Goal: Transaction & Acquisition: Purchase product/service

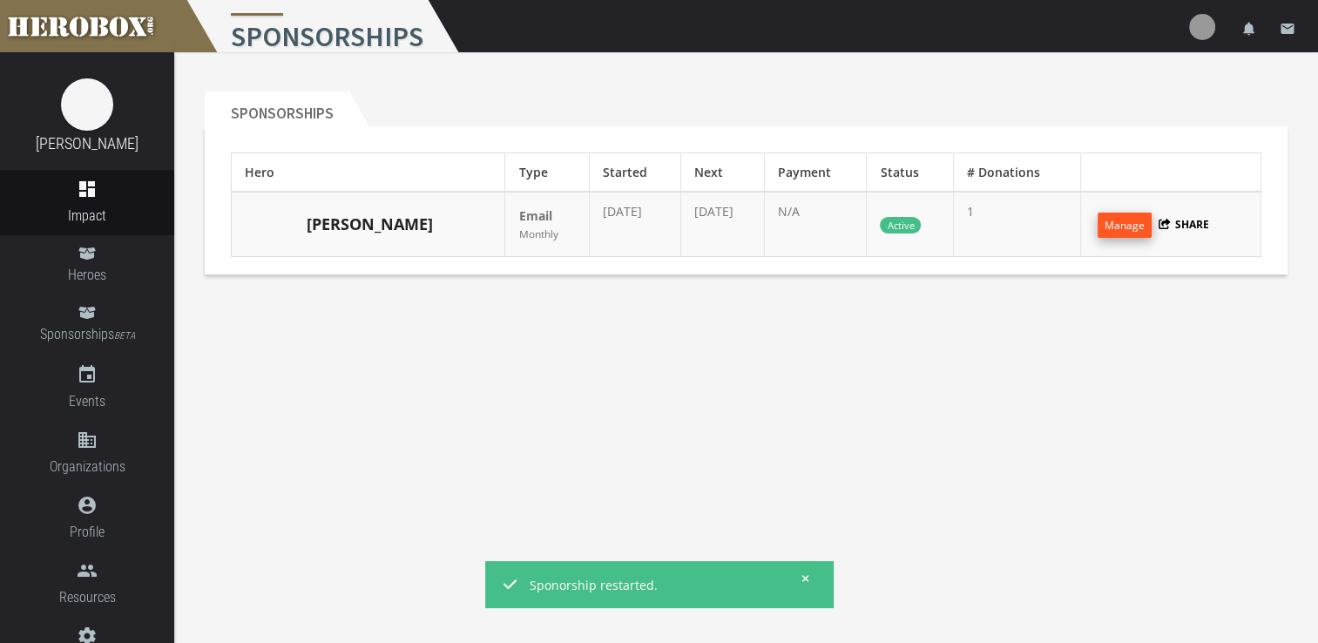
click at [1125, 232] on button "Manage" at bounding box center [1124, 224] width 54 height 25
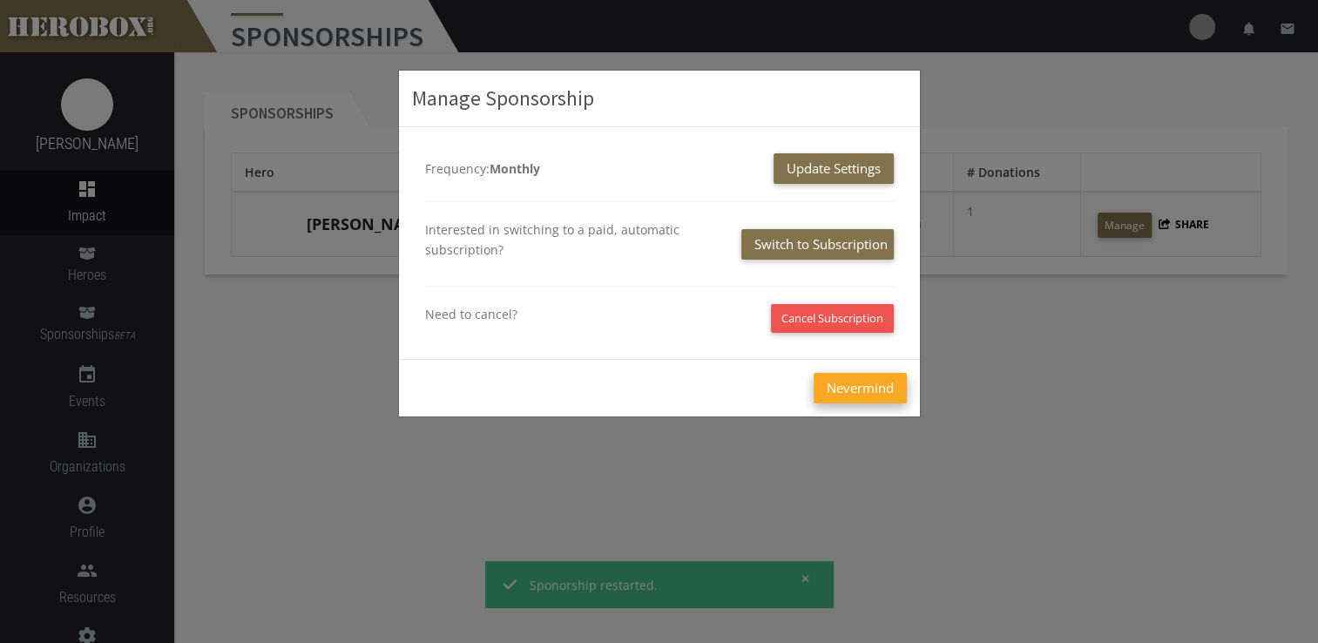
click at [833, 391] on button "Nevermind" at bounding box center [859, 388] width 93 height 30
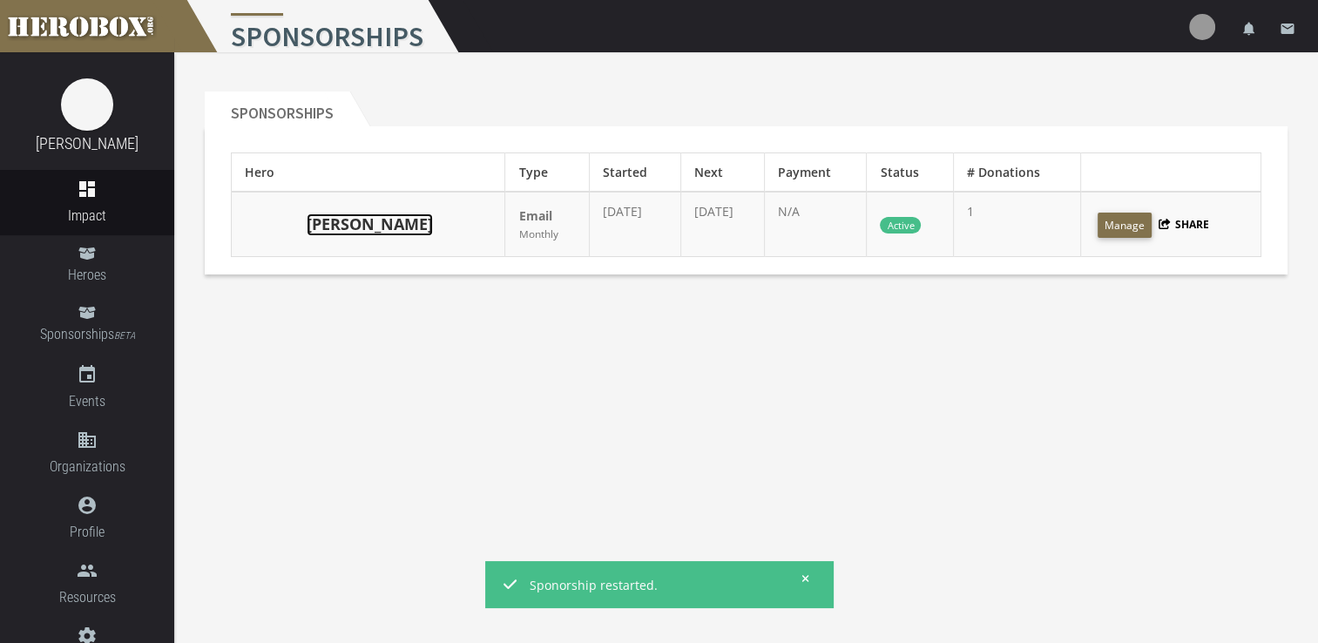
click at [343, 224] on link "[PERSON_NAME]" at bounding box center [370, 224] width 126 height 23
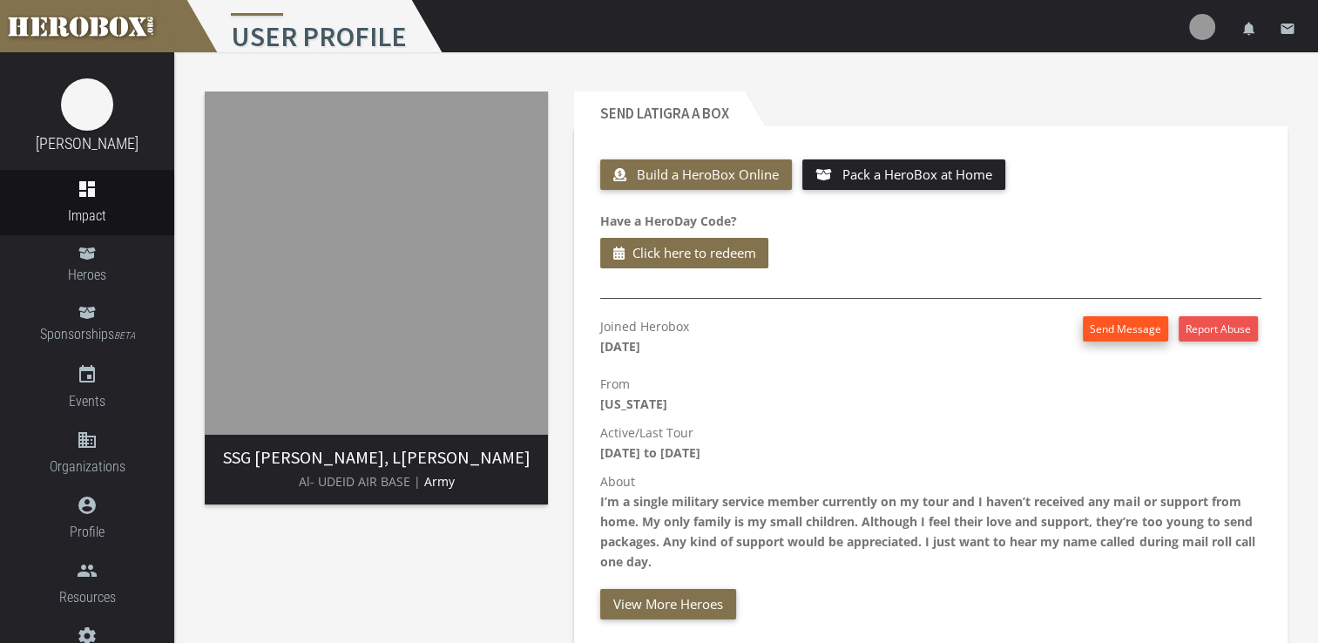
click at [1118, 323] on button "Send Message" at bounding box center [1124, 328] width 85 height 25
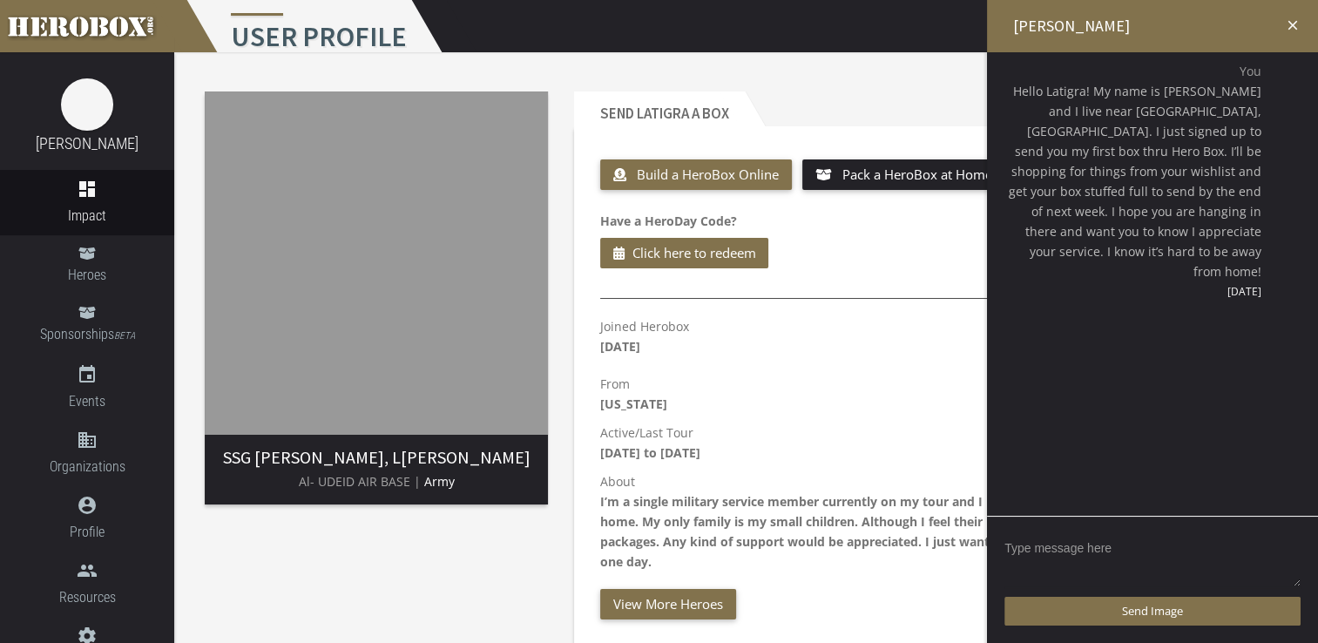
click at [1109, 565] on textarea at bounding box center [1152, 561] width 296 height 54
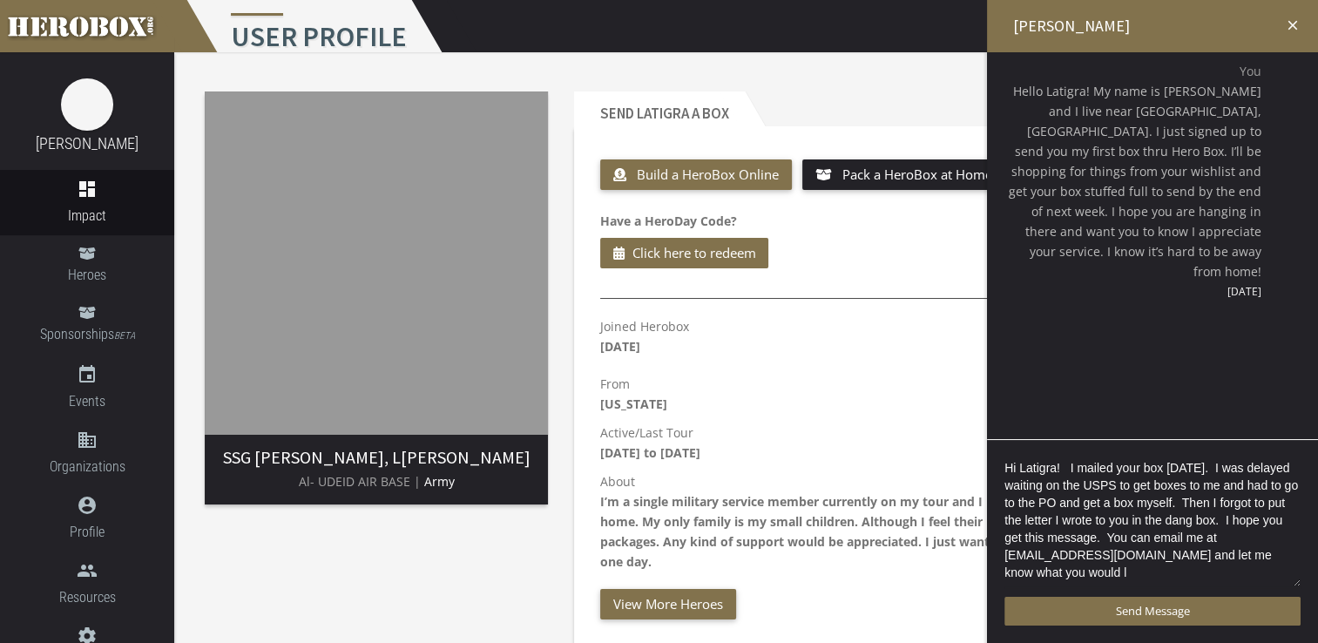
scroll to position [3, 0]
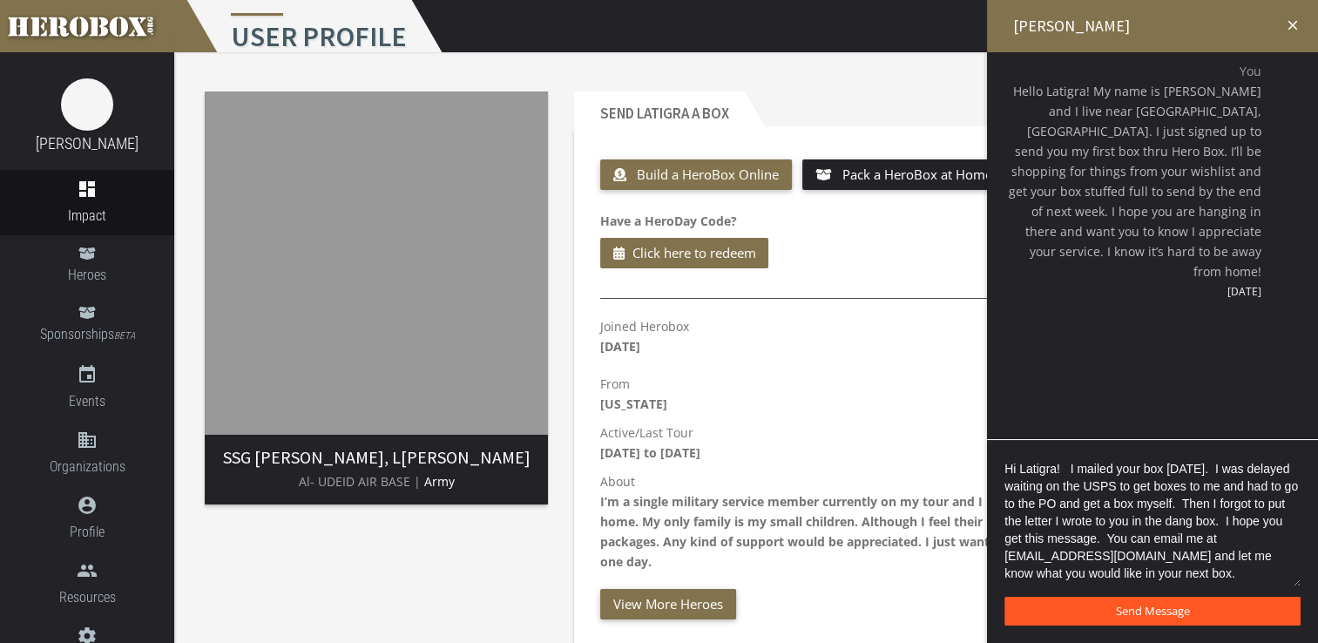
type textarea "Hi Latigra! I mailed your box today. I was delayed waiting on the USPS to get b…"
click at [1181, 617] on span "Send Message" at bounding box center [1153, 611] width 74 height 16
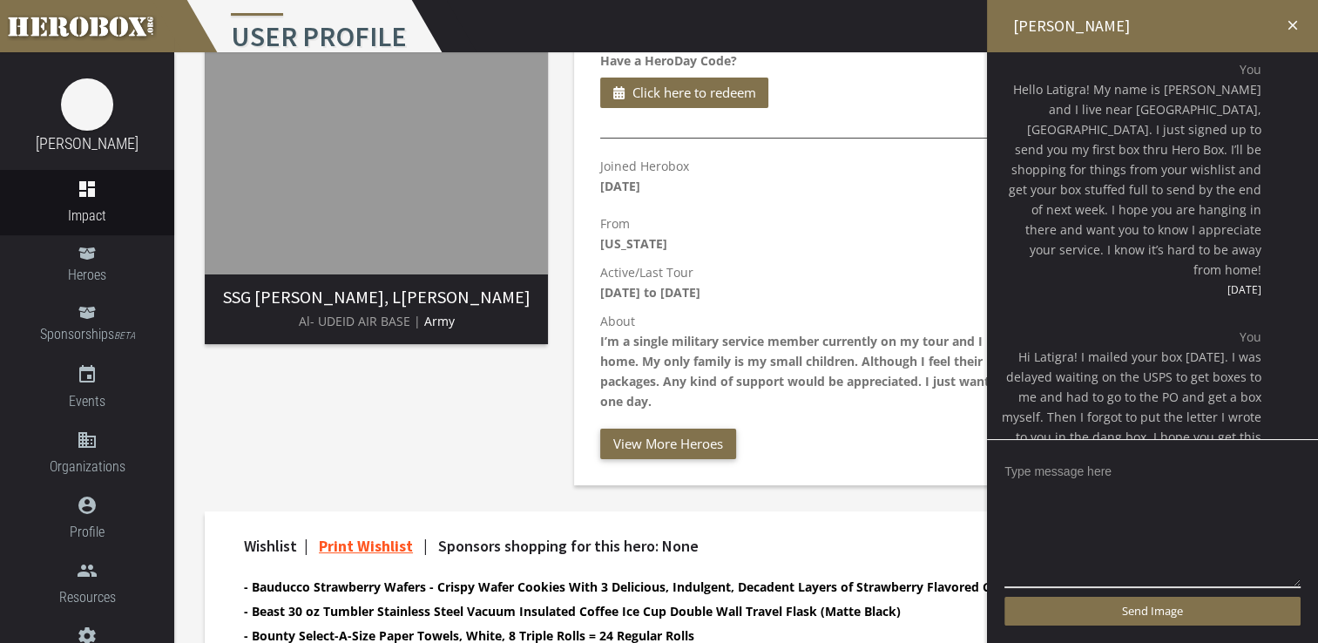
scroll to position [174, 0]
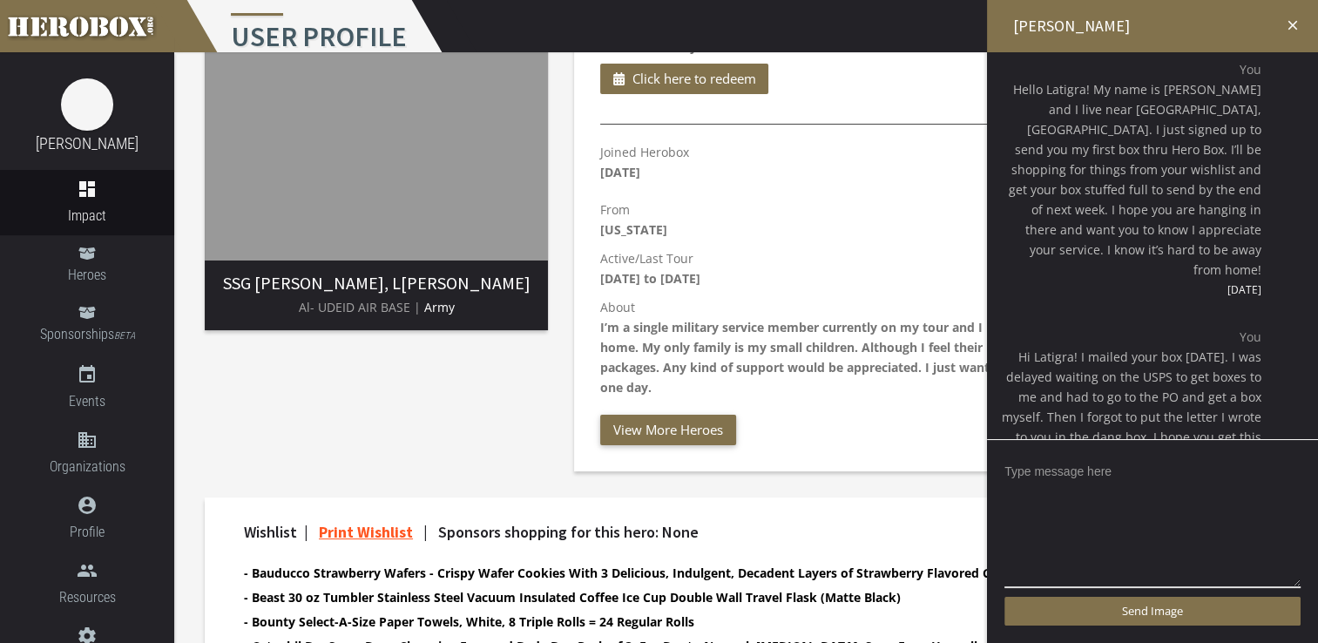
click at [492, 434] on div "SSG Harris, L LATIGRA HARRIS Al- UDEID AIR BASE | Army" at bounding box center [376, 194] width 369 height 580
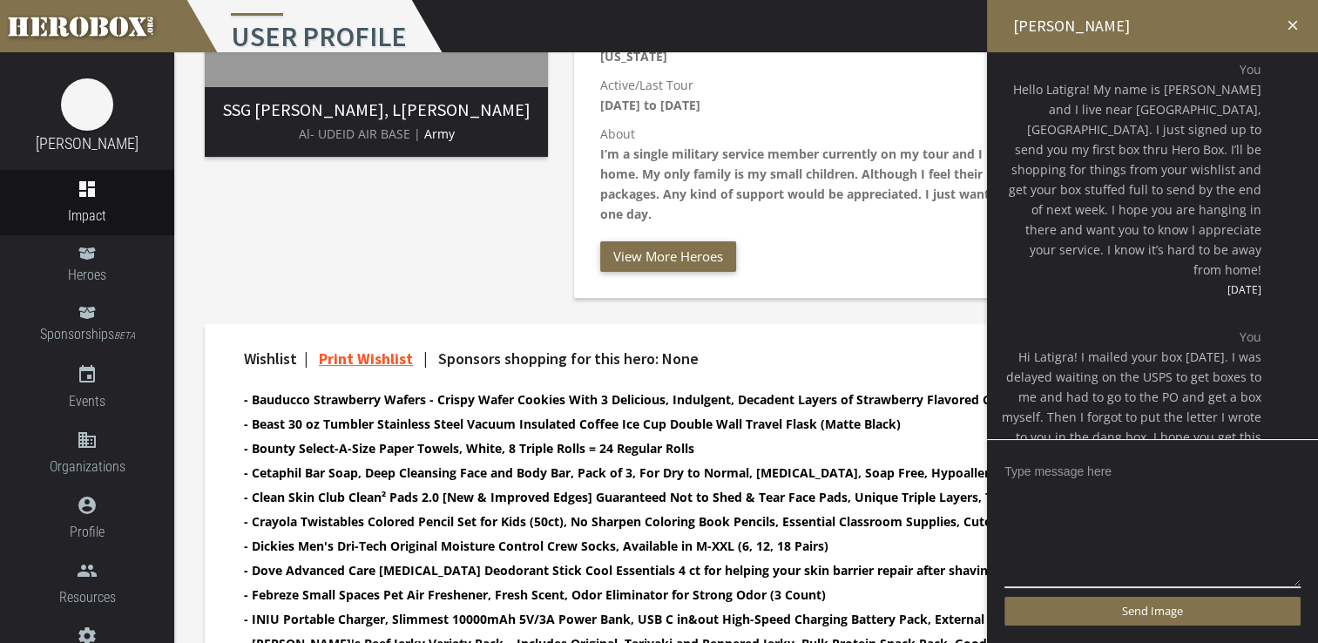
scroll to position [348, 0]
click at [1292, 19] on icon "close" at bounding box center [1293, 25] width 16 height 16
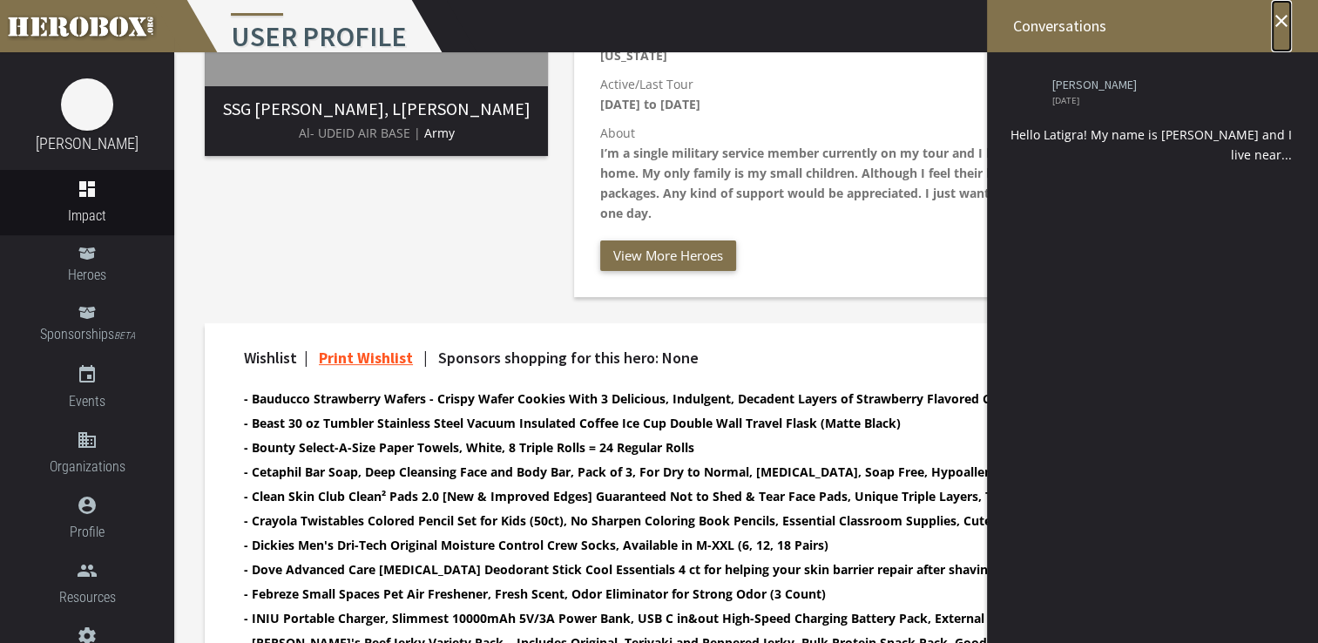
click at [1271, 16] on icon "close" at bounding box center [1281, 20] width 21 height 21
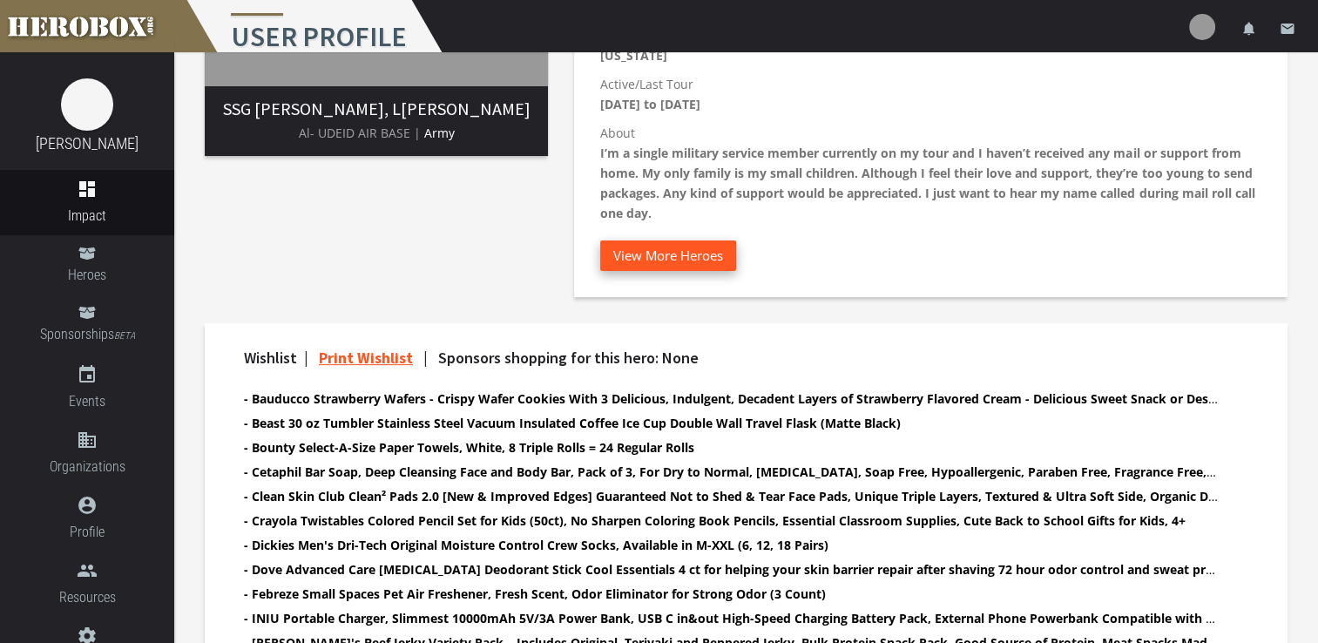
click at [675, 254] on button "View More Heroes" at bounding box center [668, 255] width 136 height 30
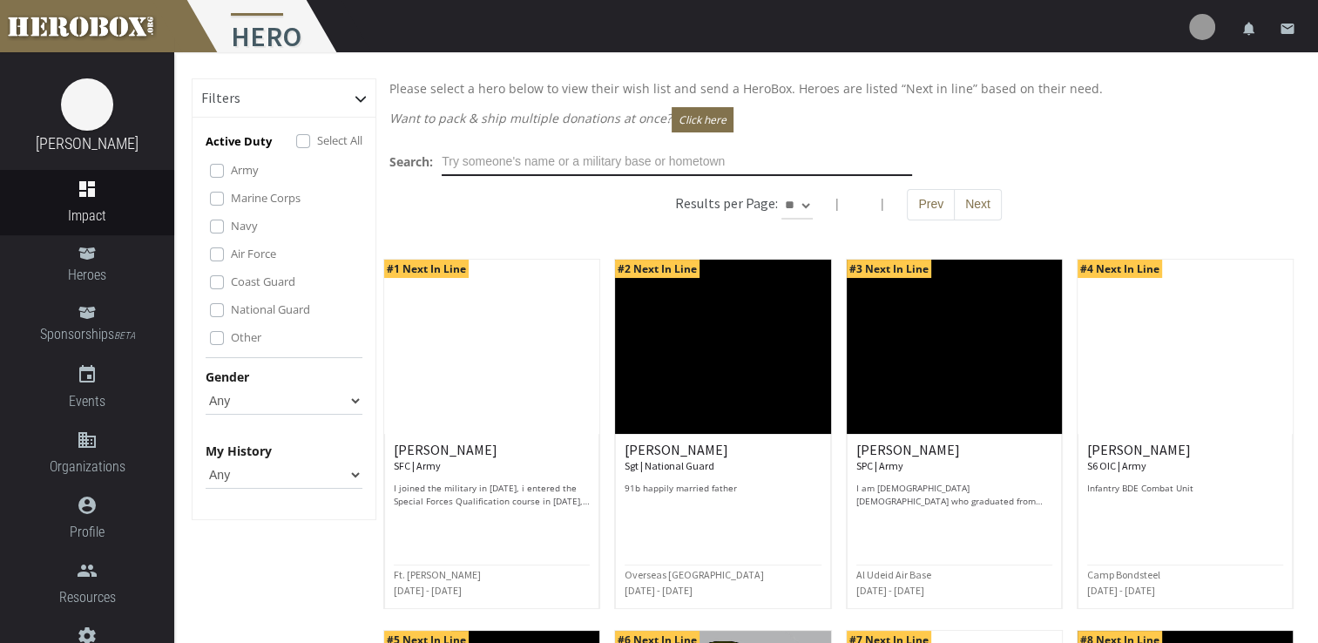
click at [535, 155] on input "text" at bounding box center [677, 162] width 470 height 28
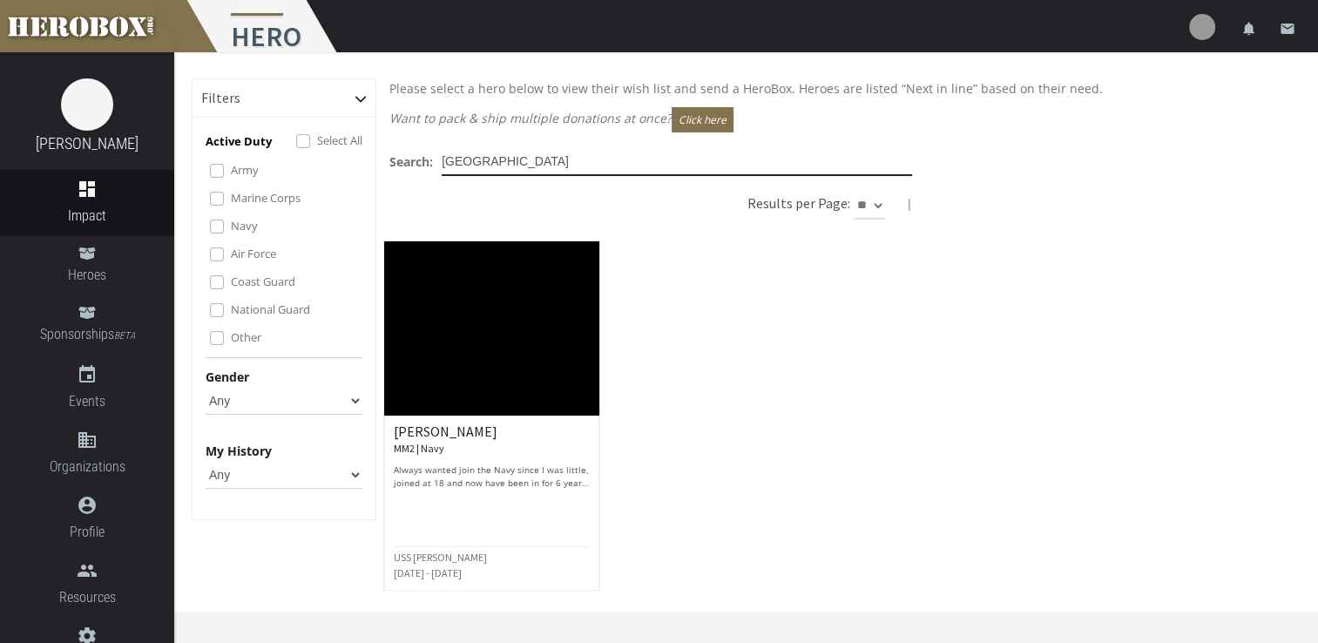
type input "huntsville"
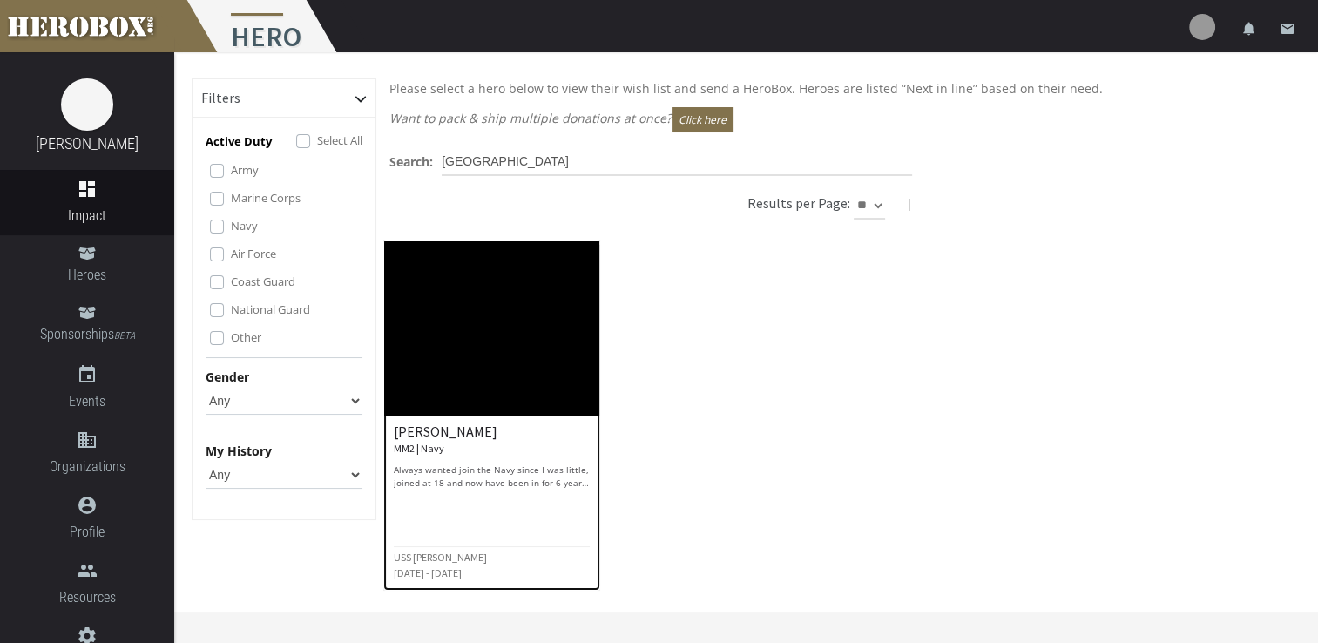
click at [525, 386] on img at bounding box center [491, 328] width 215 height 174
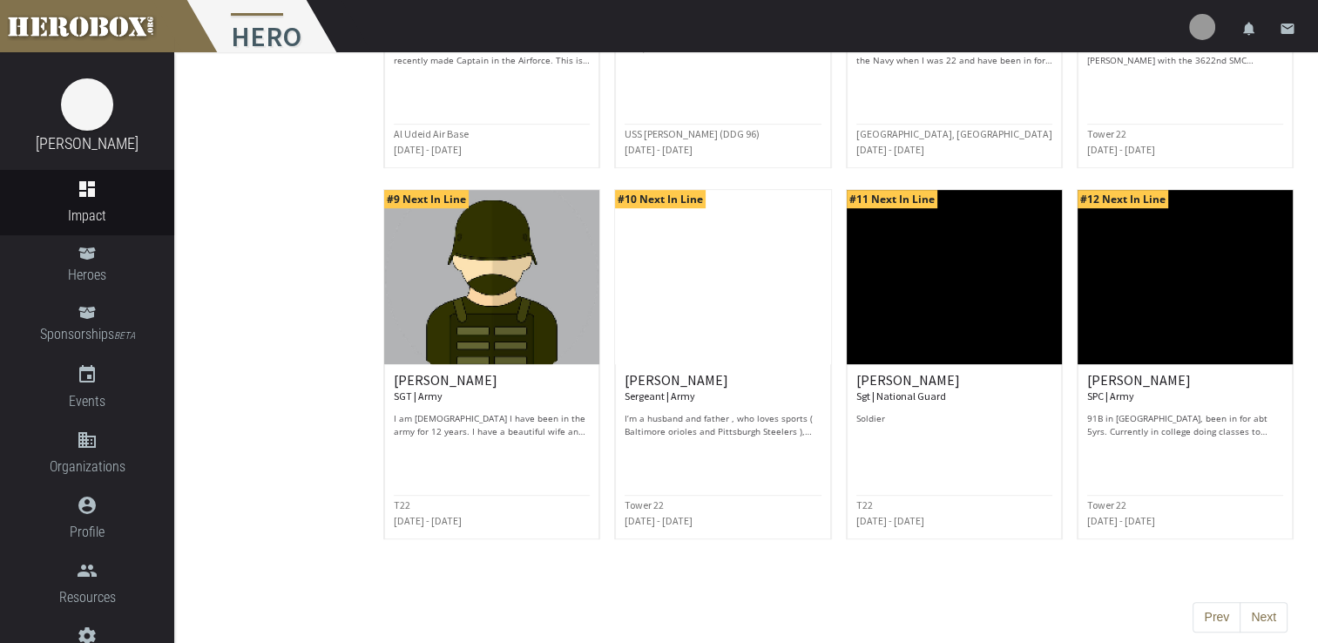
scroll to position [819, 0]
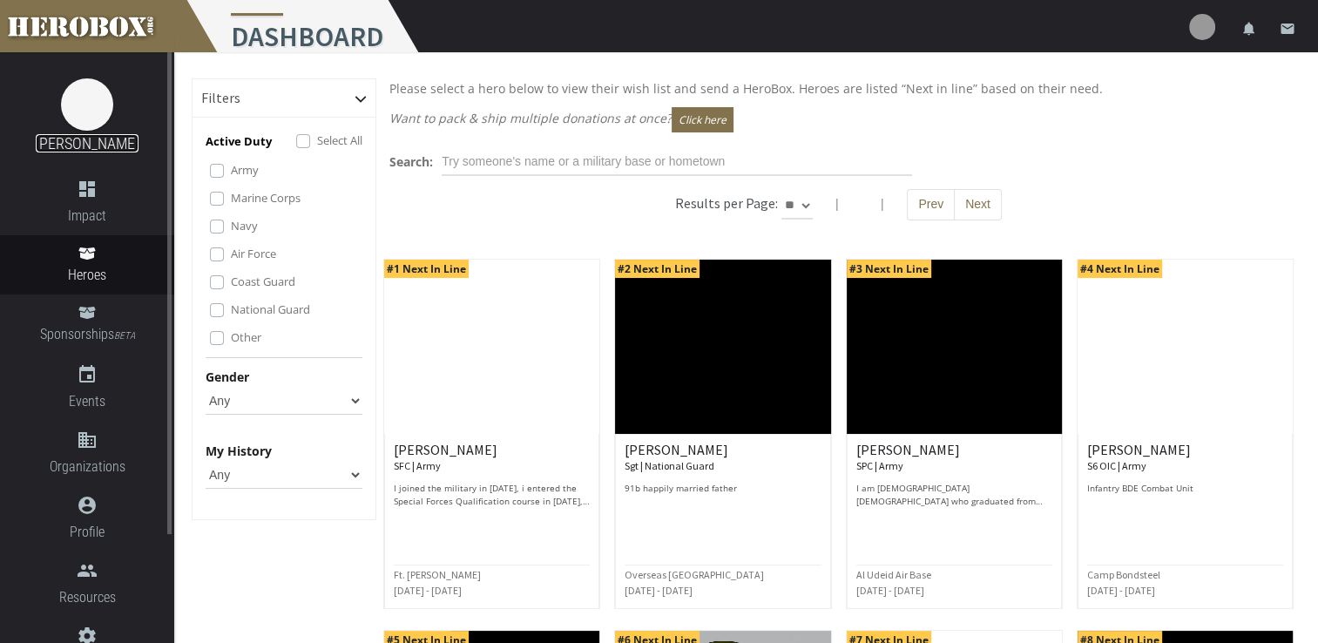
click at [84, 141] on link "[PERSON_NAME]" at bounding box center [87, 143] width 103 height 18
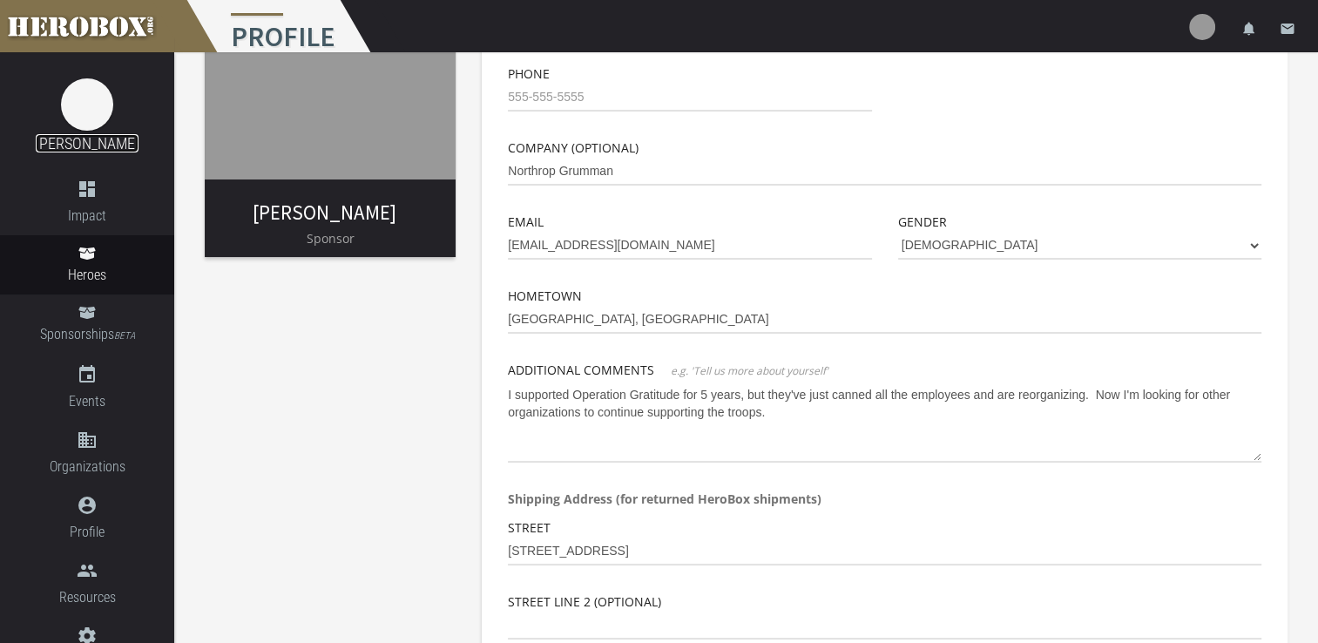
scroll to position [174, 0]
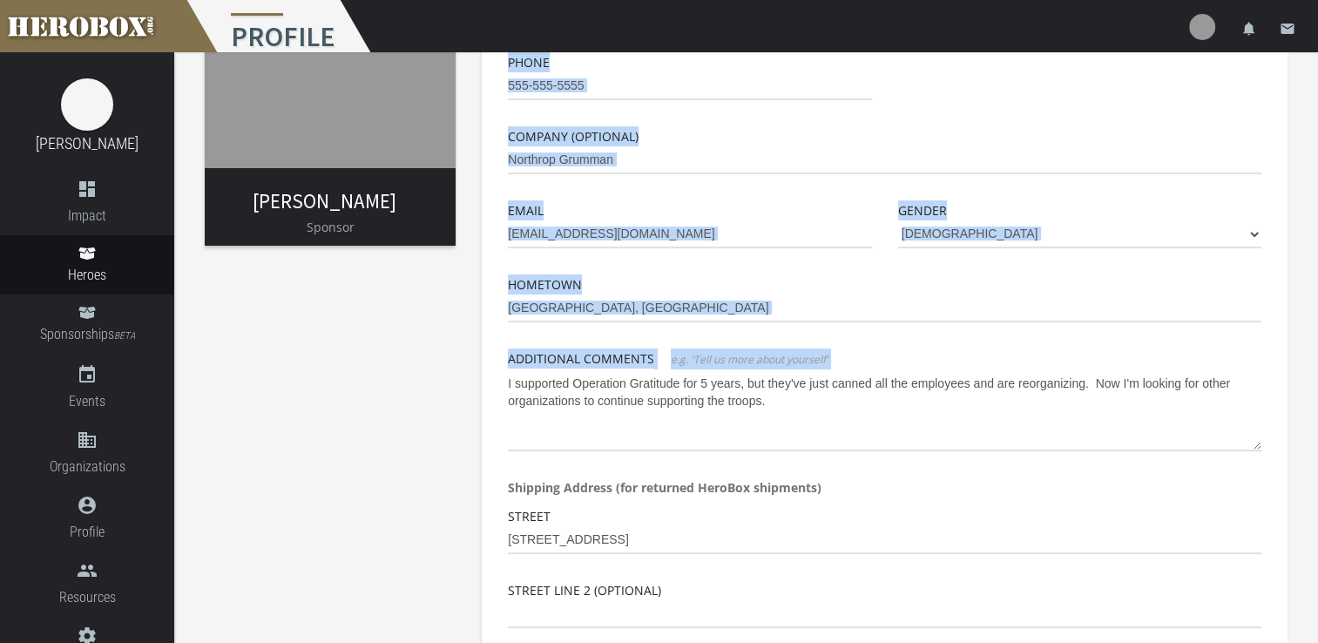
click at [1259, 448] on div "First Name Lisa Last Name Brudnicki Phone Company (optional) Northrop Grumman E…" at bounding box center [884, 465] width 779 height 975
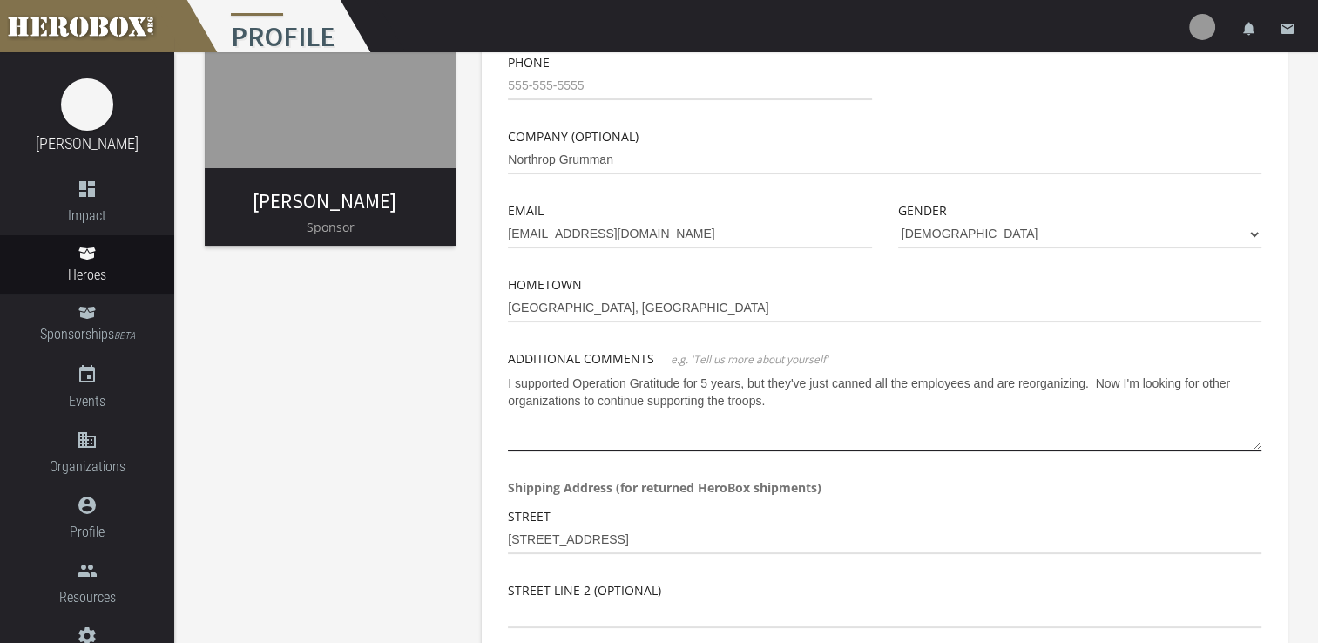
click at [841, 404] on textarea "I supported Operation Gratitude for 5 years, but they've just canned all the em…" at bounding box center [884, 410] width 753 height 82
drag, startPoint x: 832, startPoint y: 404, endPoint x: 448, endPoint y: 374, distance: 385.3
click at [448, 374] on div "Lisa Brudnicki Sponsor Basic Info Profile Image First Name Lisa Last Name Brudn…" at bounding box center [745, 425] width 1143 height 1094
drag, startPoint x: 735, startPoint y: 385, endPoint x: 1179, endPoint y: 421, distance: 445.6
click at [1179, 421] on textarea "I have been donating crocheted items to Operation Gratitude, local cancer cente…" at bounding box center [884, 410] width 753 height 82
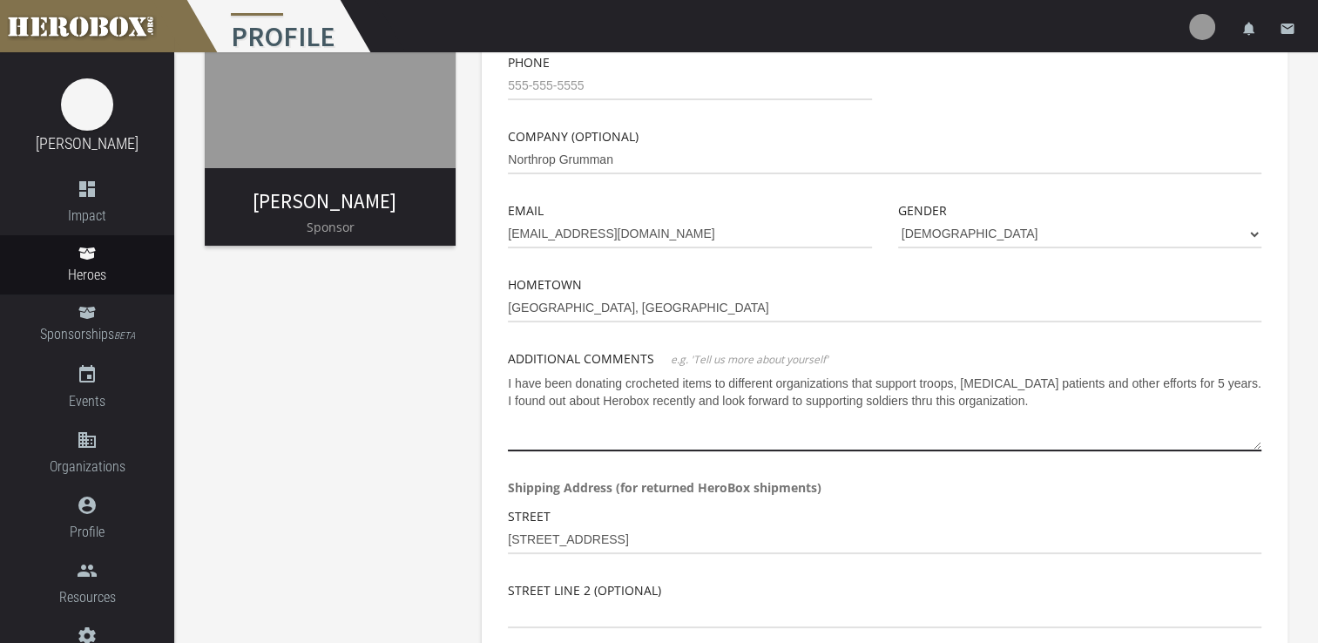
click at [856, 407] on textarea "I have been donating crocheted items to different organizations that support tr…" at bounding box center [884, 410] width 753 height 82
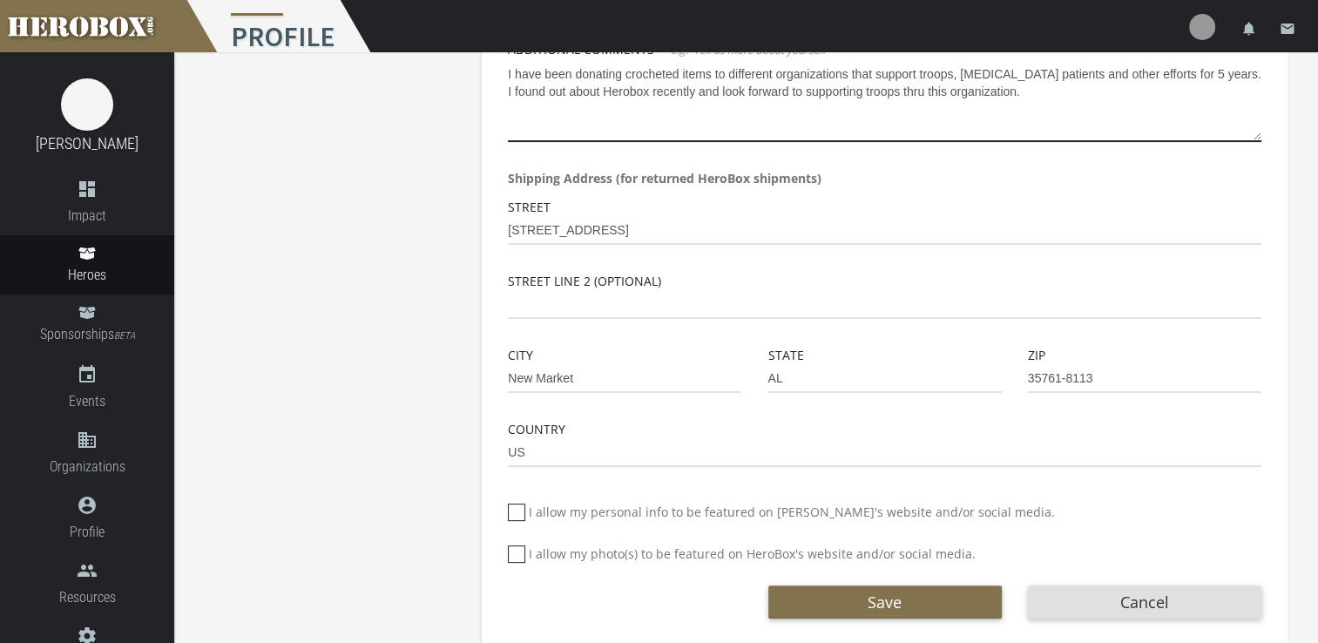
scroll to position [508, 0]
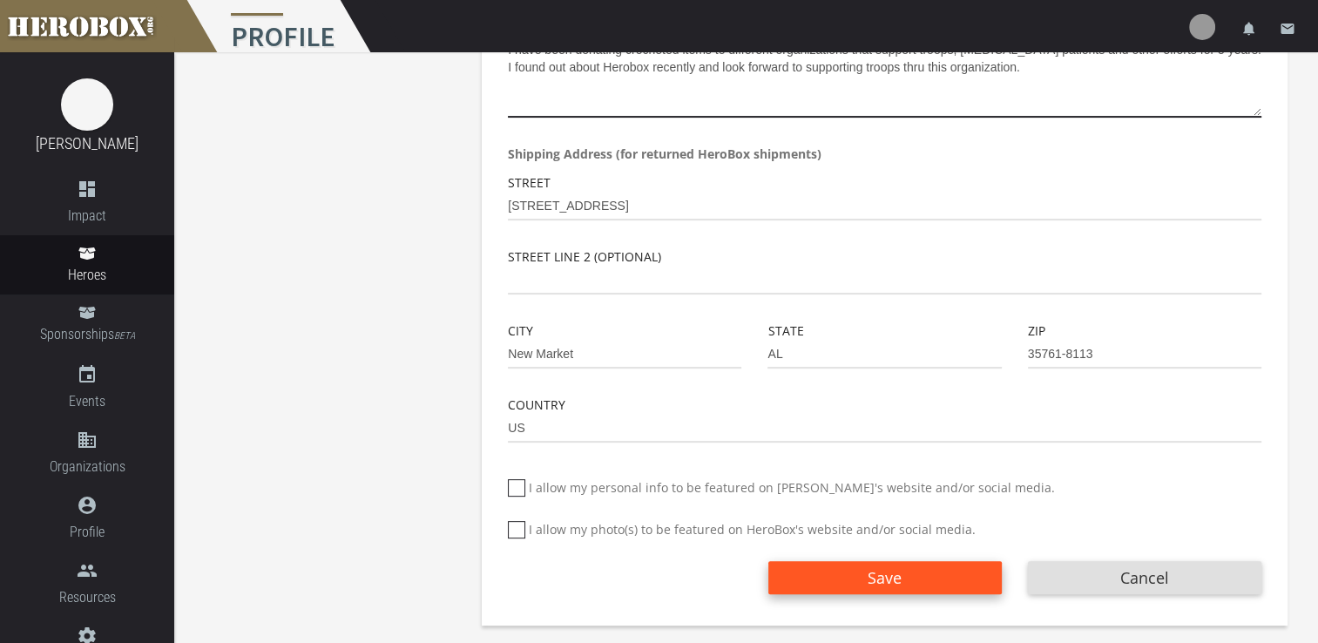
type textarea "I have been donating crocheted items to different organizations that support tr…"
click at [862, 567] on button "Save" at bounding box center [884, 577] width 233 height 33
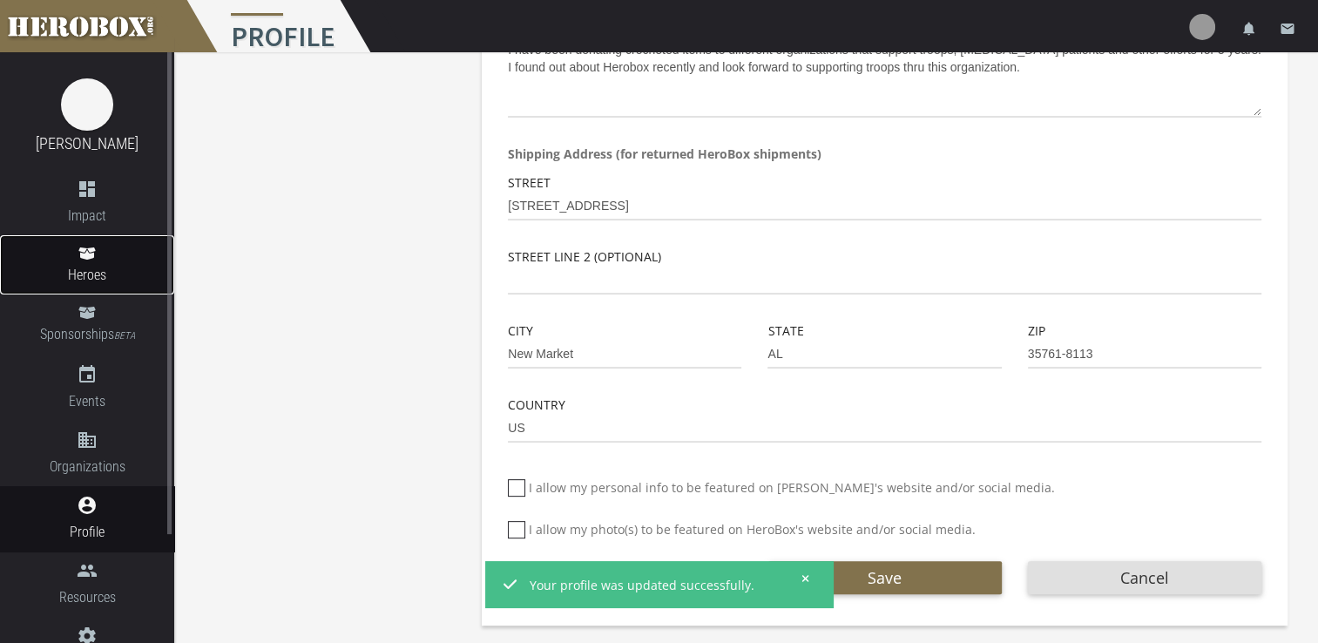
click at [91, 250] on icon at bounding box center [86, 253] width 17 height 12
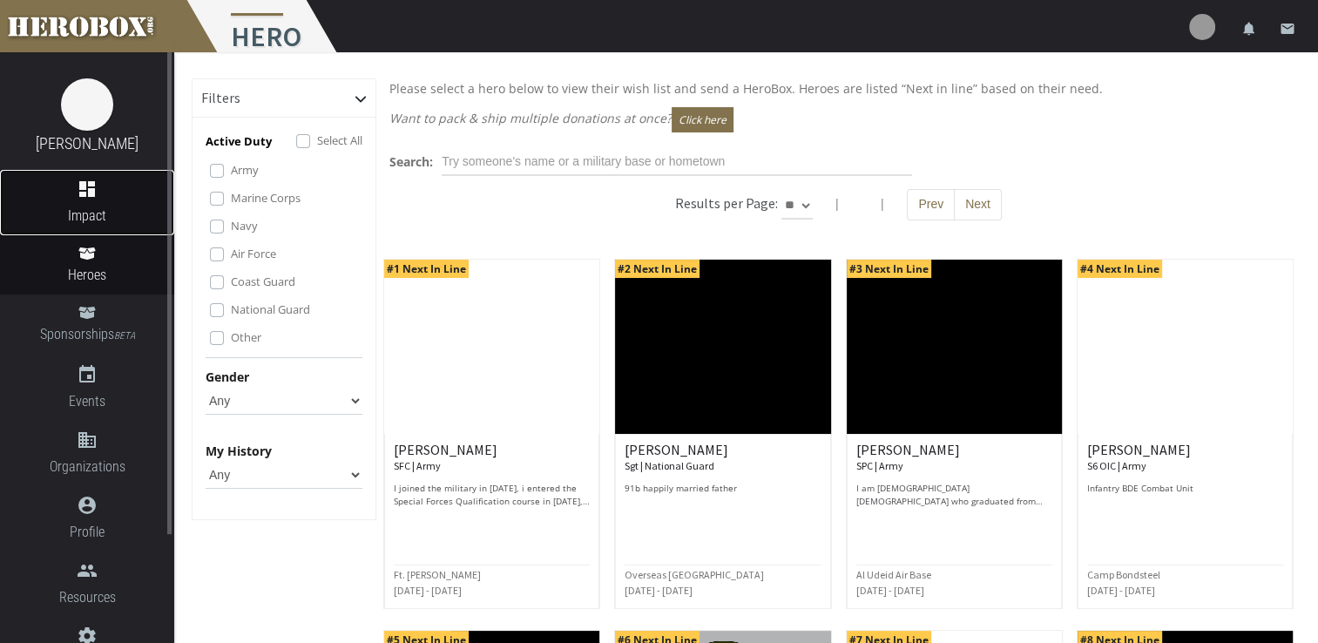
click at [95, 211] on span "Impact" at bounding box center [87, 216] width 174 height 22
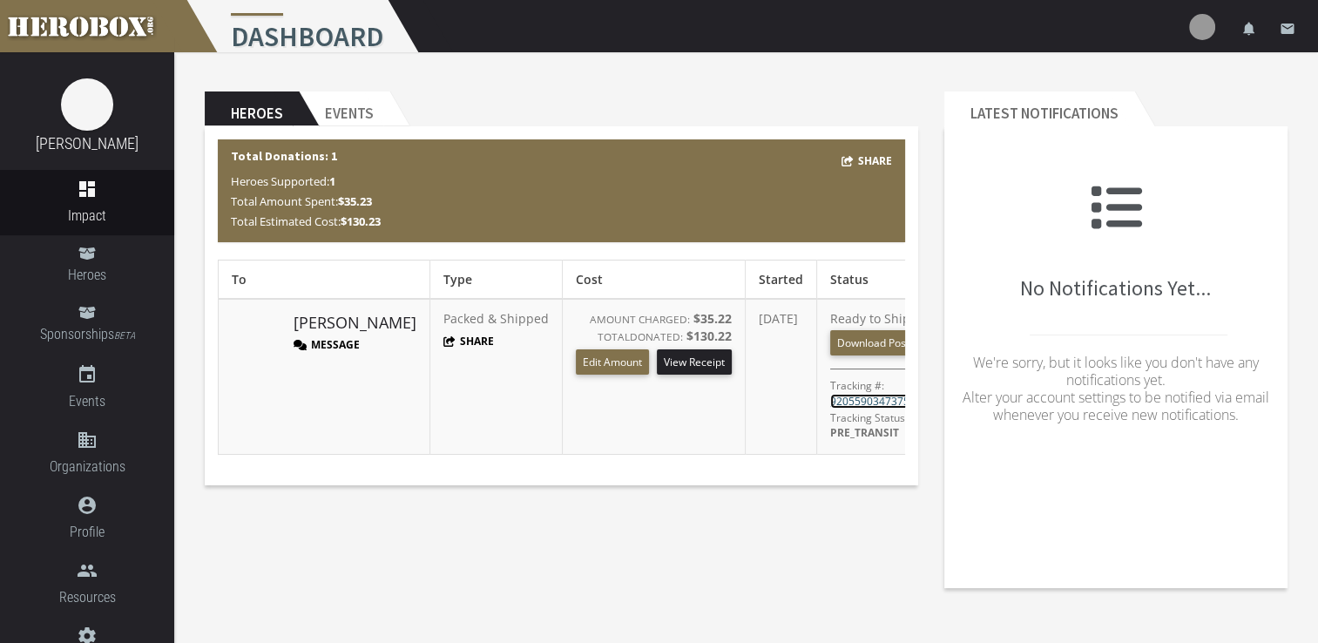
click at [876, 403] on link "9205590347375217959879" at bounding box center [897, 401] width 134 height 15
click at [340, 312] on link "[PERSON_NAME]" at bounding box center [354, 323] width 123 height 23
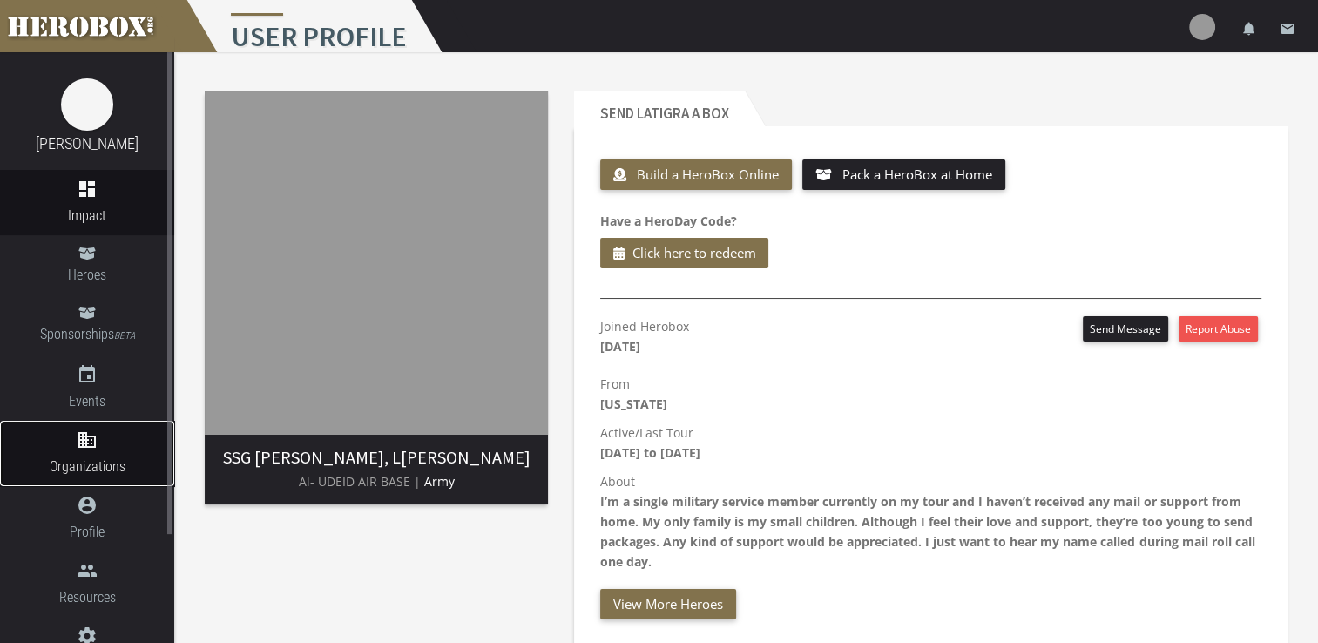
click at [101, 451] on link "domain Organizations" at bounding box center [87, 453] width 174 height 65
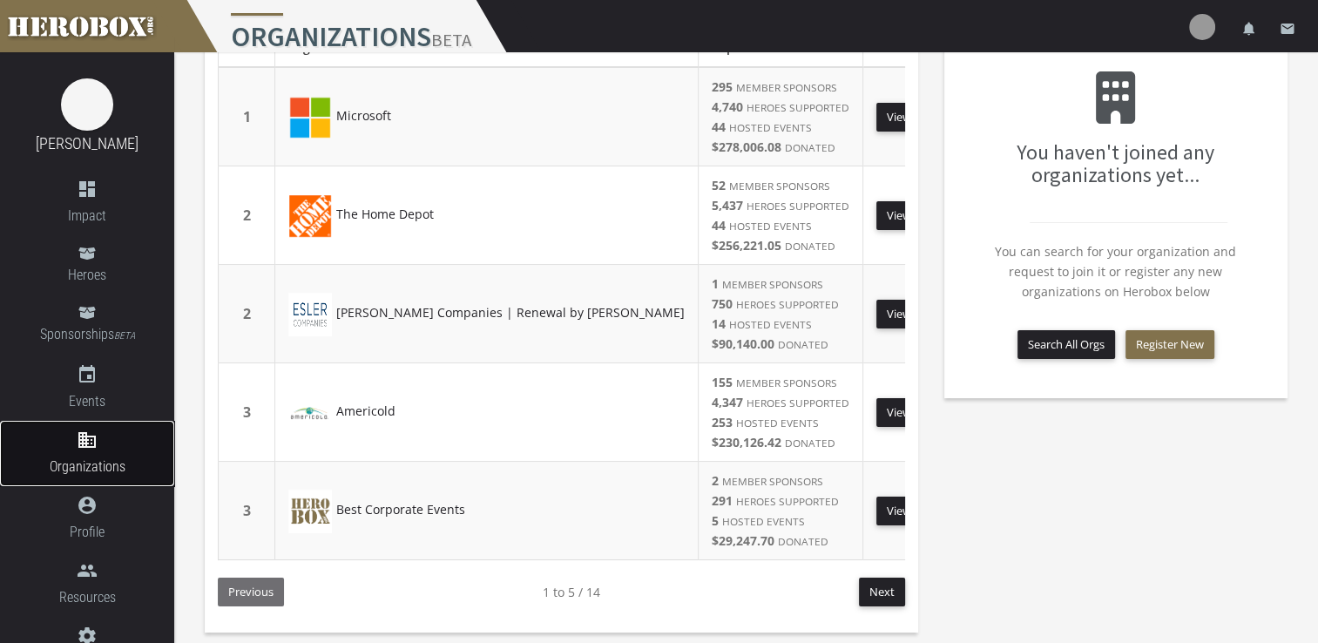
scroll to position [118, 0]
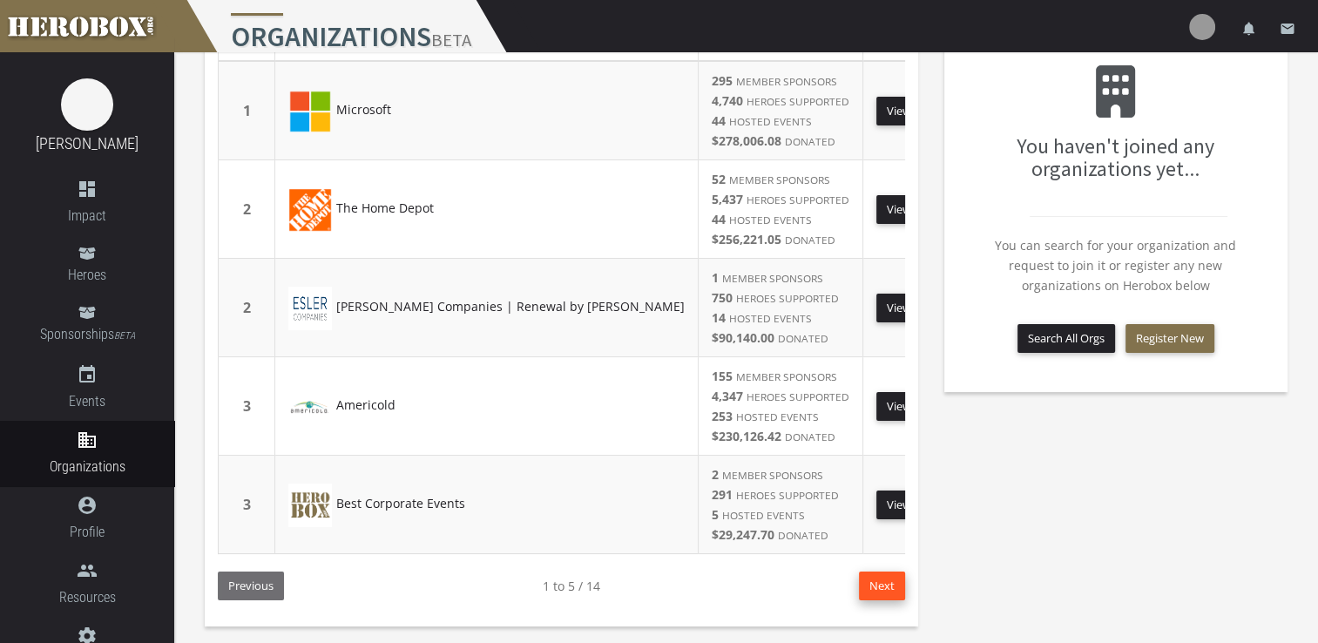
click at [878, 597] on button "Next" at bounding box center [882, 585] width 46 height 29
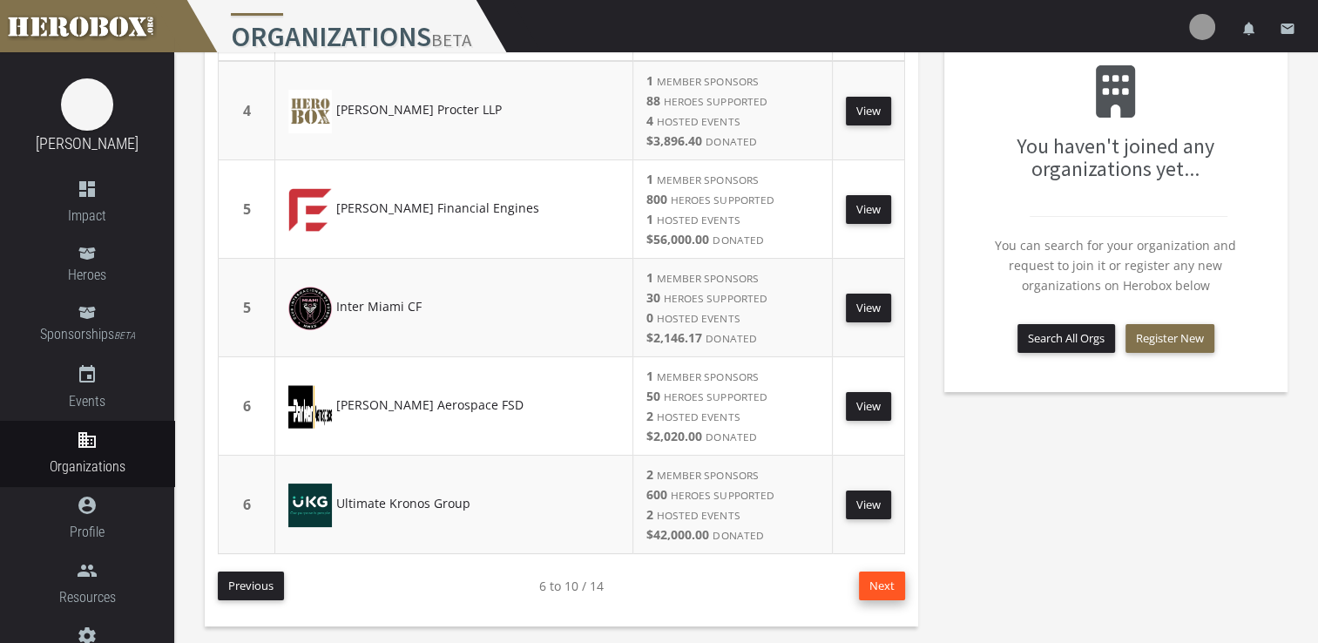
click at [864, 585] on button "Next" at bounding box center [882, 585] width 46 height 29
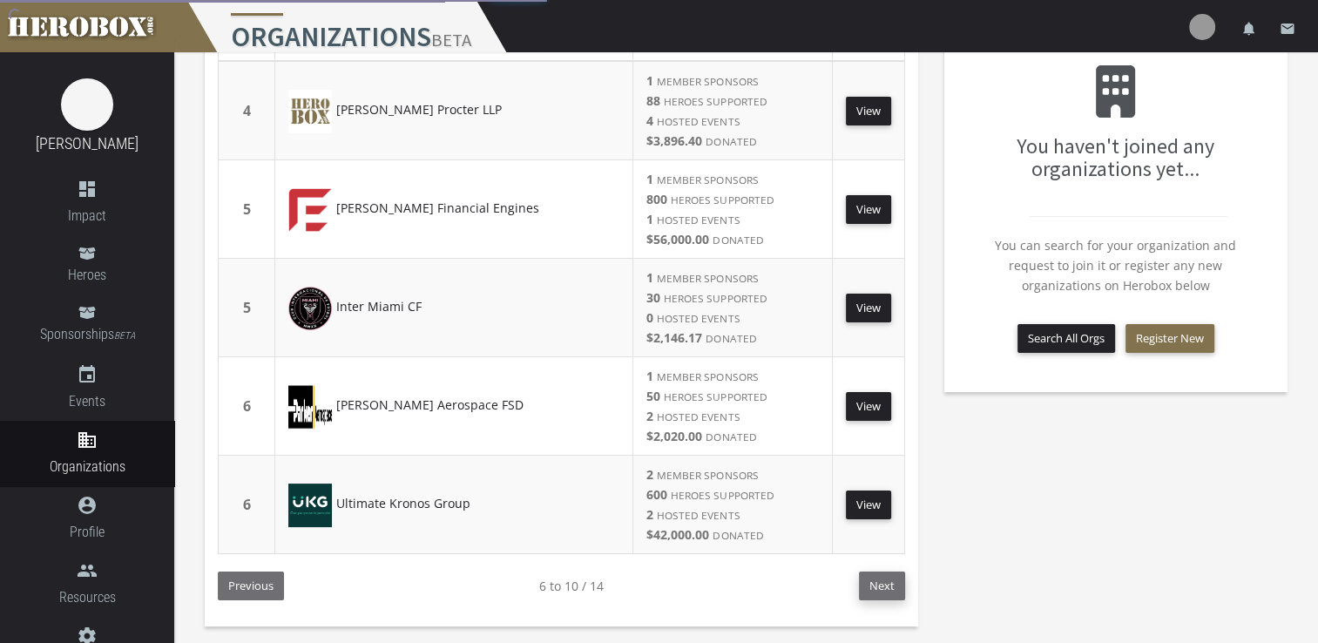
scroll to position [19, 0]
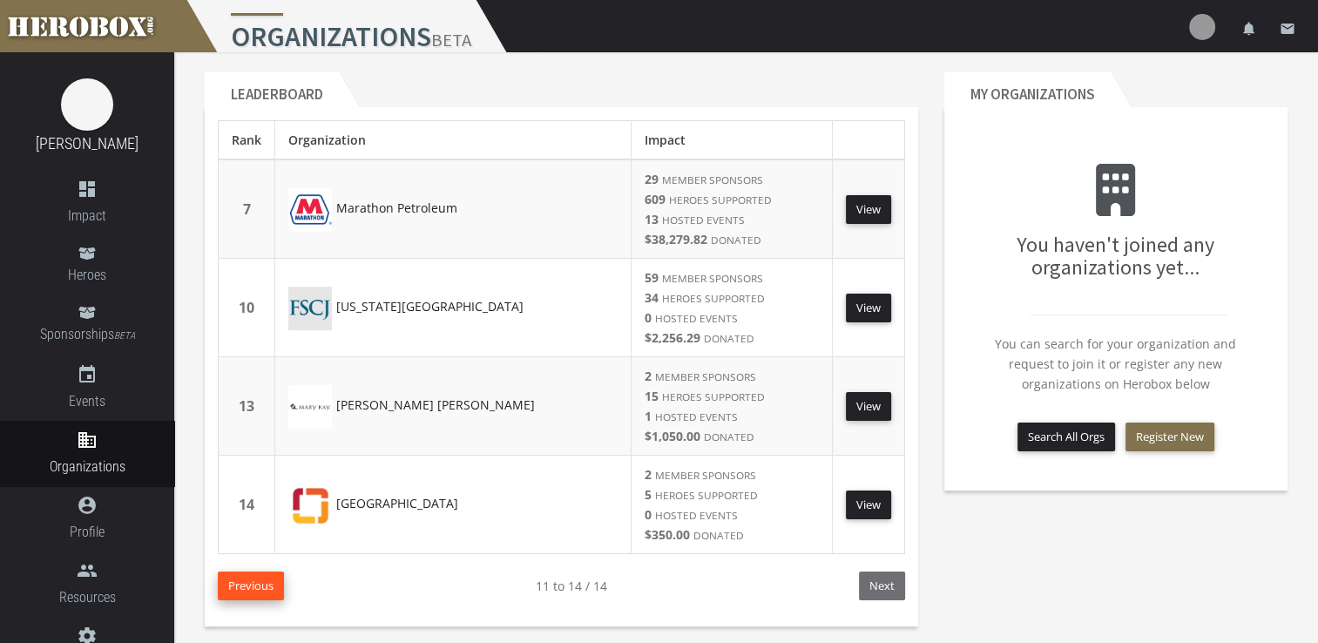
click at [256, 586] on button "Previous" at bounding box center [251, 585] width 66 height 29
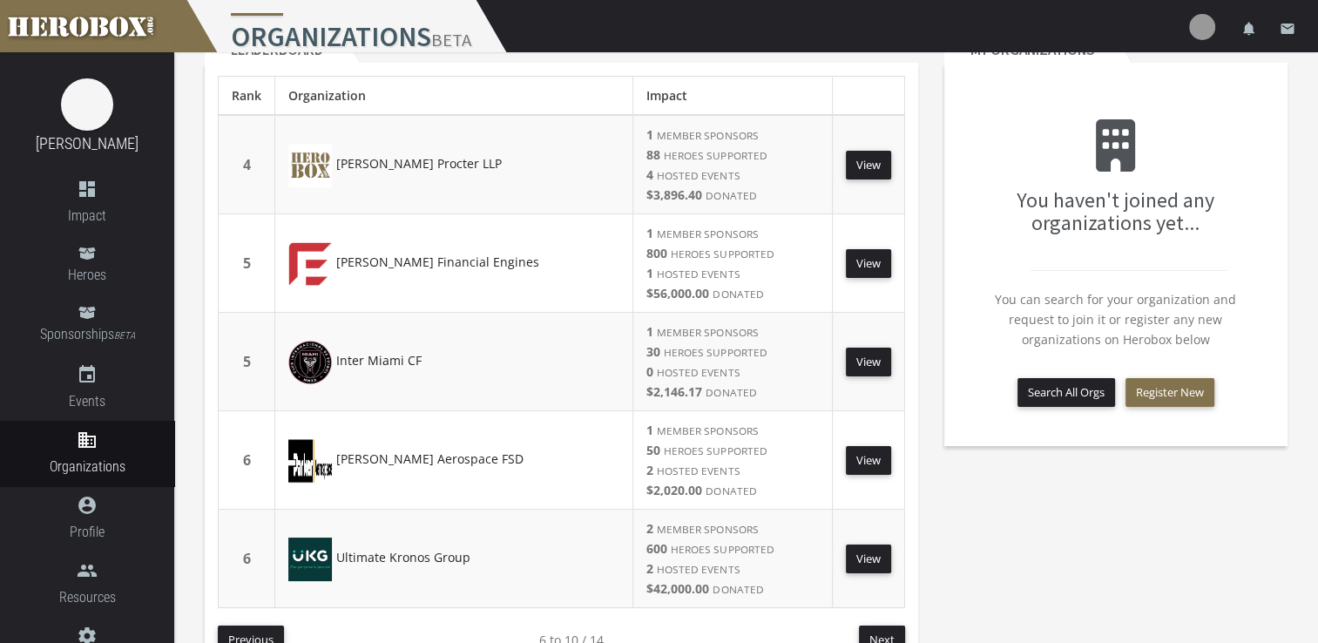
scroll to position [106, 0]
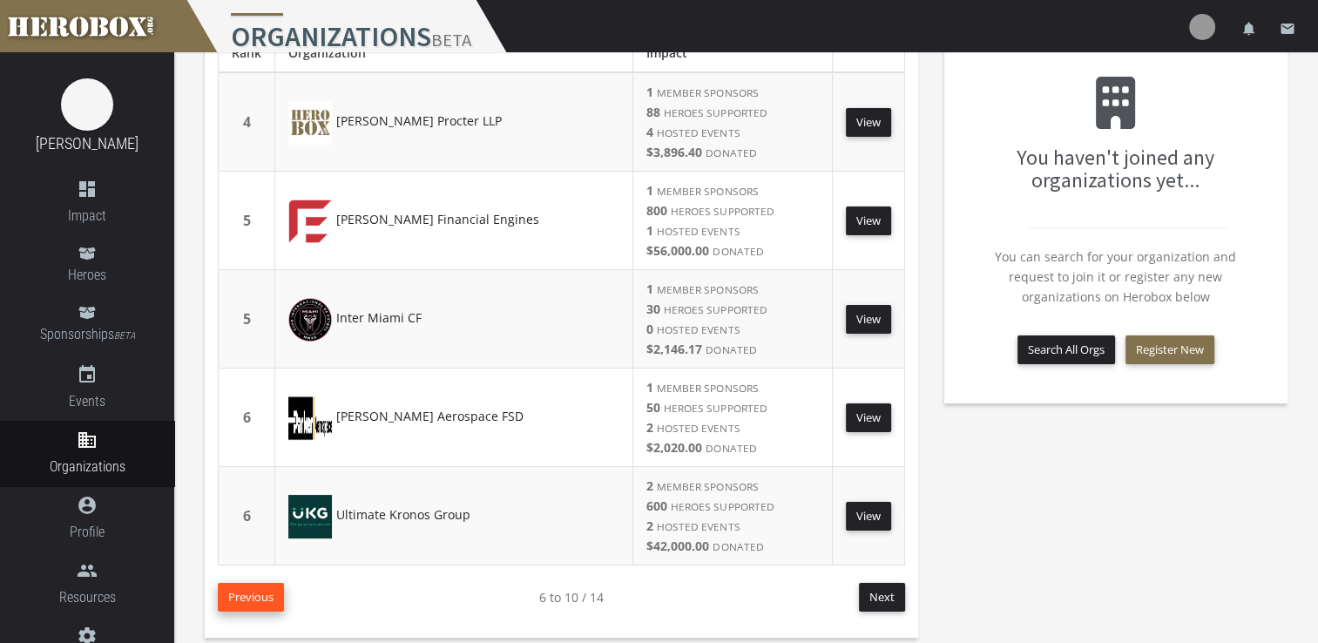
click at [260, 599] on button "Previous" at bounding box center [251, 597] width 66 height 29
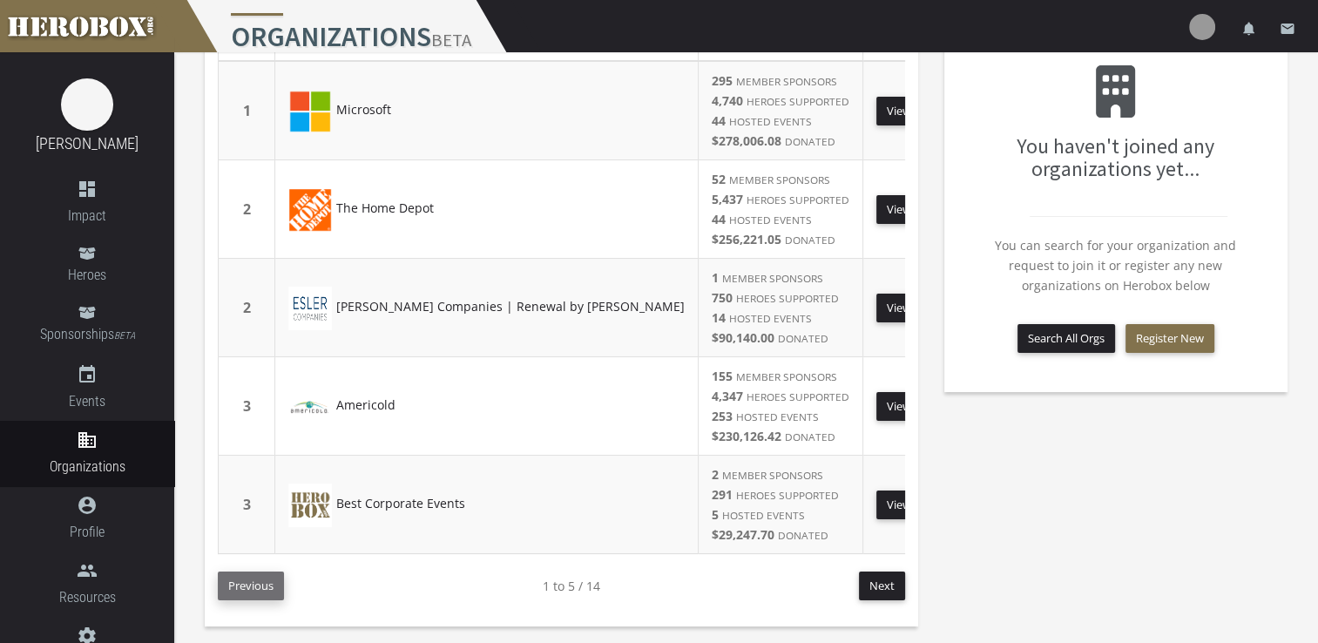
scroll to position [30, 0]
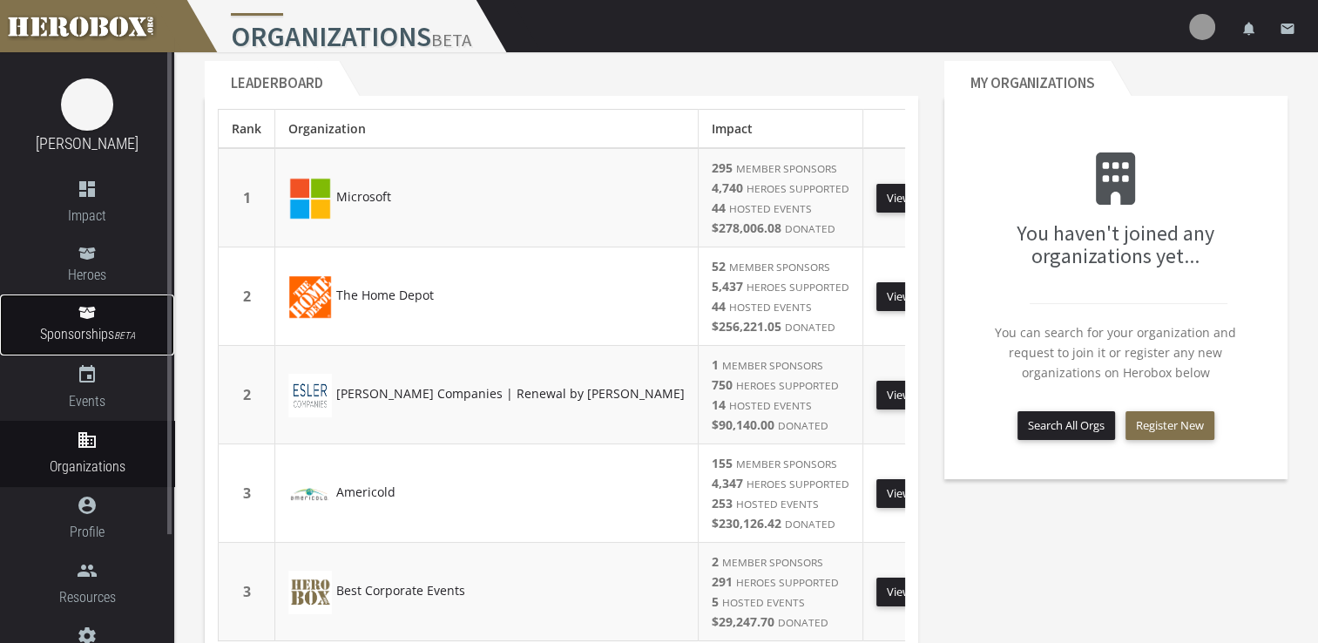
click at [80, 313] on icon at bounding box center [86, 313] width 17 height 12
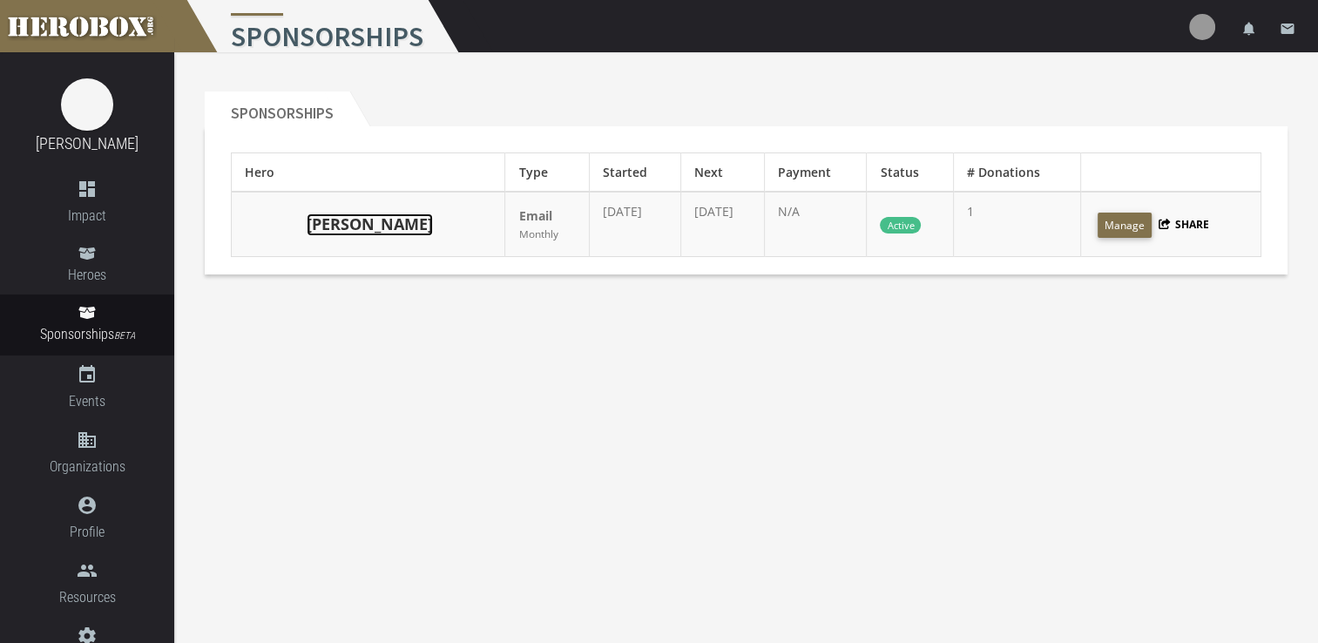
click at [390, 223] on link "[PERSON_NAME]" at bounding box center [370, 224] width 126 height 23
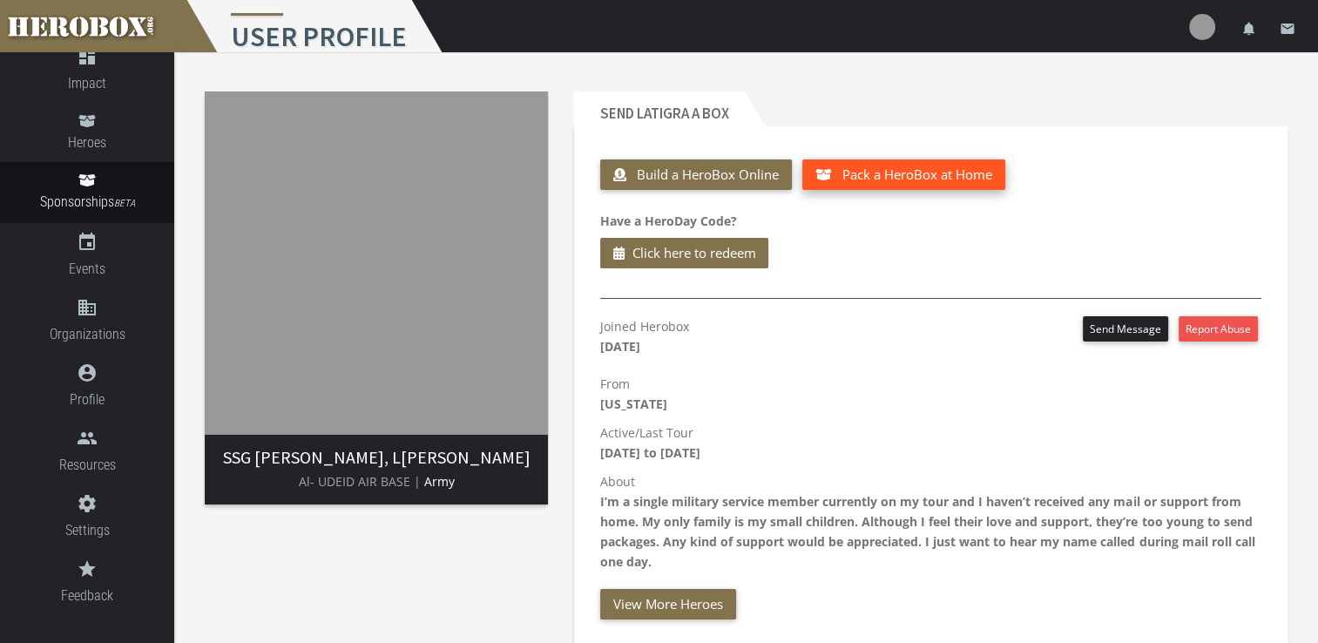
click at [875, 173] on span "Pack a HeroBox at Home" at bounding box center [917, 173] width 150 height 17
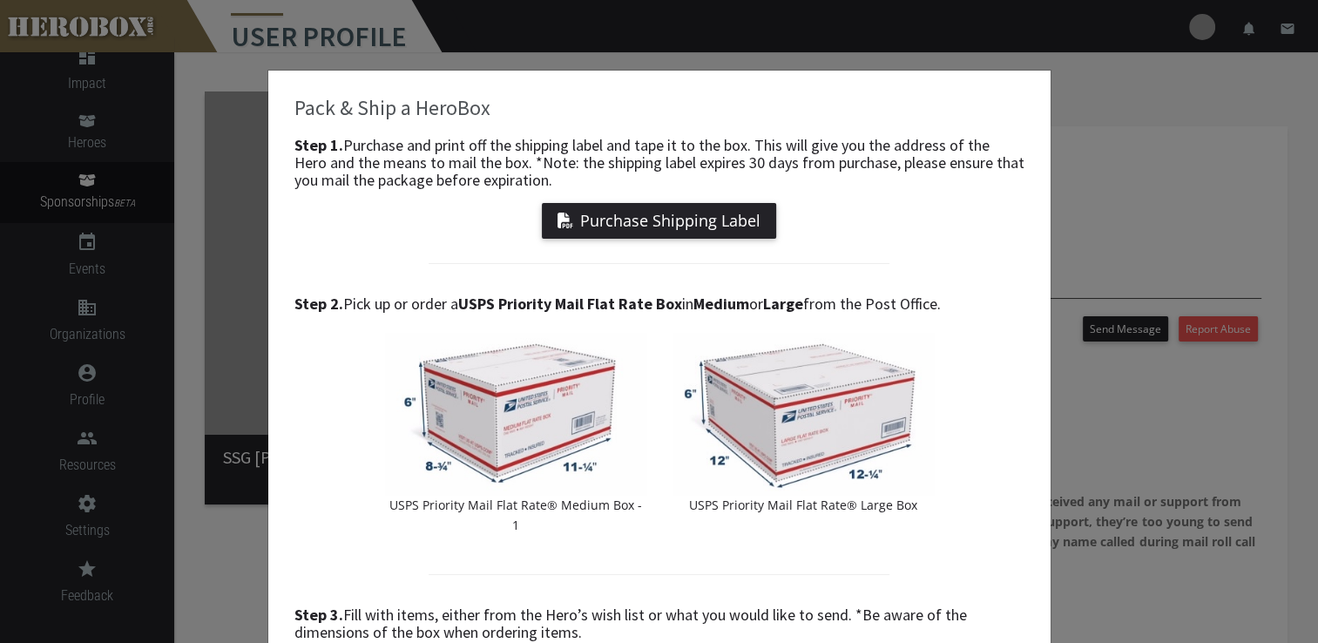
drag, startPoint x: 773, startPoint y: 329, endPoint x: 438, endPoint y: 300, distance: 336.6
click at [438, 300] on h4 "Step 2. Pick up or order a USPS Priority Mail Flat Rate Box in Medium or Large …" at bounding box center [659, 303] width 730 height 17
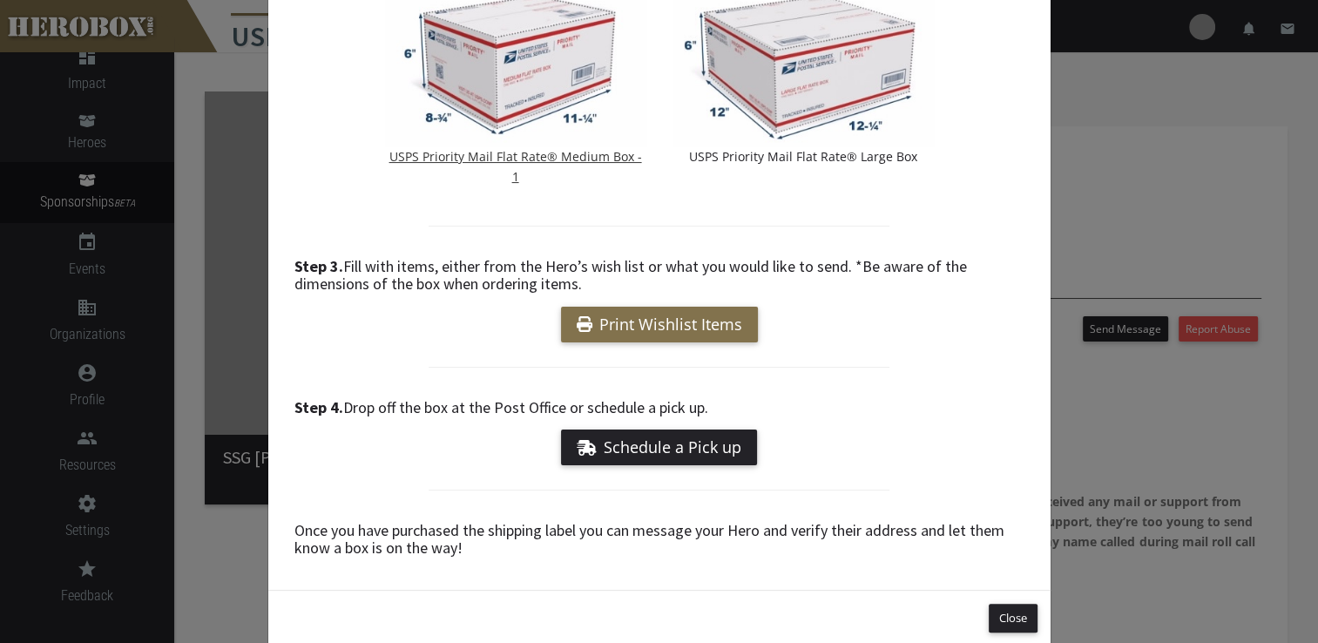
scroll to position [356, 0]
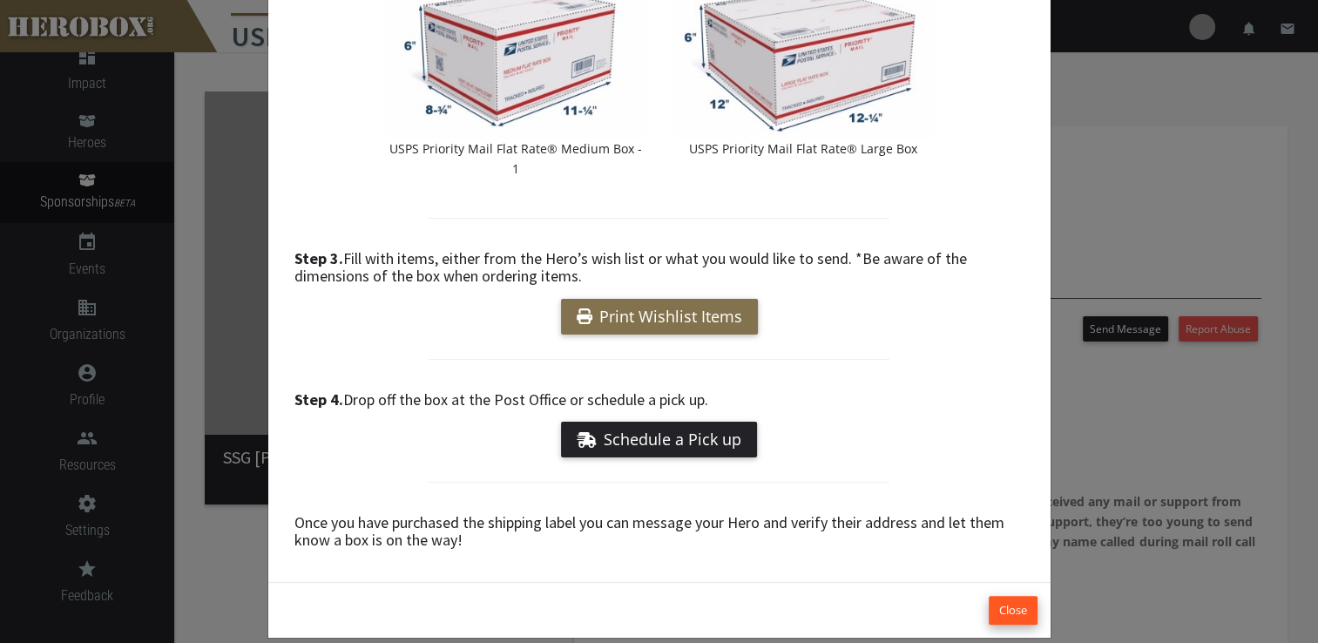
click at [1009, 597] on button "Close" at bounding box center [1012, 610] width 49 height 29
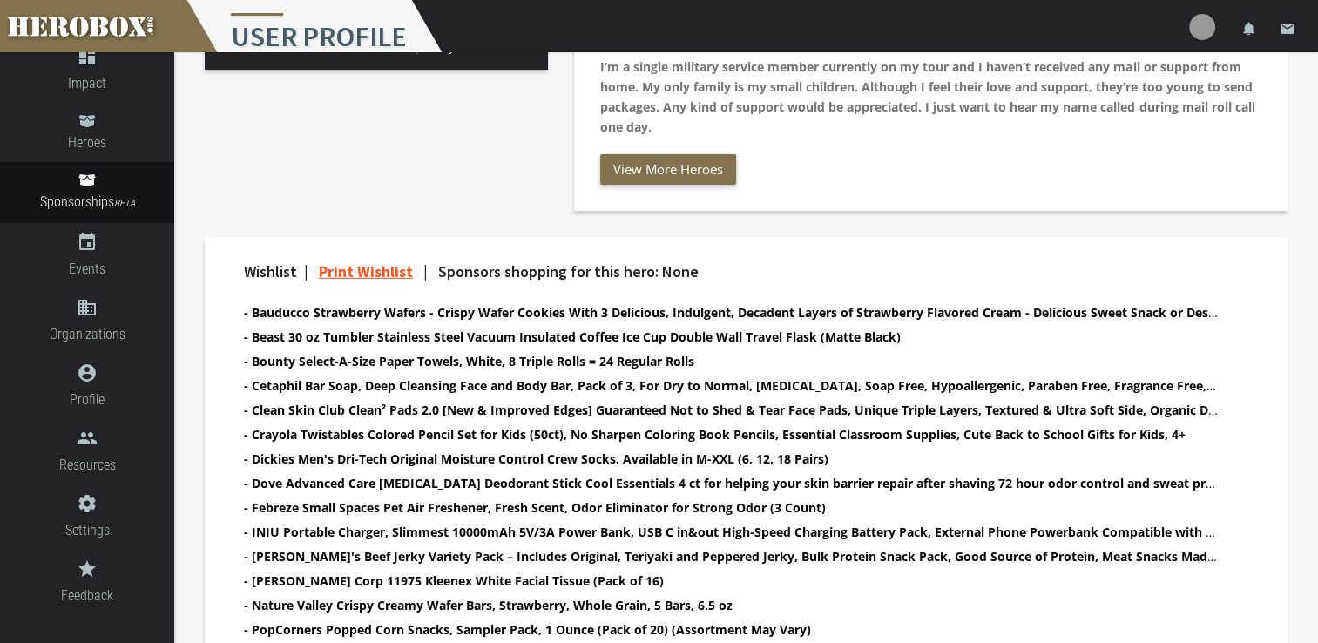
scroll to position [435, 0]
click at [644, 163] on button "View More Heroes" at bounding box center [668, 168] width 136 height 30
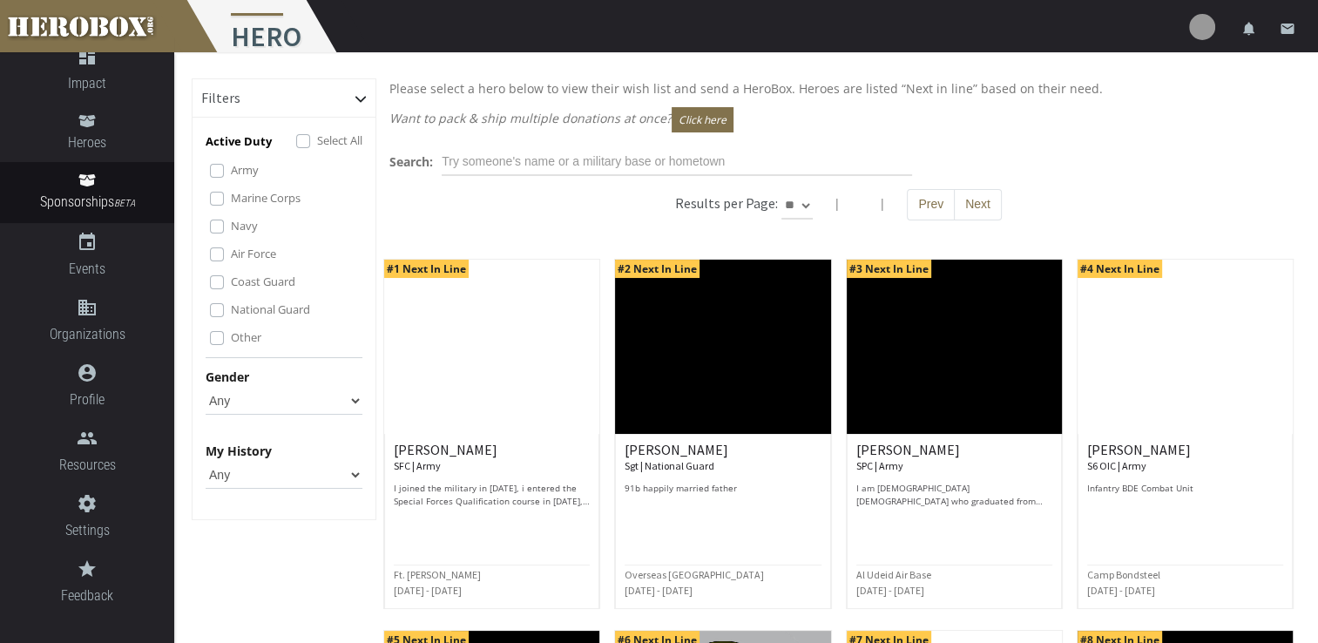
click at [313, 138] on div "Select All" at bounding box center [329, 141] width 66 height 21
click at [317, 143] on label "Select All" at bounding box center [339, 140] width 45 height 19
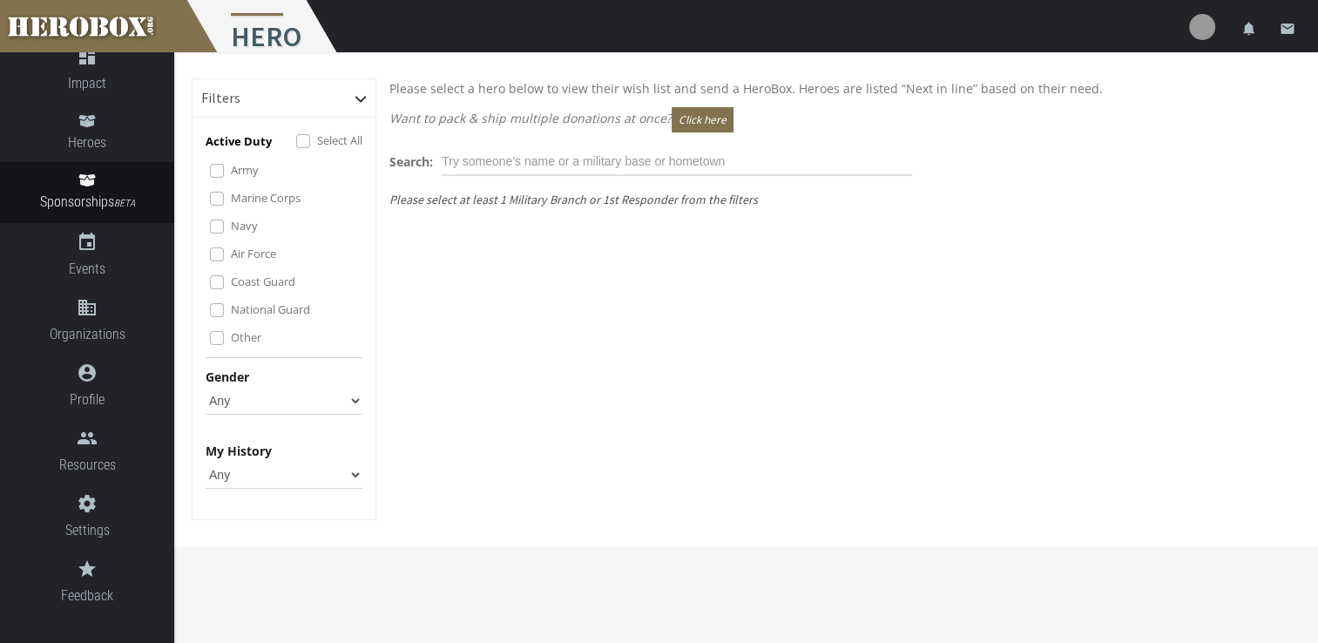
click at [231, 340] on label "Other" at bounding box center [246, 336] width 30 height 19
click at [231, 231] on label "Navy" at bounding box center [244, 225] width 27 height 19
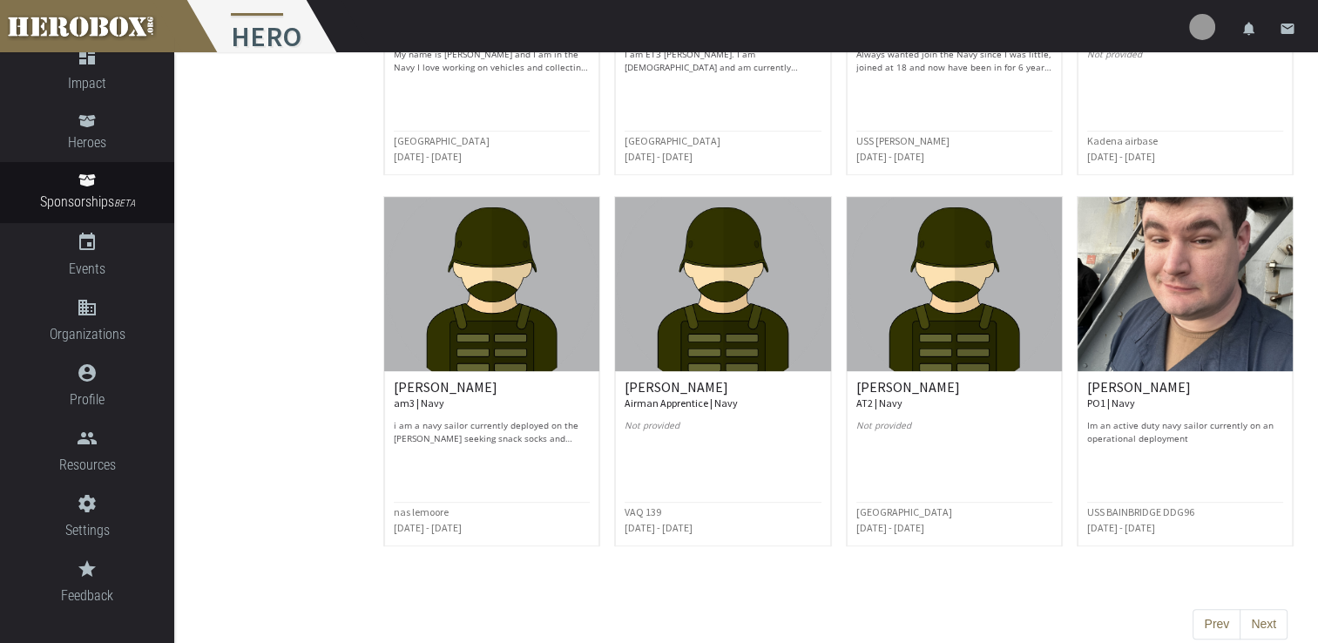
scroll to position [819, 0]
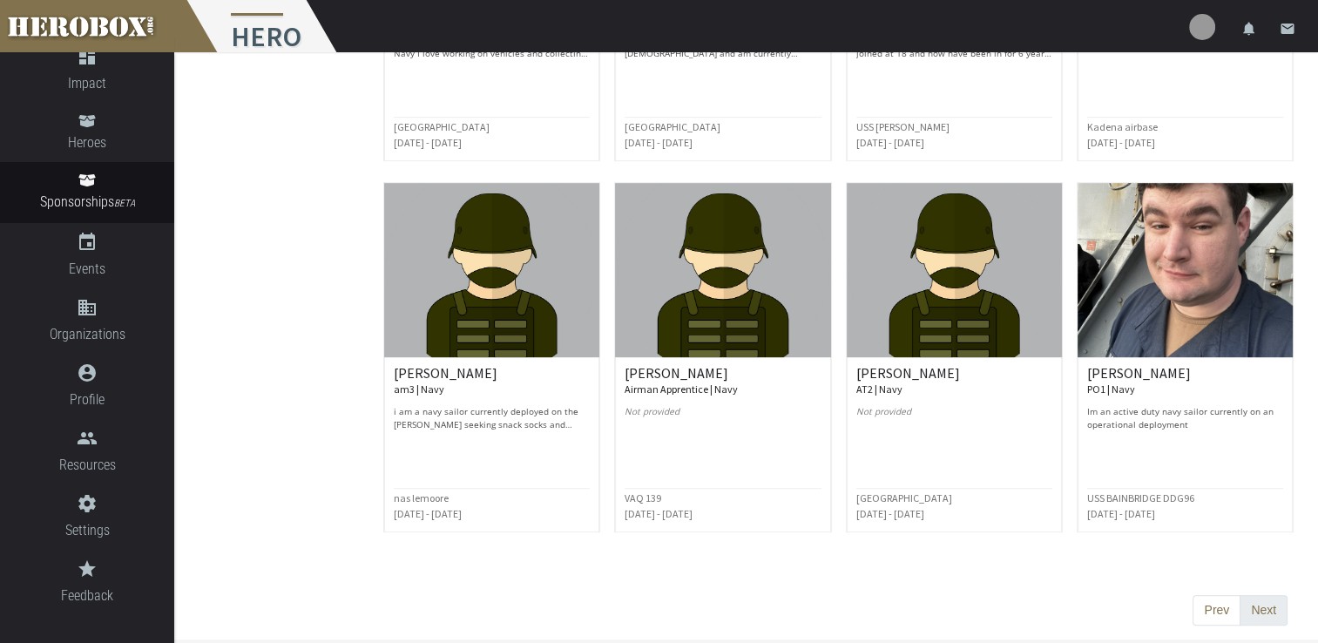
click at [1269, 615] on button "Next" at bounding box center [1263, 610] width 48 height 31
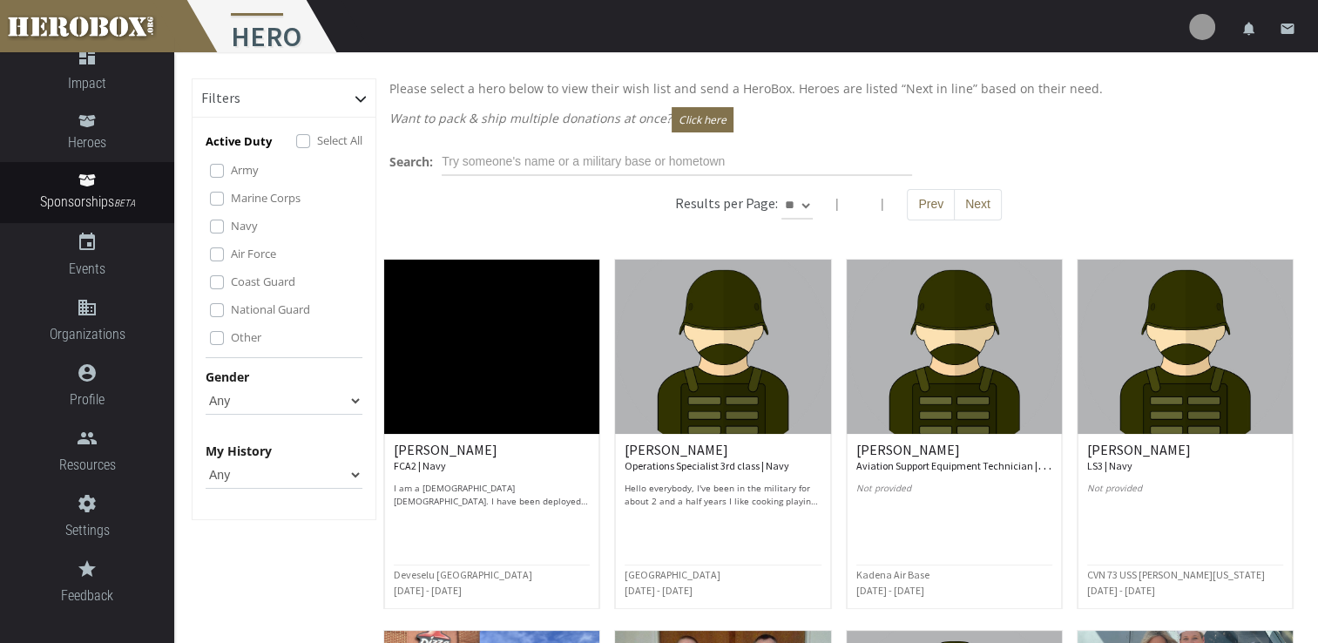
click at [247, 479] on select "Any None Pending Donations Sponsored" at bounding box center [284, 475] width 157 height 28
select select "None"
click at [206, 461] on select "Any None Pending Donations Sponsored" at bounding box center [284, 475] width 157 height 28
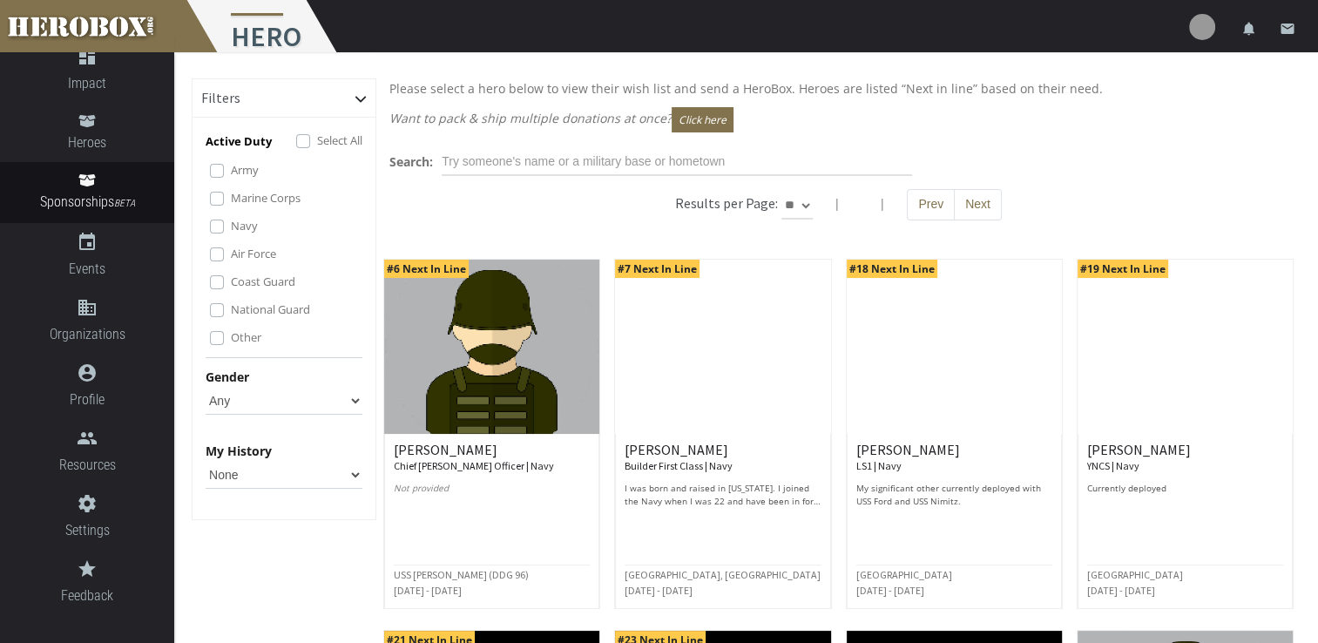
click at [237, 398] on select "Any Male Female" at bounding box center [284, 401] width 157 height 28
click at [206, 387] on select "Any Male Female" at bounding box center [284, 401] width 157 height 28
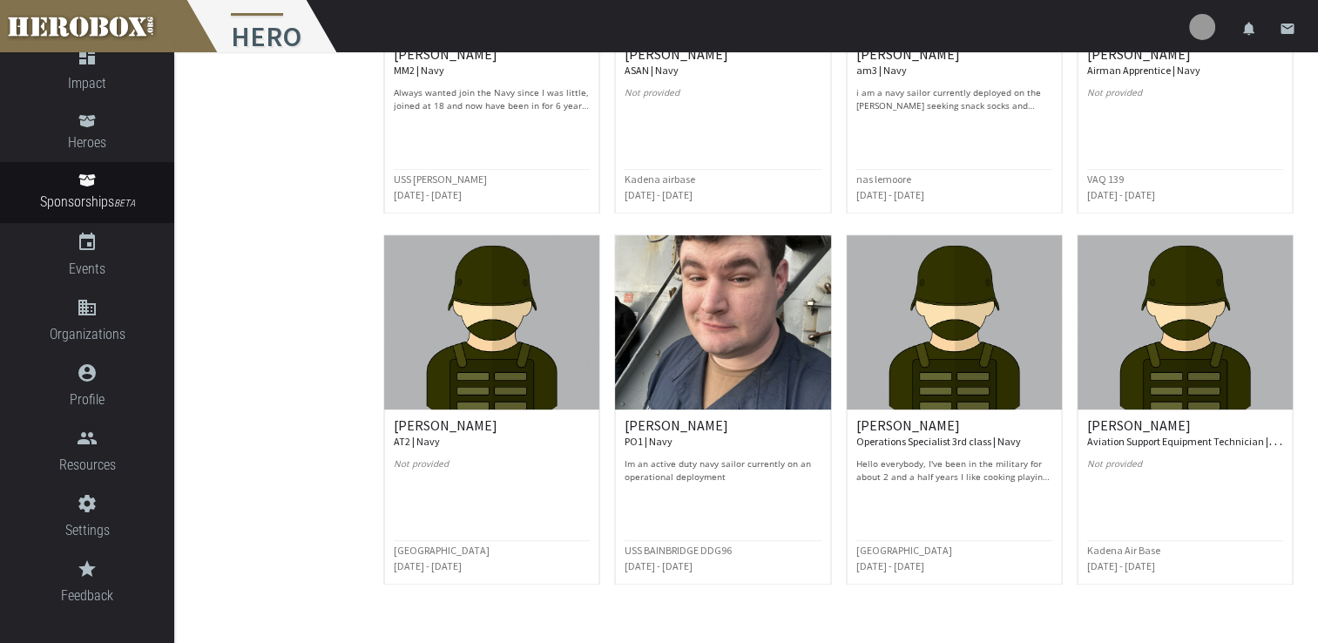
scroll to position [819, 0]
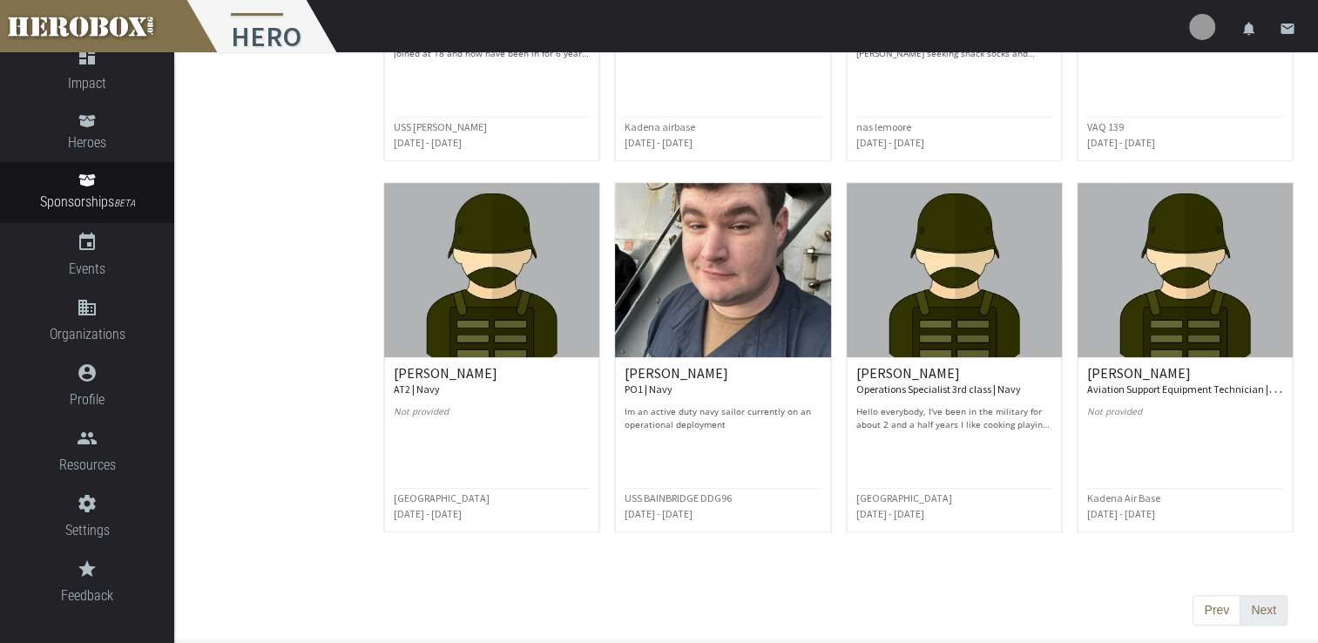
click at [1258, 610] on button "Next" at bounding box center [1263, 610] width 48 height 31
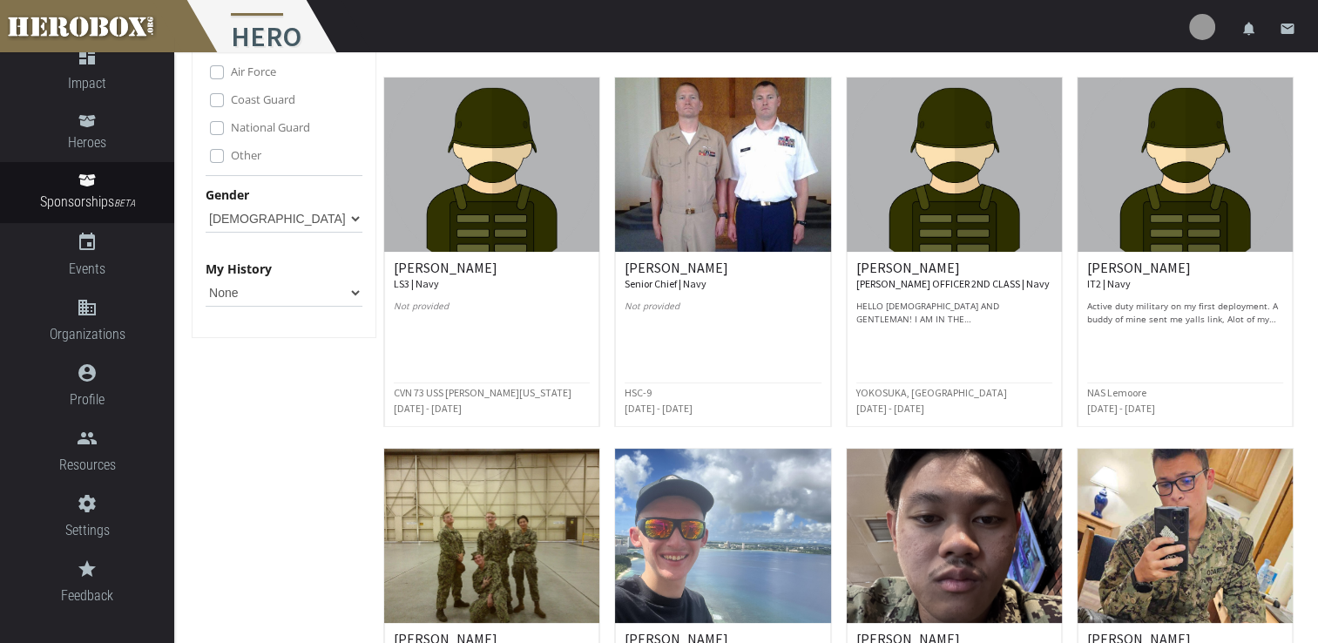
scroll to position [174, 0]
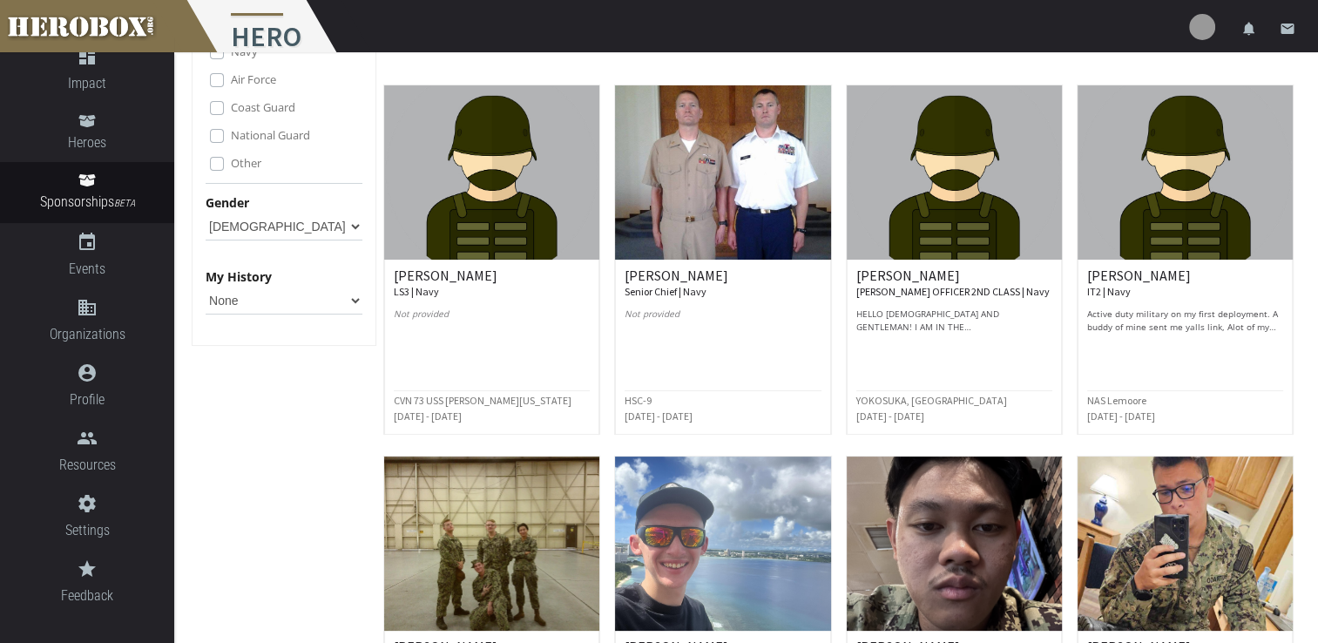
click at [241, 226] on select "Any Male Female" at bounding box center [284, 226] width 157 height 28
select select "[DEMOGRAPHIC_DATA]"
click at [206, 212] on select "Any Male Female" at bounding box center [284, 226] width 157 height 28
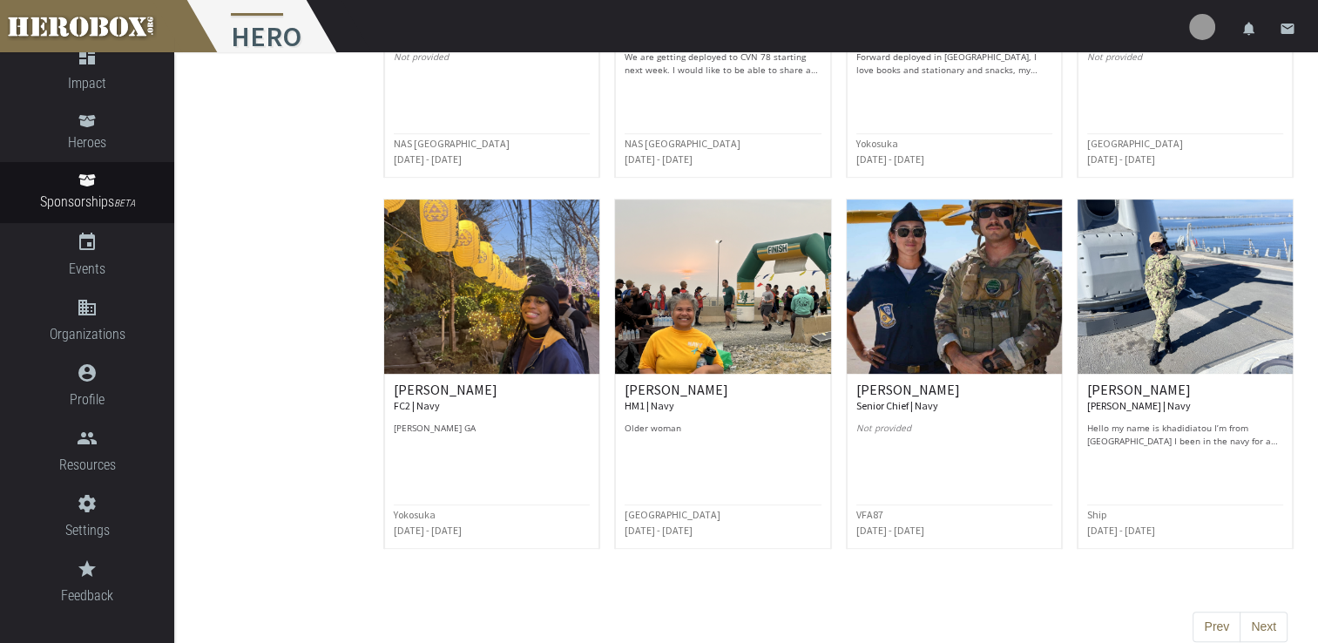
scroll to position [819, 0]
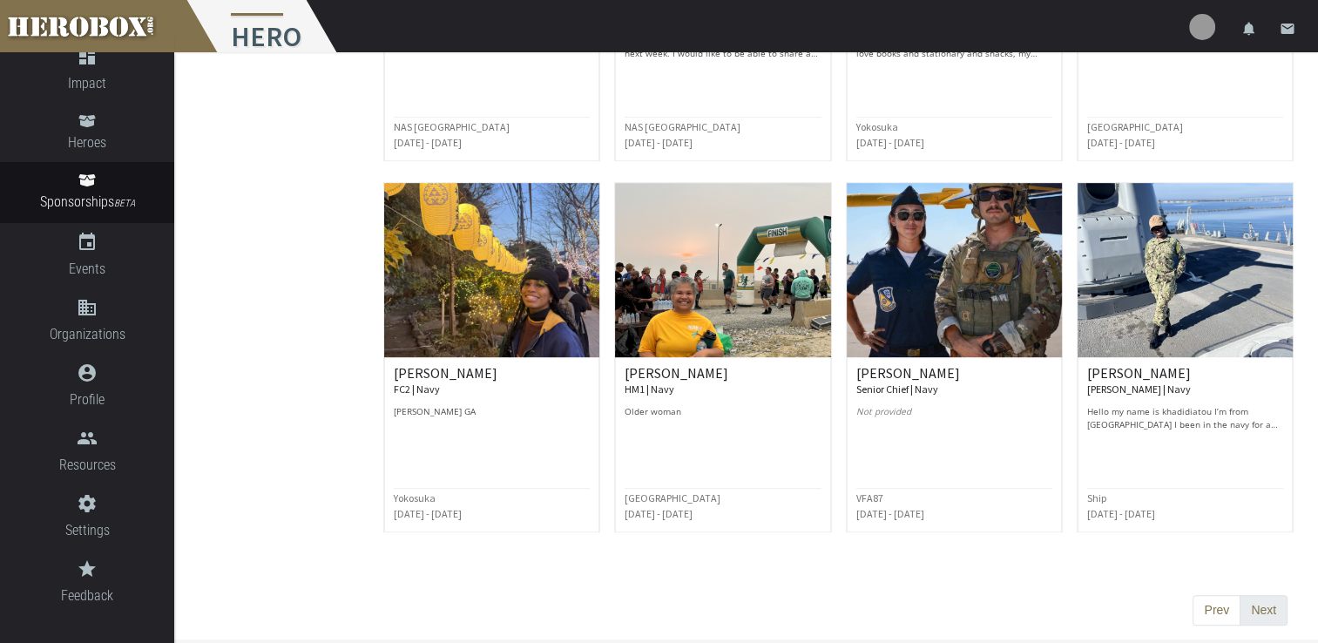
click at [1264, 610] on button "Next" at bounding box center [1263, 610] width 48 height 31
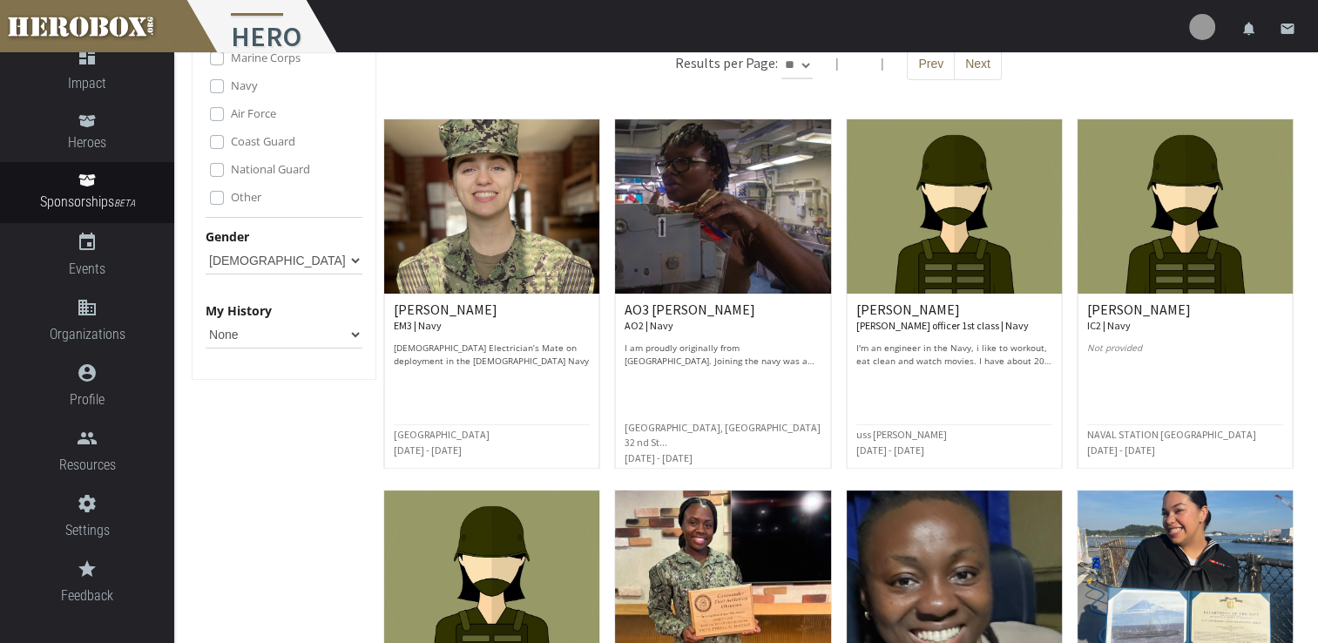
scroll to position [99, 0]
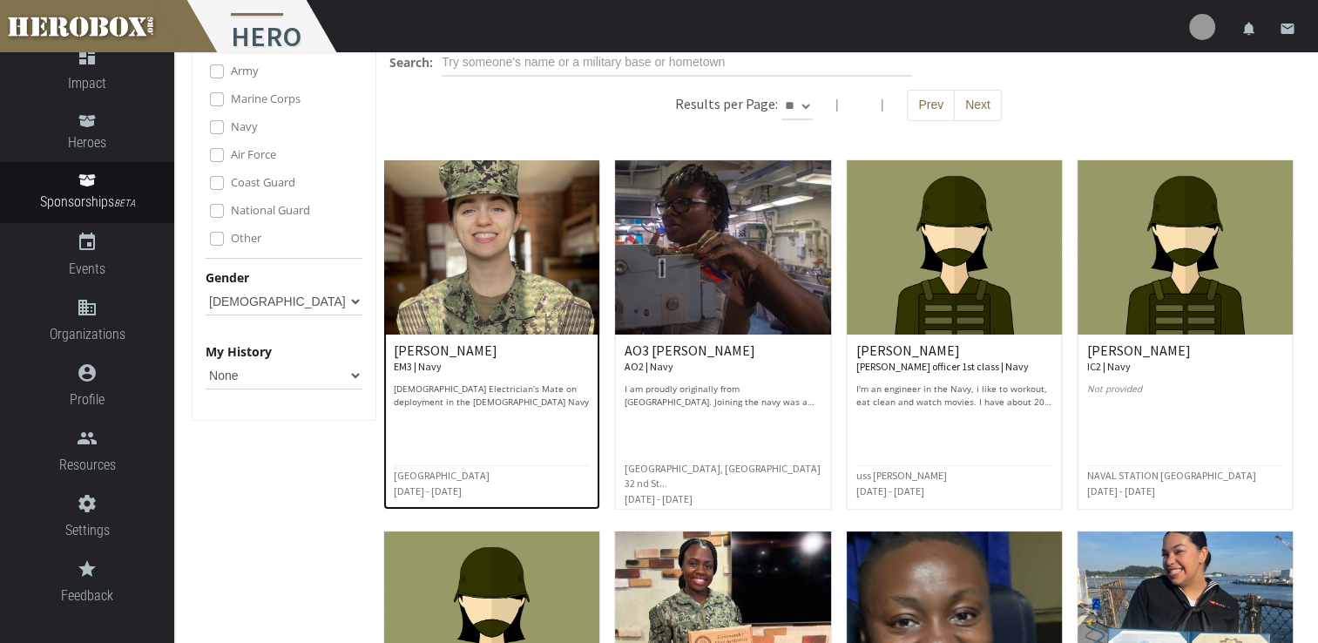
click at [577, 343] on h6 "Lydia H. EM3 | Navy" at bounding box center [492, 358] width 196 height 30
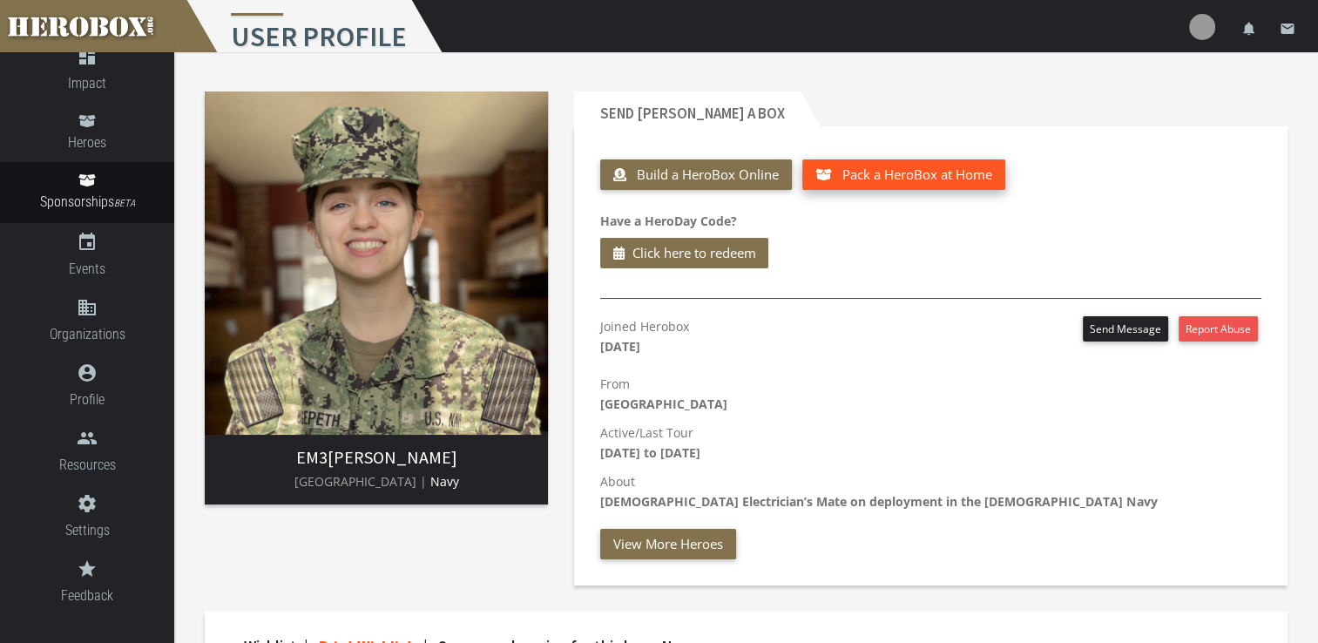
click at [892, 172] on span "Pack a HeroBox at Home" at bounding box center [917, 173] width 150 height 17
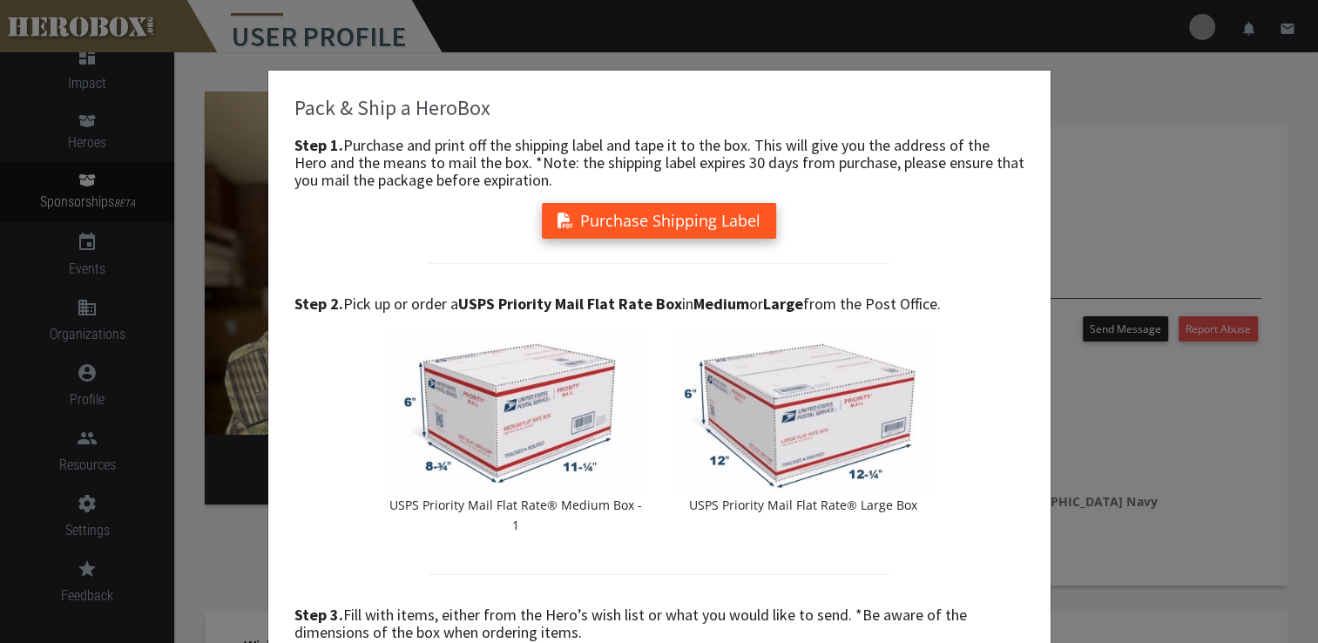
click at [714, 219] on button "Purchase Shipping Label" at bounding box center [659, 221] width 234 height 36
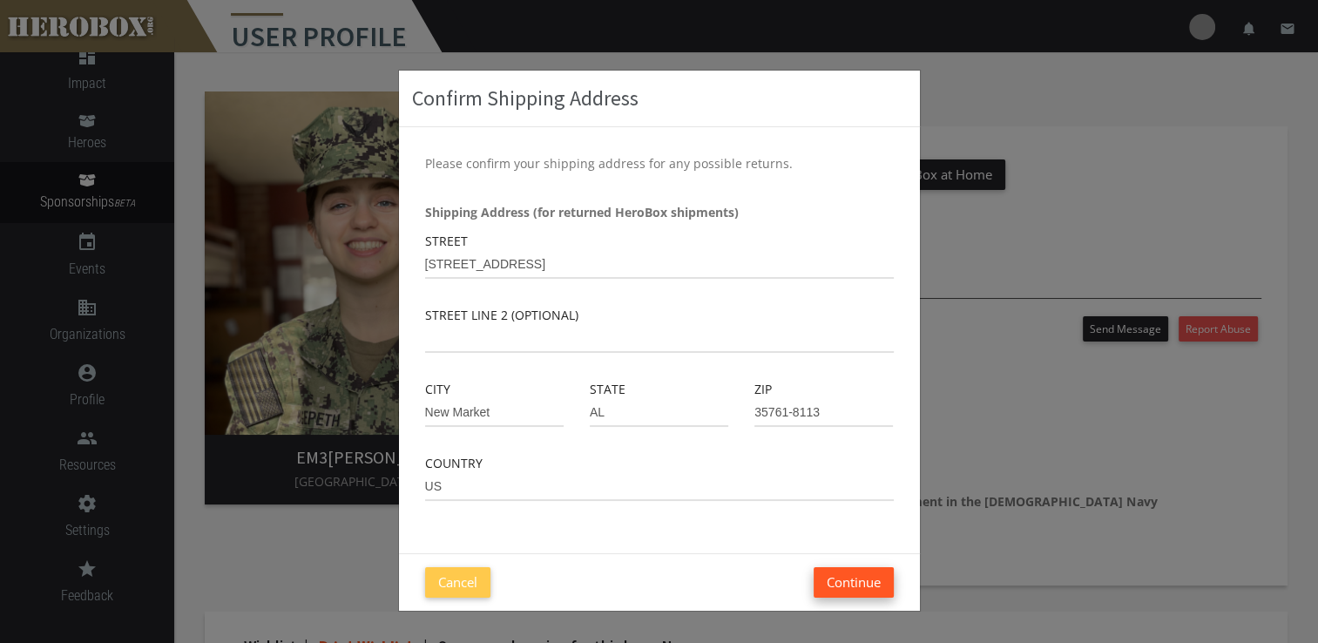
click at [851, 578] on button "Continue" at bounding box center [853, 582] width 80 height 30
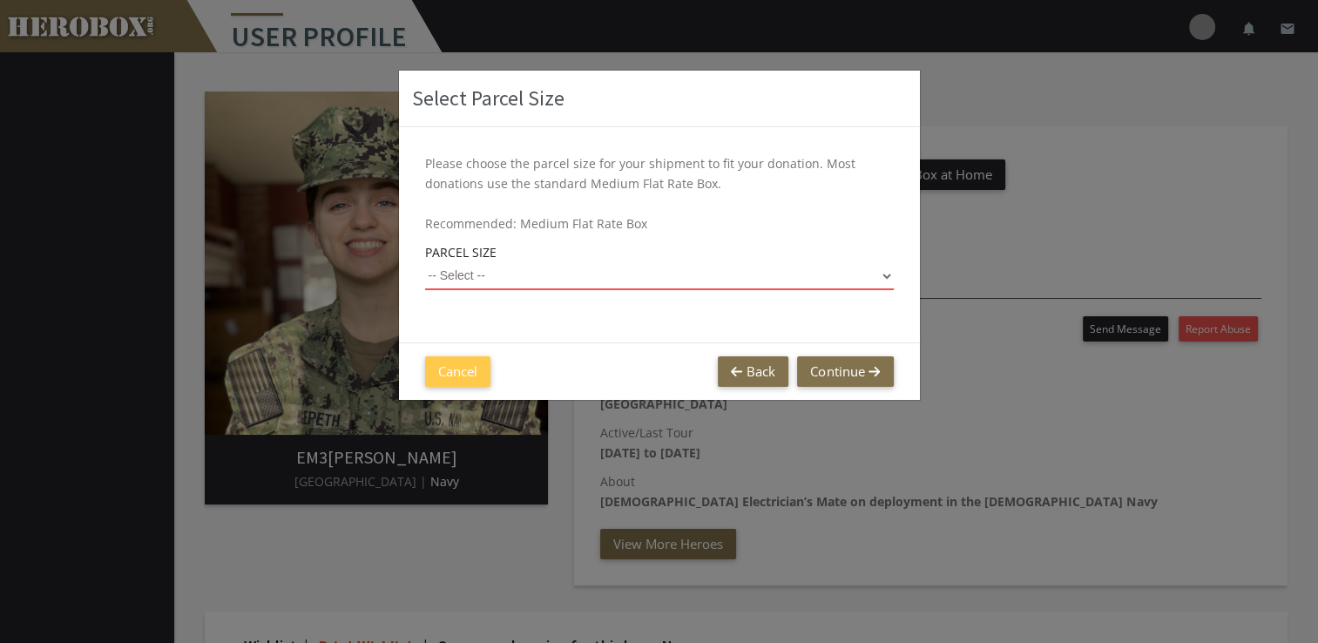
click at [553, 269] on select "-- Select -- Small Flat Rate Envelope (Est. $11.38) Medium Flat Rate Box (Est. …" at bounding box center [659, 276] width 469 height 28
click at [425, 262] on select "-- Select -- Small Flat Rate Envelope (Est. $11.38) Medium Flat Rate Box (Est. …" at bounding box center [659, 276] width 469 height 28
select select "Large Flat Rate Box"
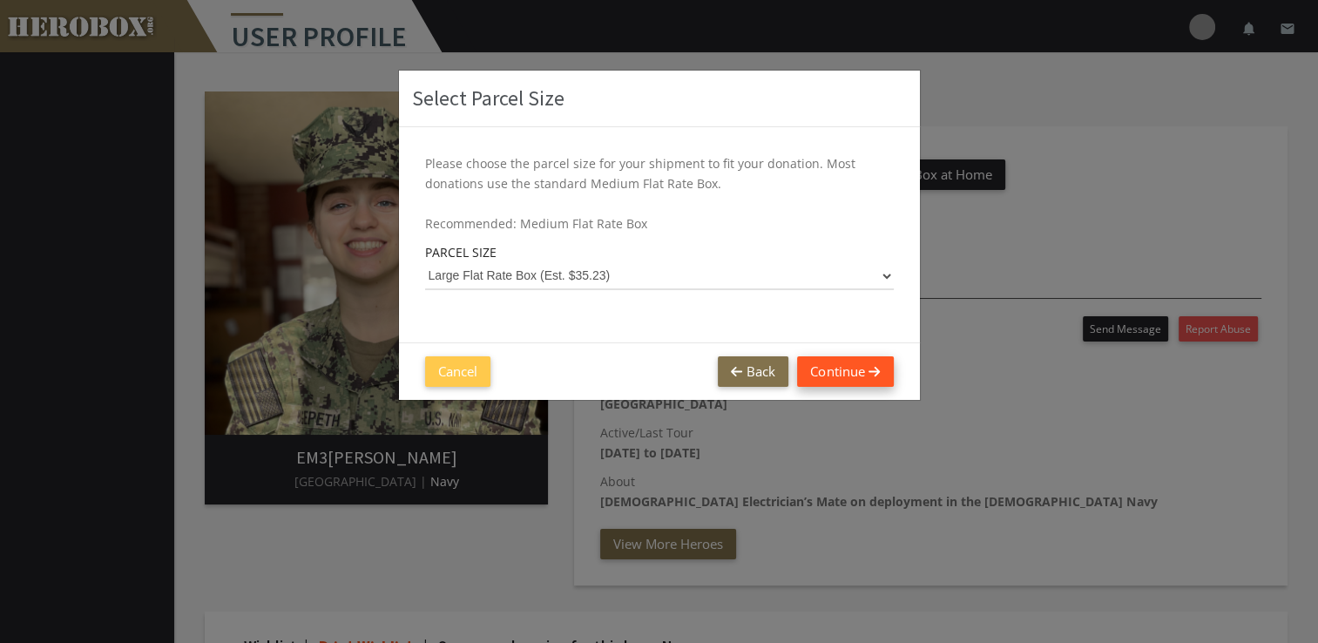
click at [826, 378] on button "Continue" at bounding box center [845, 371] width 96 height 30
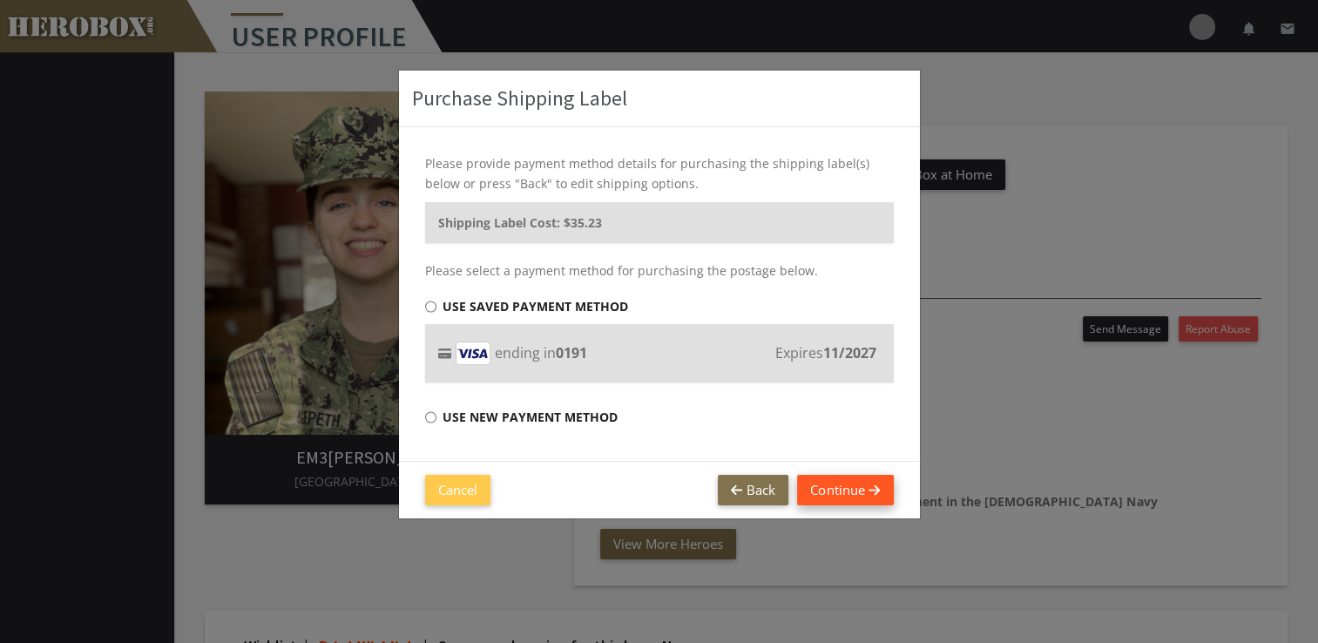
click at [857, 489] on button "Continue" at bounding box center [845, 490] width 96 height 30
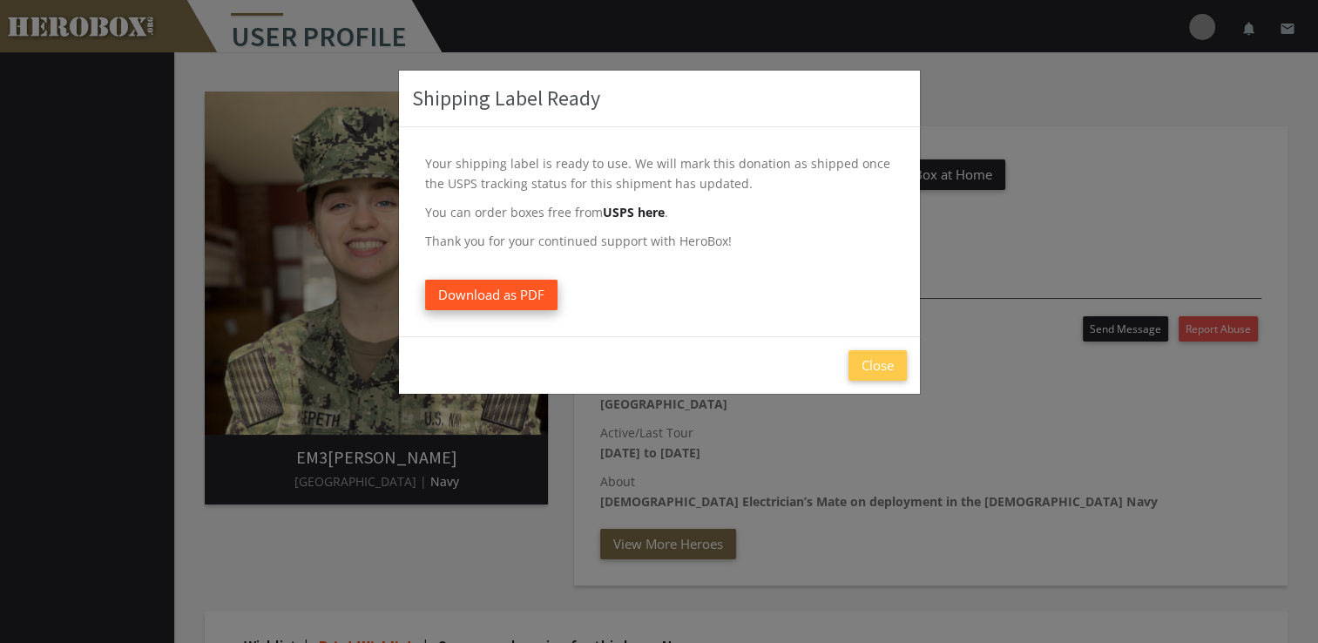
click at [509, 301] on span "Download as PDF" at bounding box center [491, 294] width 106 height 17
click at [888, 378] on button "Close" at bounding box center [877, 365] width 58 height 30
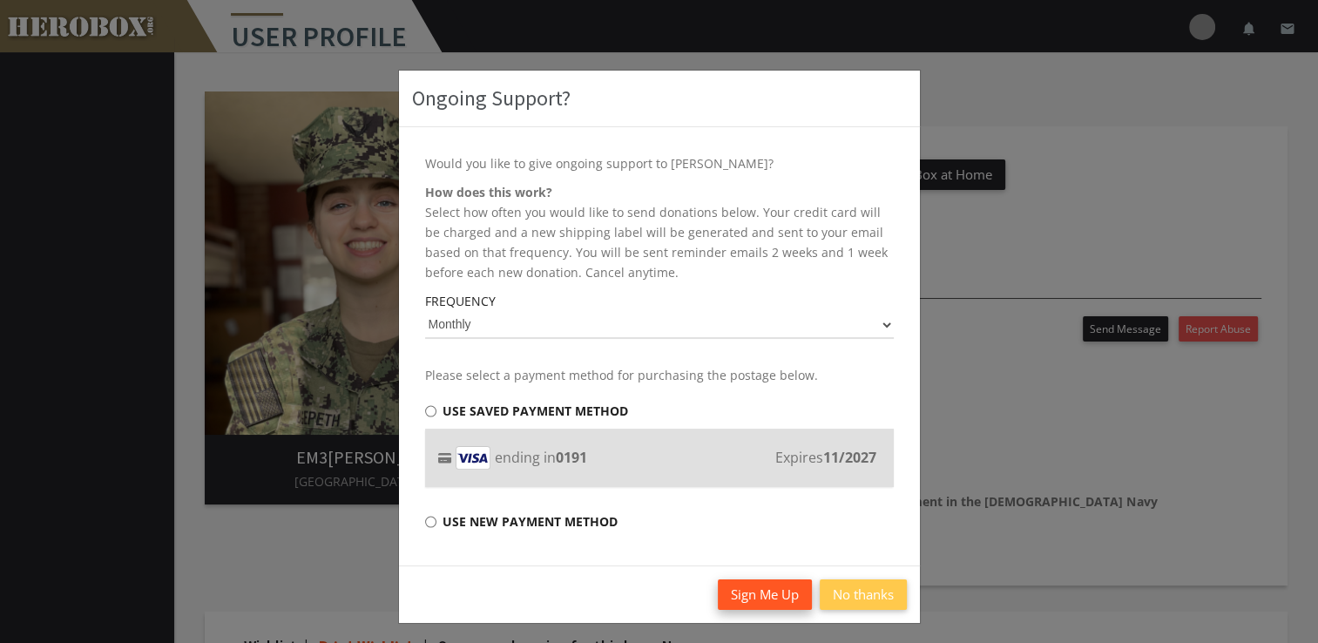
click at [785, 585] on button "Sign Me Up" at bounding box center [765, 594] width 94 height 30
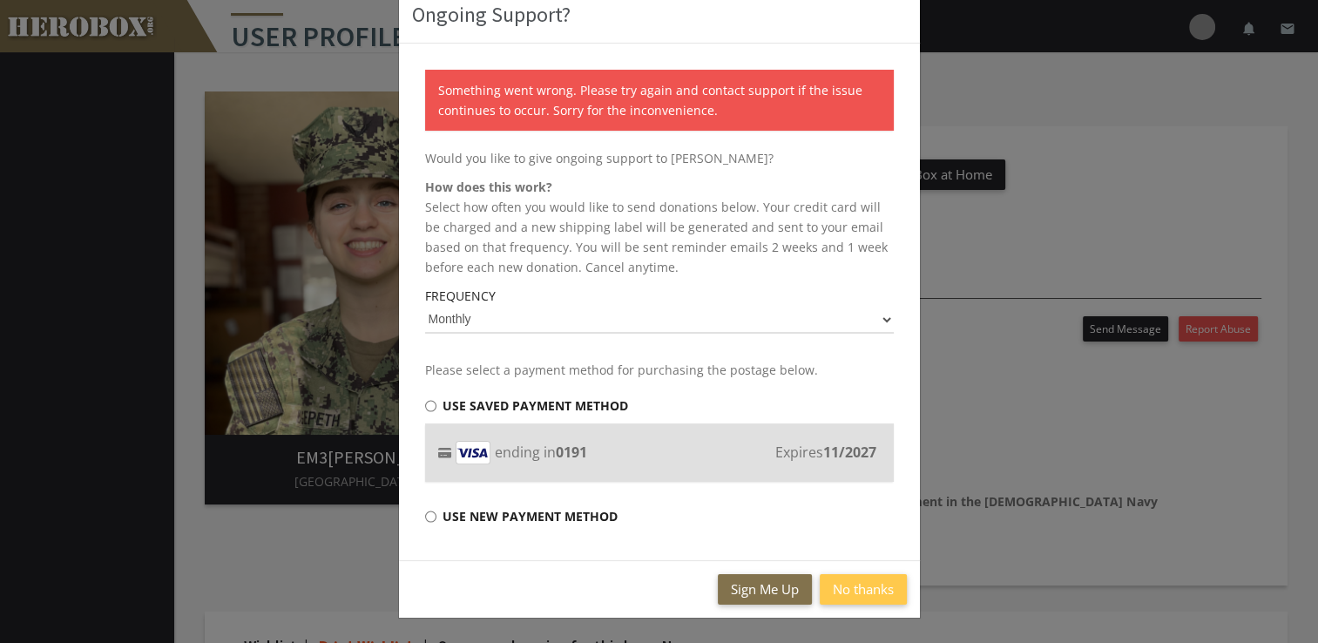
scroll to position [84, 0]
click at [765, 597] on button "Sign Me Up" at bounding box center [765, 589] width 94 height 30
click at [826, 594] on button "No thanks" at bounding box center [862, 589] width 87 height 30
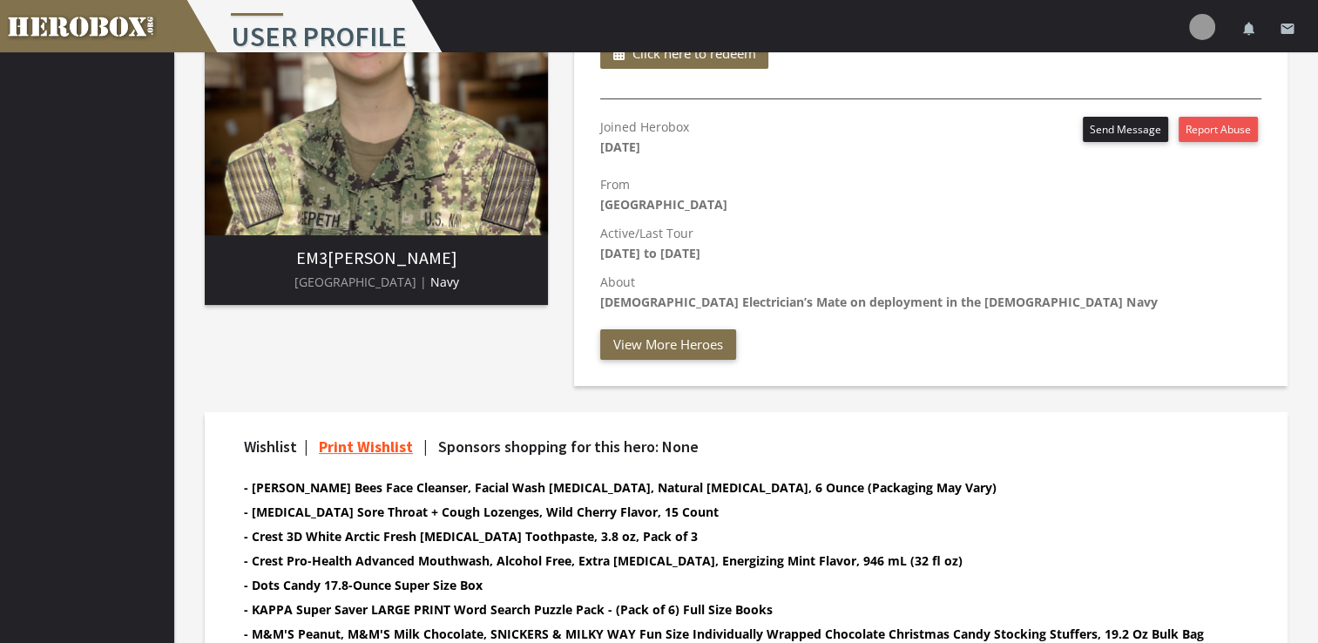
scroll to position [348, 0]
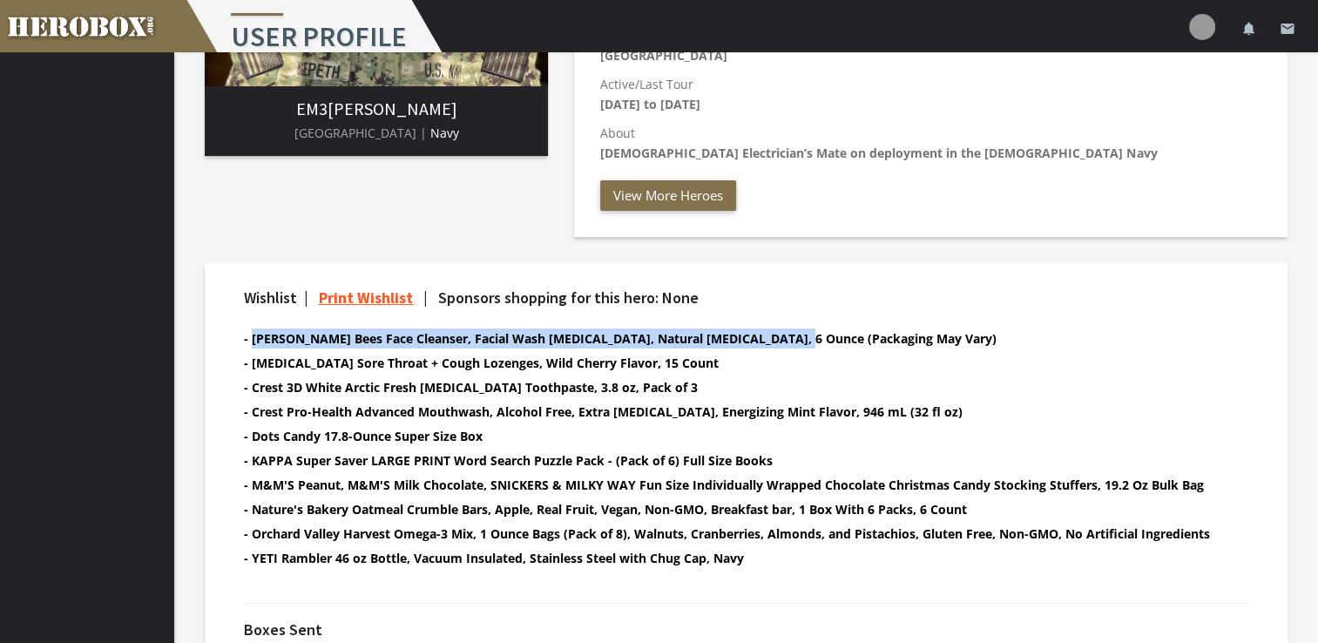
drag, startPoint x: 254, startPoint y: 336, endPoint x: 764, endPoint y: 334, distance: 509.5
click at [764, 334] on b "- [PERSON_NAME] Bees Face Cleanser, Facial Wash [MEDICAL_DATA], Natural [MEDICA…" at bounding box center [620, 338] width 752 height 17
drag, startPoint x: 764, startPoint y: 334, endPoint x: 749, endPoint y: 334, distance: 14.8
copy b "Burt's Bees Face Cleanser, Facial Wash for Sensitive Skin, Natural Skin Care, 6…"
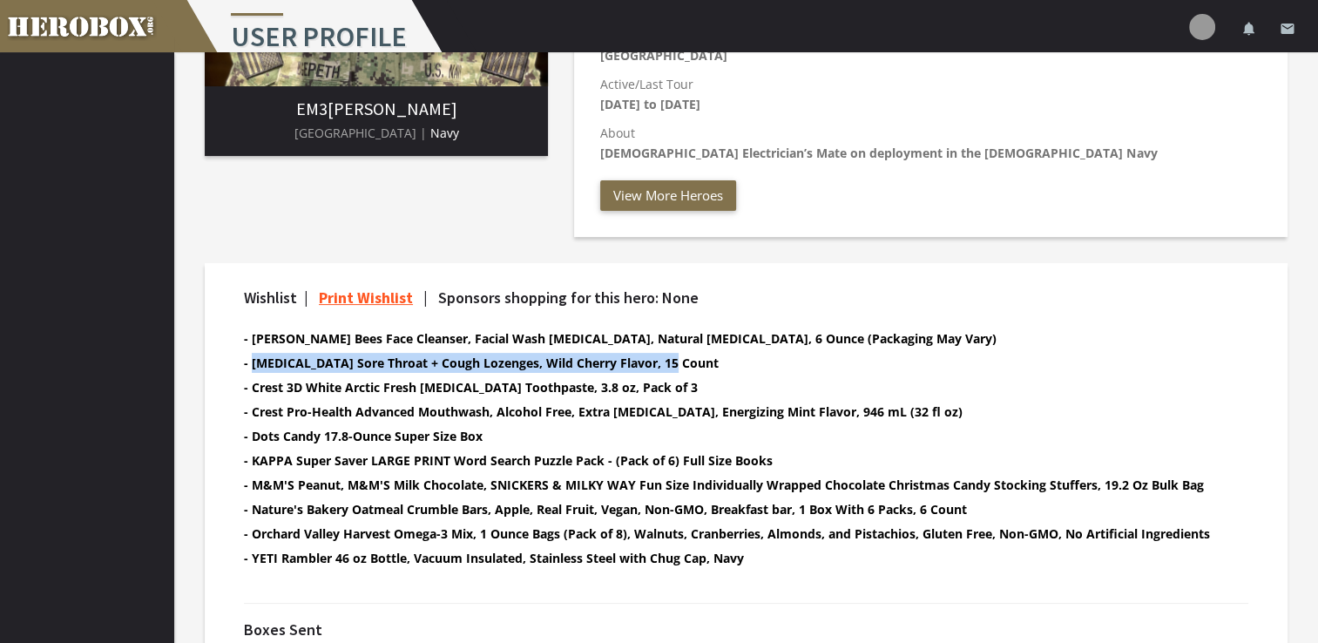
drag, startPoint x: 252, startPoint y: 361, endPoint x: 665, endPoint y: 360, distance: 413.7
click at [665, 360] on b "- [MEDICAL_DATA] Sore Throat + Cough Lozenges, Wild Cherry Flavor, 15 Count" at bounding box center [481, 362] width 475 height 17
drag, startPoint x: 665, startPoint y: 360, endPoint x: 628, endPoint y: 356, distance: 37.6
copy b "Chloraseptic Total Sore Throat + Cough Lozenges, Wild Cherry Flavor"
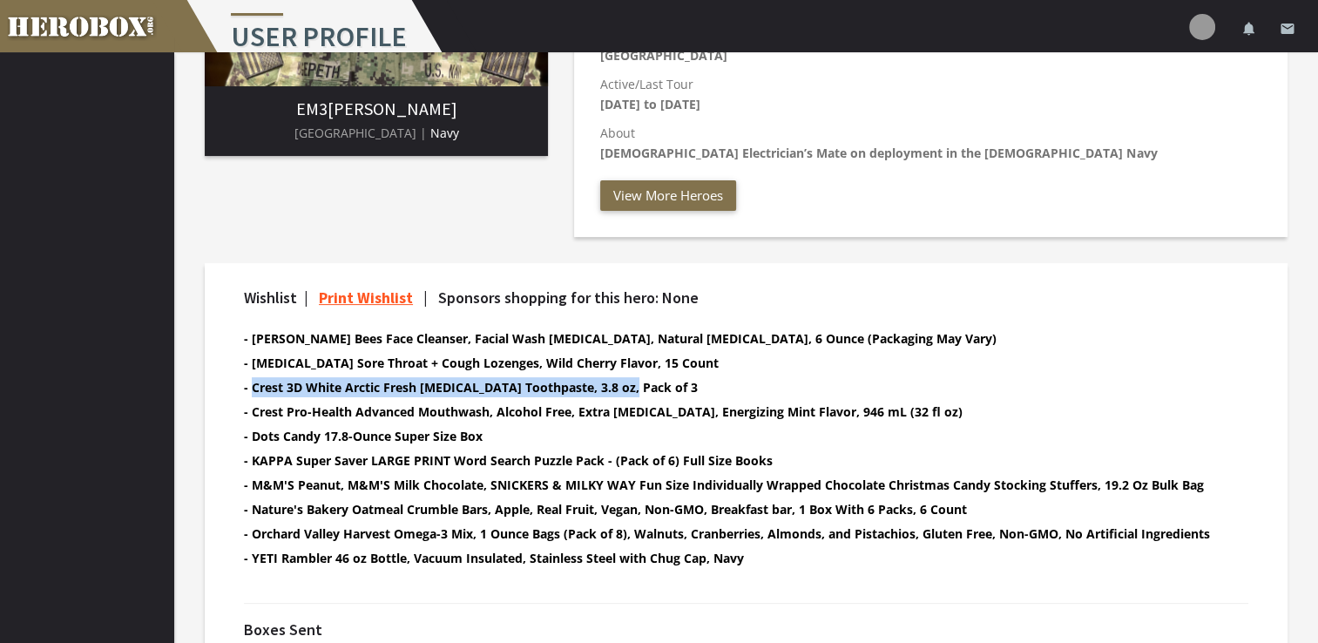
drag, startPoint x: 254, startPoint y: 391, endPoint x: 633, endPoint y: 379, distance: 379.0
click at [633, 379] on b "- Crest 3D White Arctic Fresh [MEDICAL_DATA] Toothpaste, 3.8 oz, Pack of 3" at bounding box center [471, 387] width 454 height 17
drag, startPoint x: 633, startPoint y: 379, endPoint x: 624, endPoint y: 381, distance: 9.9
copy b "Crest 3D White Arctic Fresh Teeth Whitening Toothpaste, 3.8 oz"
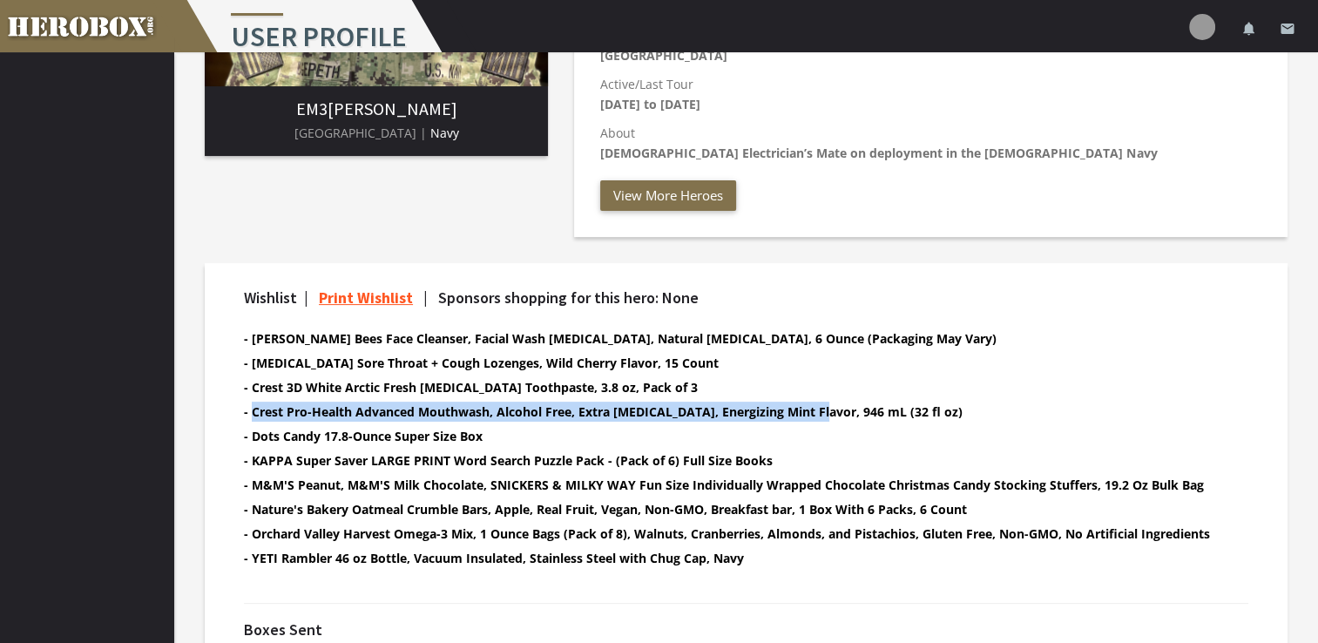
drag, startPoint x: 252, startPoint y: 410, endPoint x: 822, endPoint y: 409, distance: 570.4
click at [822, 409] on b "- Crest Pro-Health Advanced Mouthwash, Alcohol Free, Extra [MEDICAL_DATA], Ener…" at bounding box center [603, 411] width 718 height 17
drag, startPoint x: 822, startPoint y: 409, endPoint x: 805, endPoint y: 408, distance: 17.5
copy b "Crest Pro-Health Advanced Mouthwash, Alcohol Free, Extra Whitening, Energizing …"
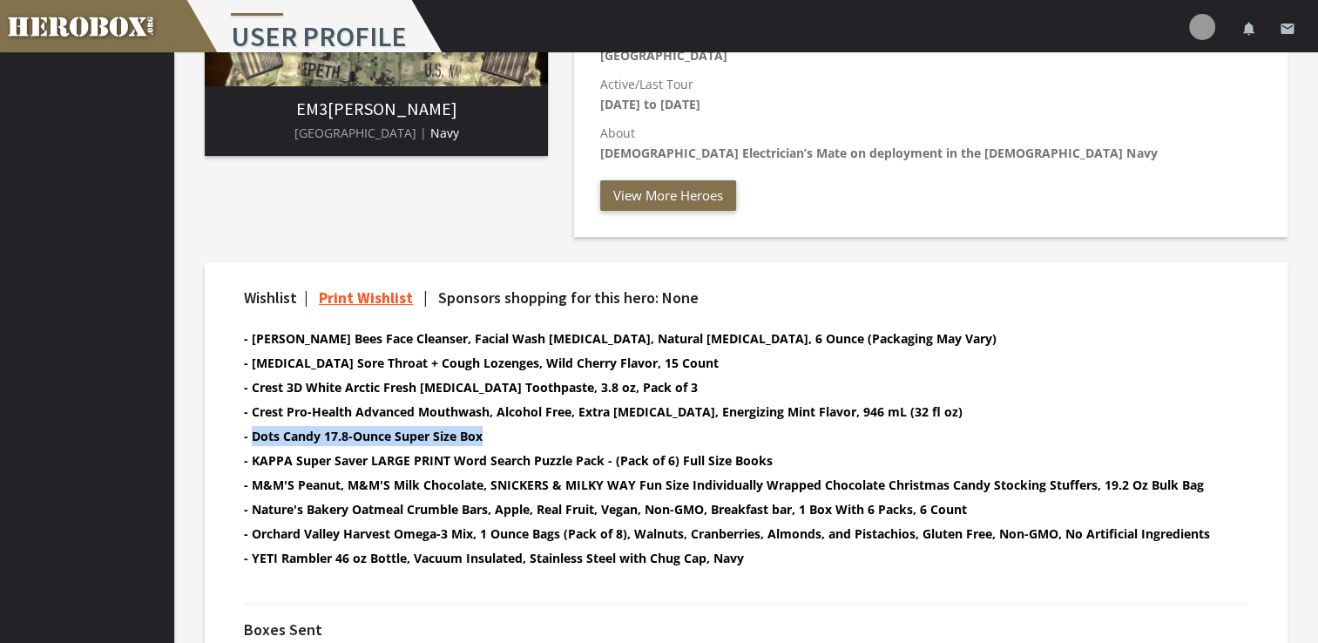
drag, startPoint x: 250, startPoint y: 435, endPoint x: 478, endPoint y: 442, distance: 228.3
click at [478, 442] on b "- Dots Candy 17.8-Ounce Super Size Box" at bounding box center [363, 436] width 239 height 17
copy b "Dots Candy 17.8-Ounce Super Size Box"
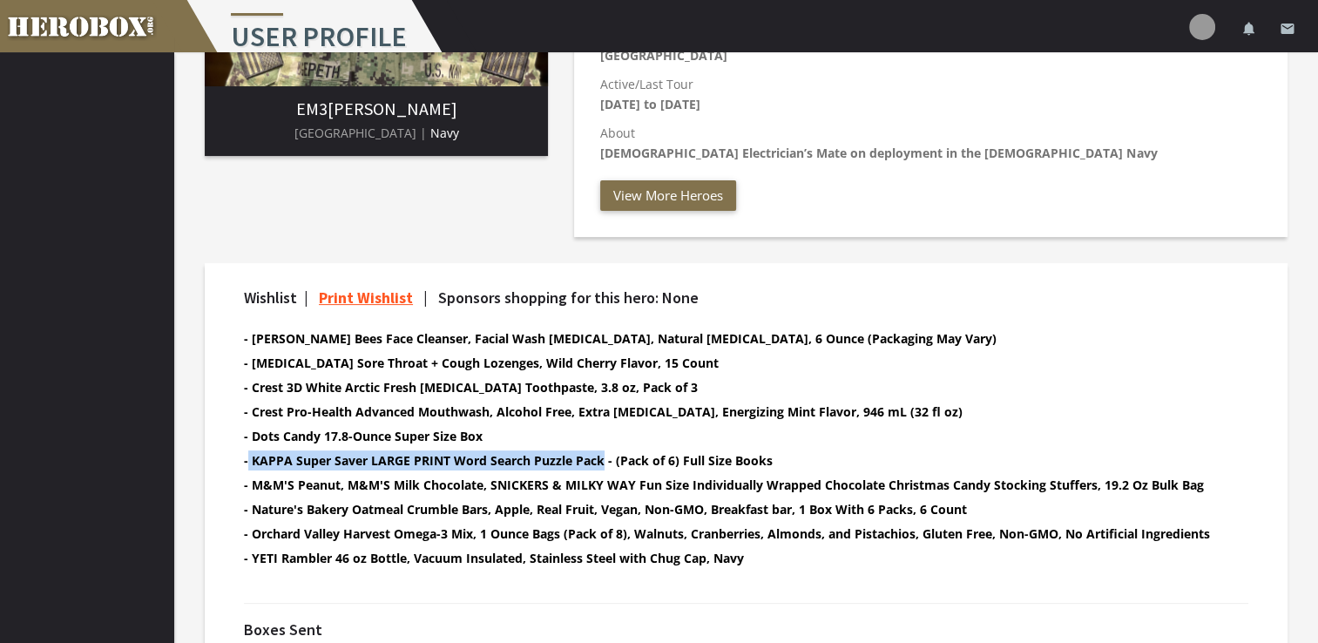
drag, startPoint x: 248, startPoint y: 458, endPoint x: 600, endPoint y: 455, distance: 351.8
click at [600, 455] on b "- KAPPA Super Saver LARGE PRINT Word Search Puzzle Pack - (Pack of 6) Full Size…" at bounding box center [508, 460] width 529 height 17
copy b "KAPPA Super Saver LARGE PRINT Word Search Puzzle Pack"
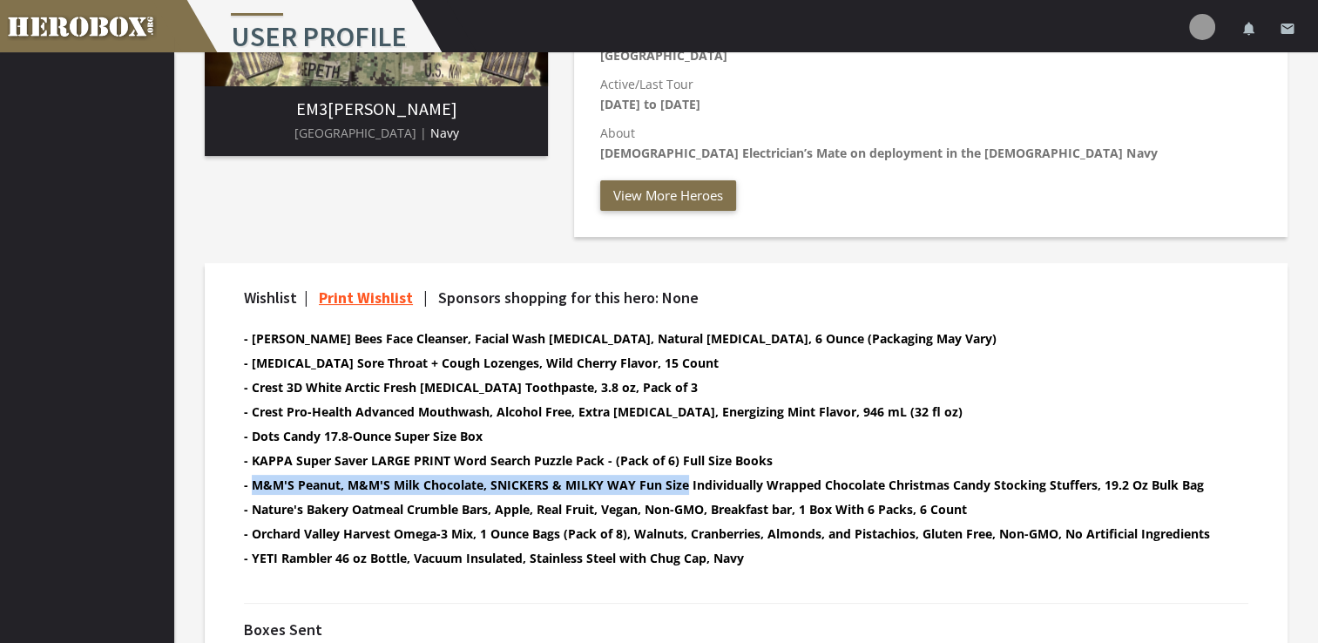
drag, startPoint x: 253, startPoint y: 486, endPoint x: 682, endPoint y: 489, distance: 429.4
click at [682, 489] on b "- M&M'S Peanut, M&M'S Milk Chocolate, SNICKERS & MILKY WAY Fun Size Individuall…" at bounding box center [724, 484] width 960 height 17
copy b "M&M'S Peanut, M&M'S Milk Chocolate, SNICKERS & MILKY WAY Fun Size"
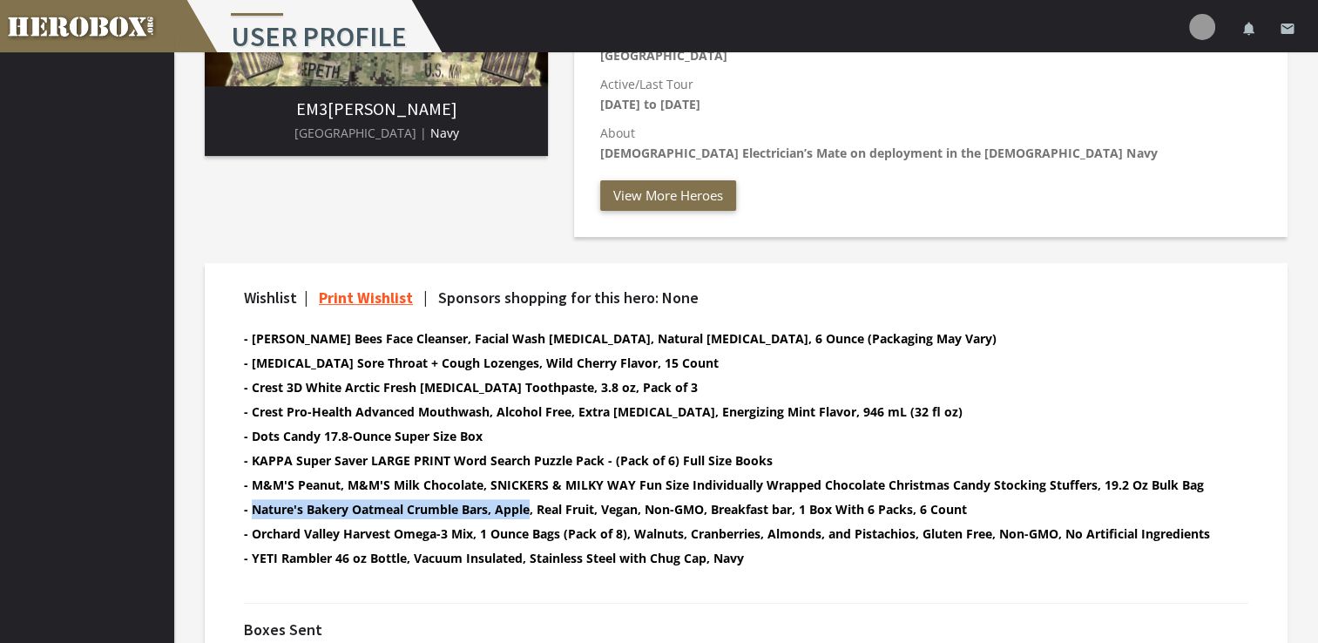
drag, startPoint x: 254, startPoint y: 510, endPoint x: 533, endPoint y: 498, distance: 278.9
click at [533, 499] on li "- Nature's Bakery Oatmeal Crumble Bars, Apple, Real Fruit, Vegan, Non-GMO, Brea…" at bounding box center [731, 509] width 974 height 20
drag, startPoint x: 533, startPoint y: 498, endPoint x: 516, endPoint y: 504, distance: 18.5
copy b "Nature's Bakery Oatmeal Crumble Bars, Apple"
drag, startPoint x: 251, startPoint y: 562, endPoint x: 402, endPoint y: 561, distance: 151.5
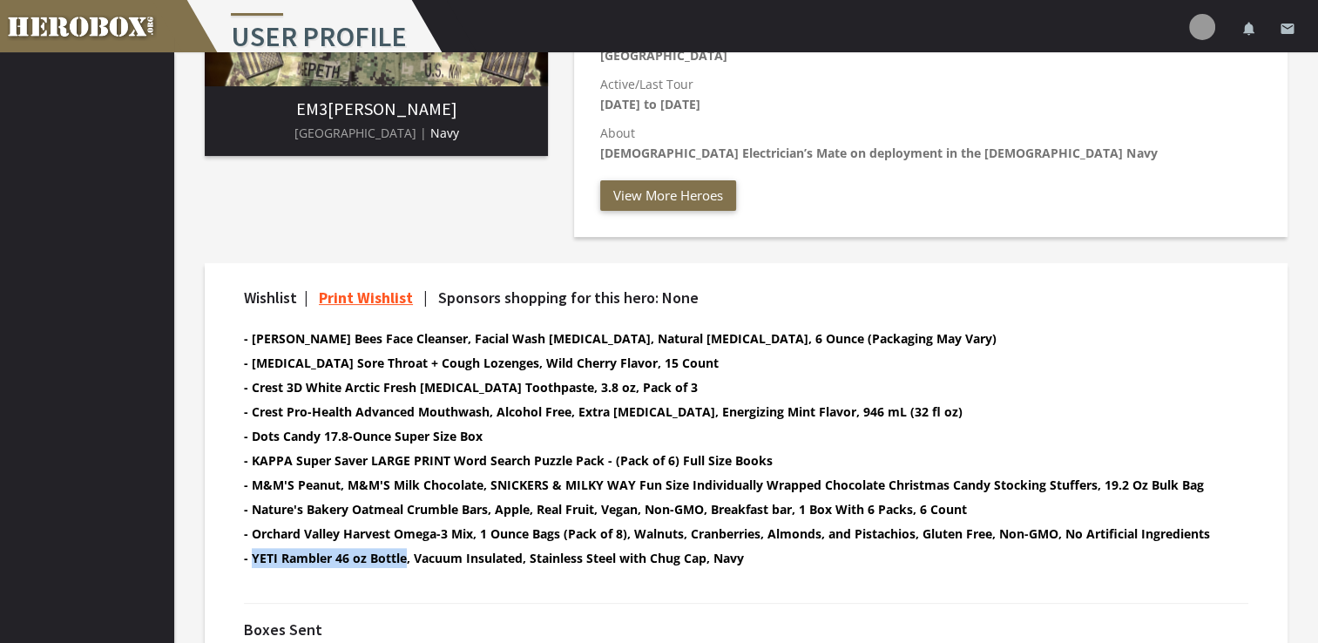
click at [402, 561] on b "- YETI Rambler 46 oz Bottle, Vacuum Insulated, Stainless Steel with Chug Cap, N…" at bounding box center [494, 558] width 500 height 17
copy b "YETI Rambler 46 oz Bottle"
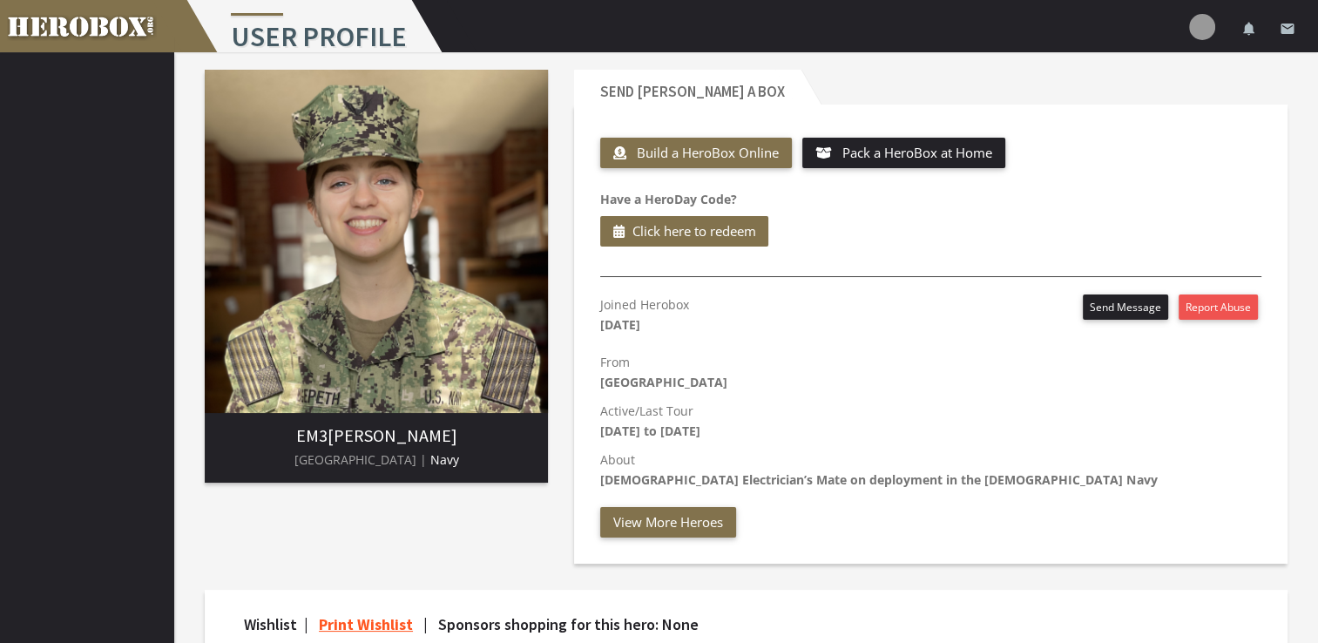
scroll to position [0, 0]
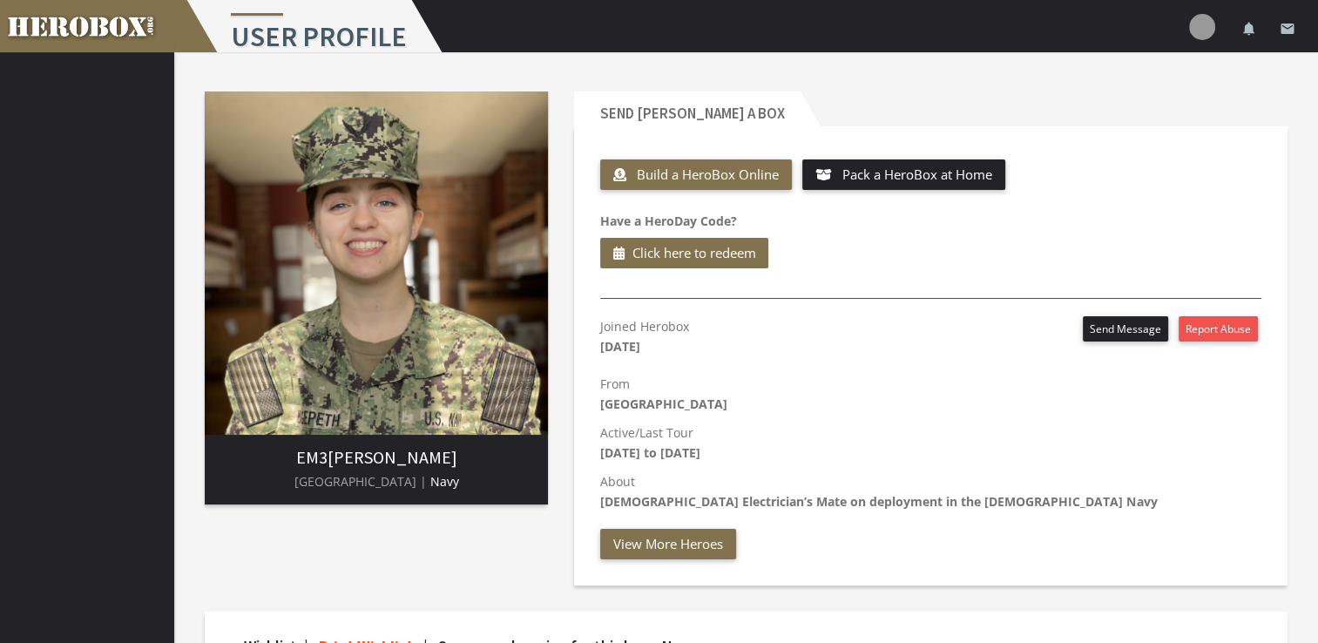
click at [409, 246] on img at bounding box center [376, 262] width 343 height 343
click at [1204, 30] on img at bounding box center [1202, 27] width 26 height 26
click at [1136, 70] on link "settings Settings" at bounding box center [1149, 75] width 157 height 37
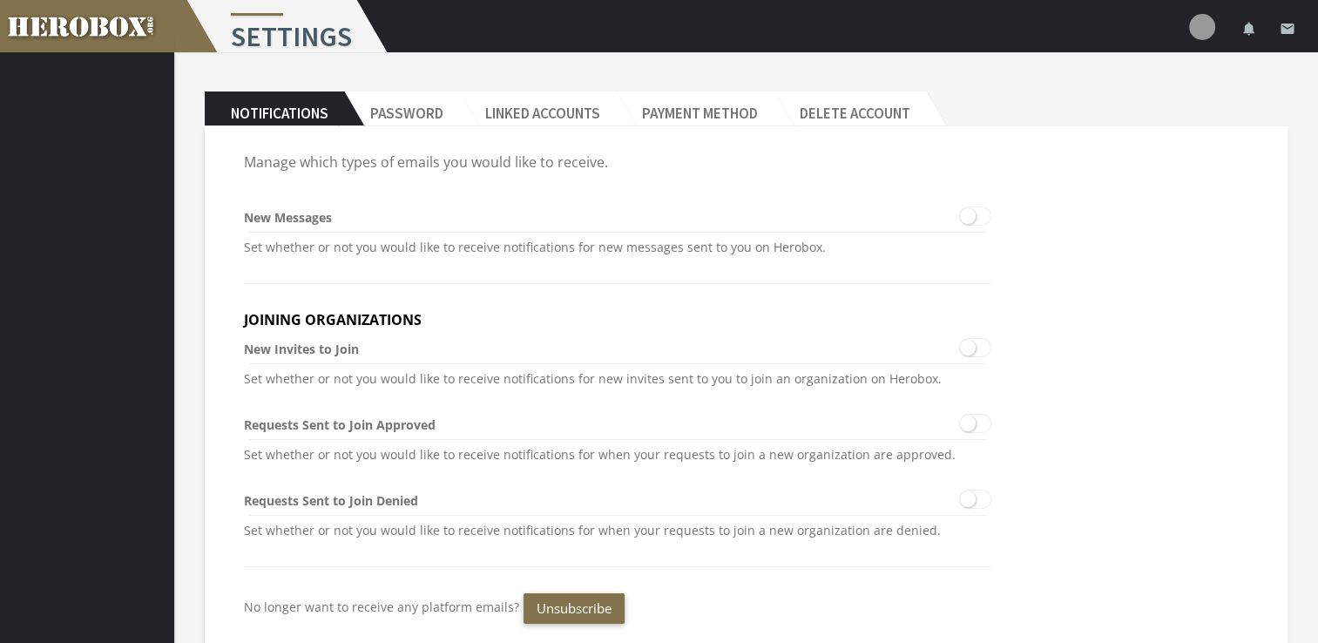
click at [299, 36] on h1 "Settings" at bounding box center [287, 26] width 208 height 52
click at [1197, 16] on img at bounding box center [1202, 27] width 26 height 26
click at [138, 29] on link at bounding box center [87, 26] width 174 height 52
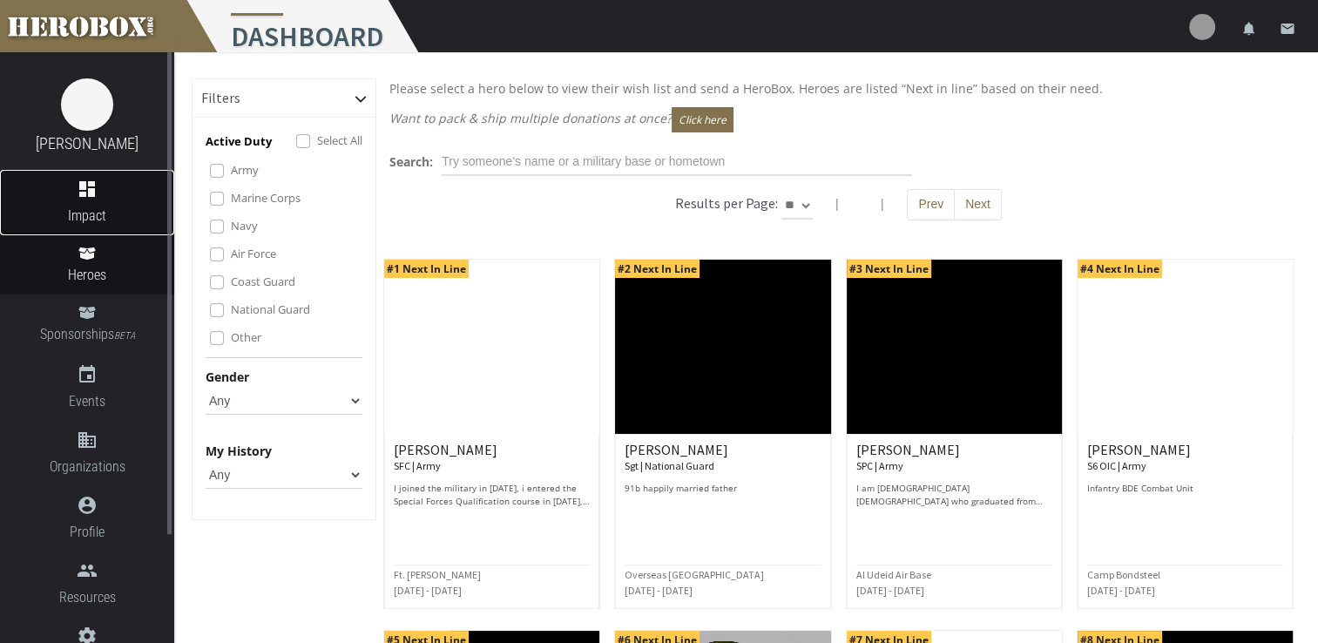
click at [91, 208] on span "Impact" at bounding box center [87, 216] width 174 height 22
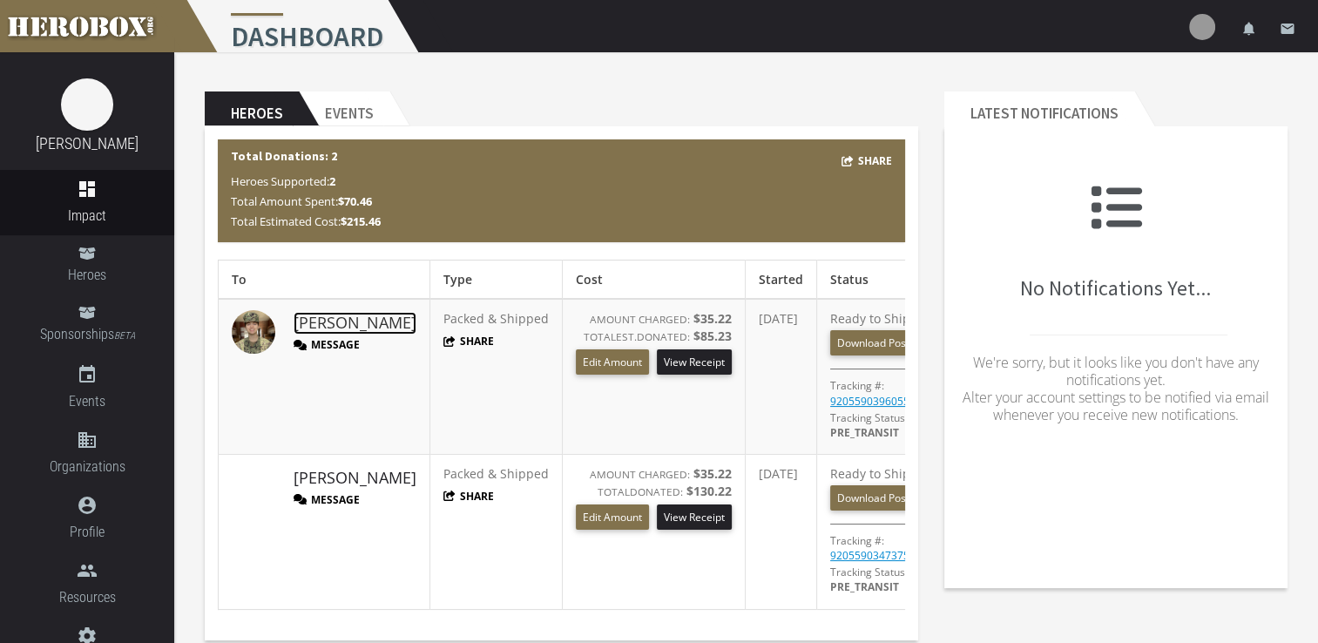
click at [318, 321] on link "[PERSON_NAME]" at bounding box center [354, 323] width 123 height 23
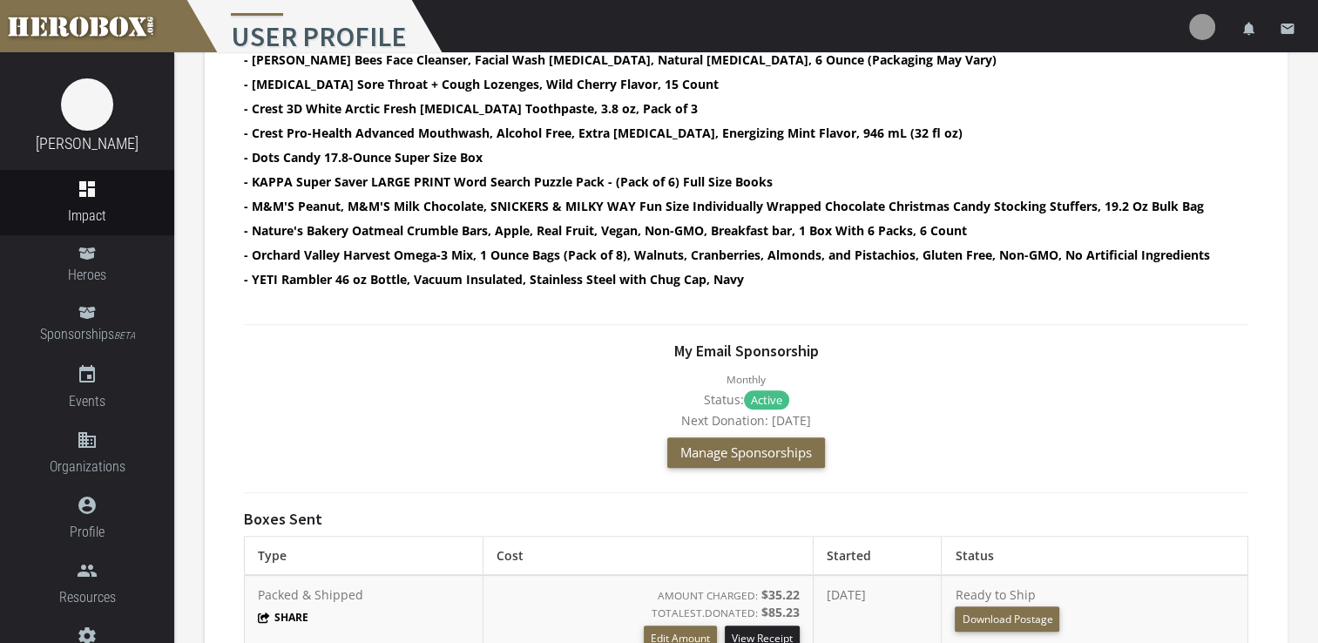
scroll to position [743, 0]
